Goal: Task Accomplishment & Management: Use online tool/utility

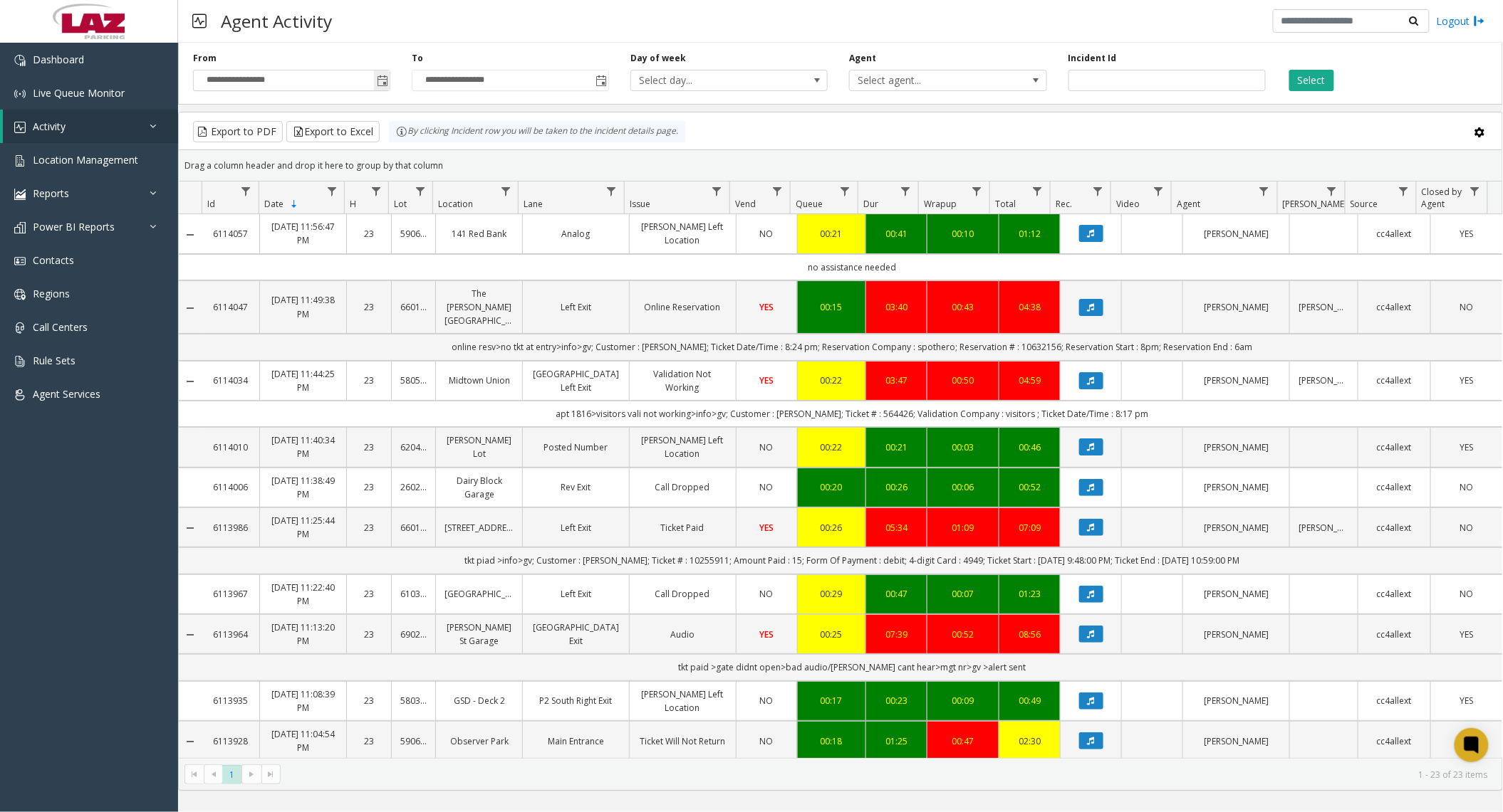
click at [381, 88] on span "Toggle popup" at bounding box center [382, 80] width 15 height 23
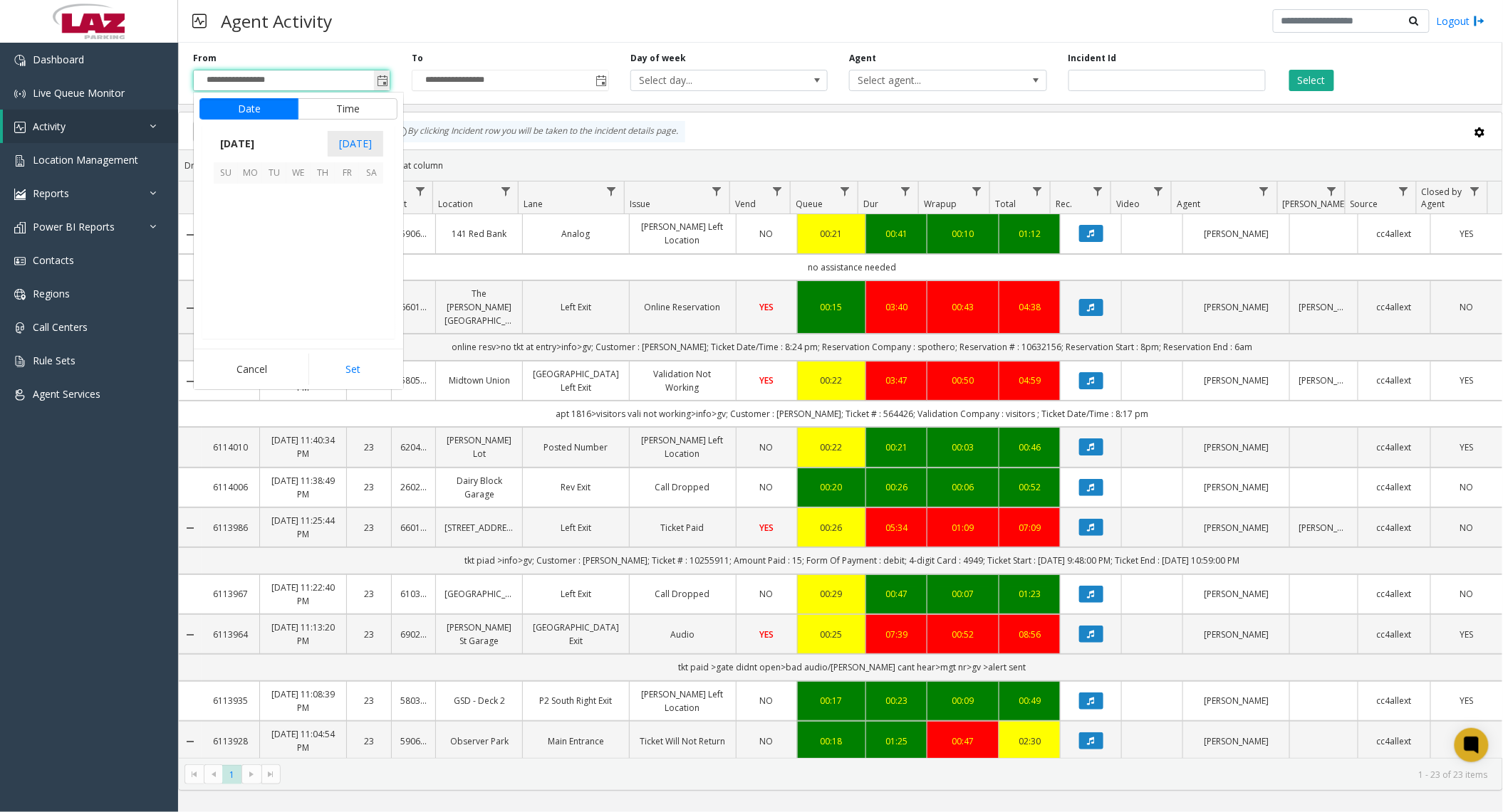
scroll to position [255528, 0]
click at [340, 196] on span "5" at bounding box center [346, 195] width 24 height 24
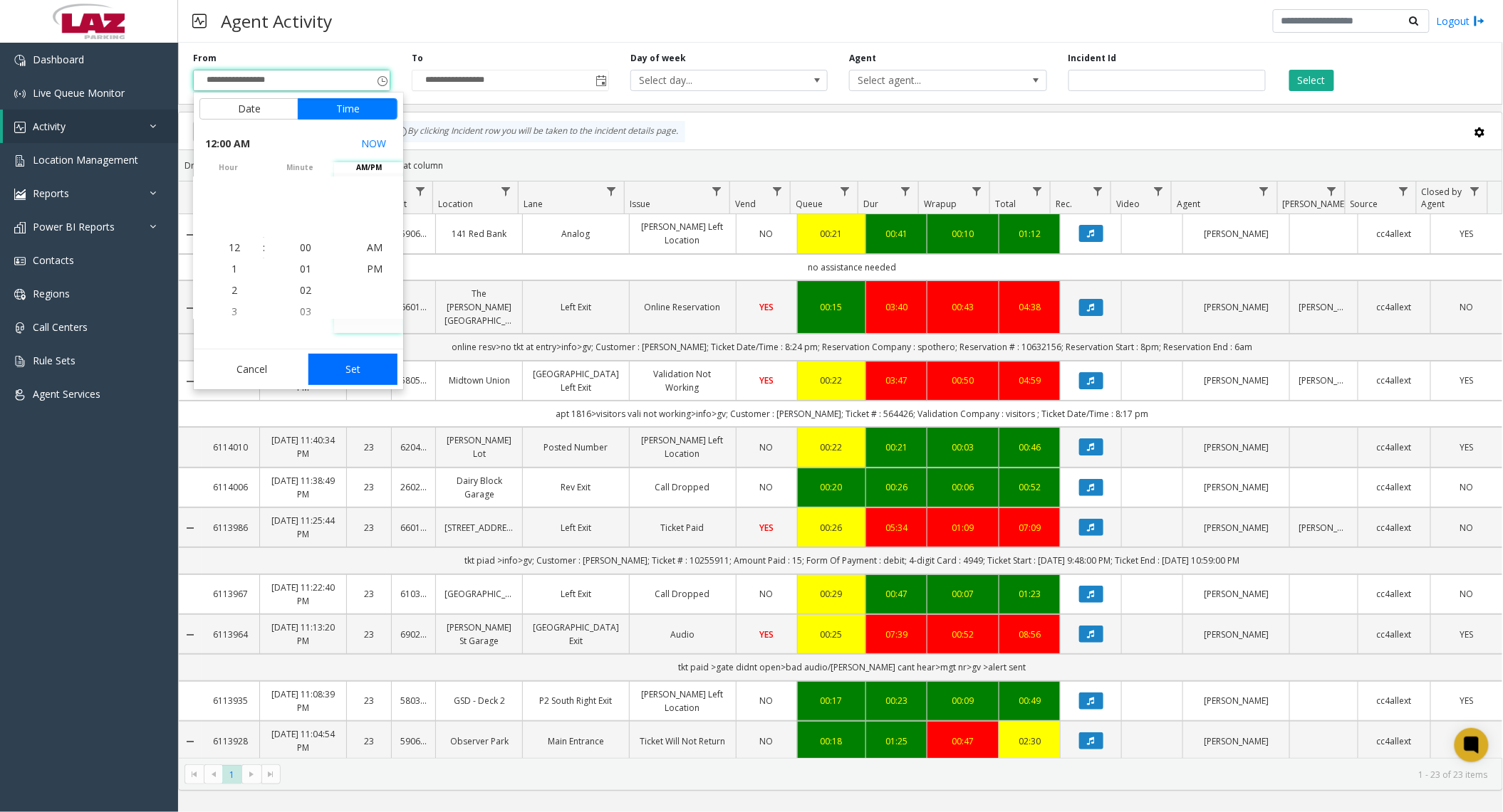
click at [366, 362] on button "Set" at bounding box center [353, 369] width 90 height 32
type input "**********"
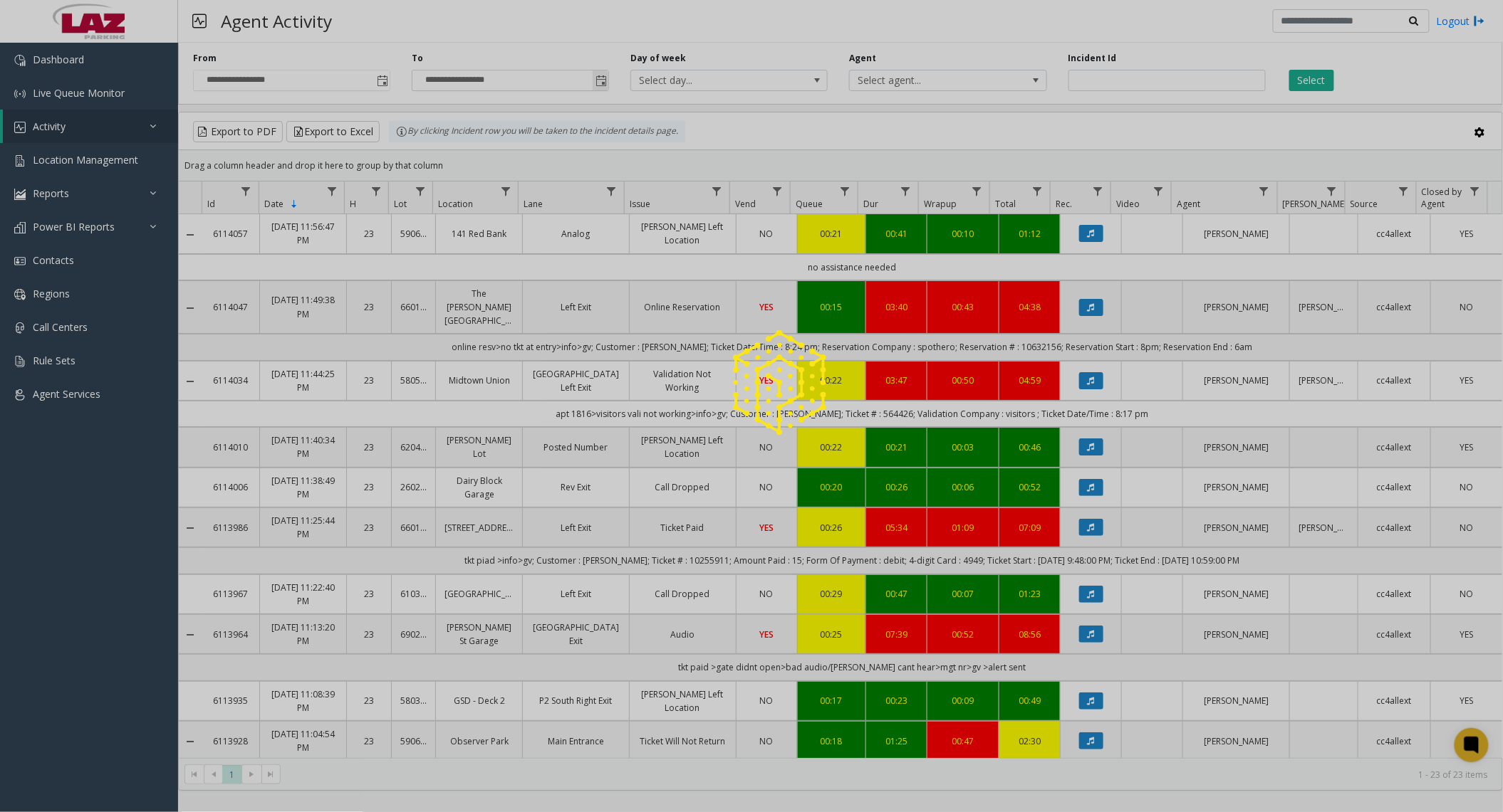
click at [604, 78] on div at bounding box center [751, 406] width 1503 height 812
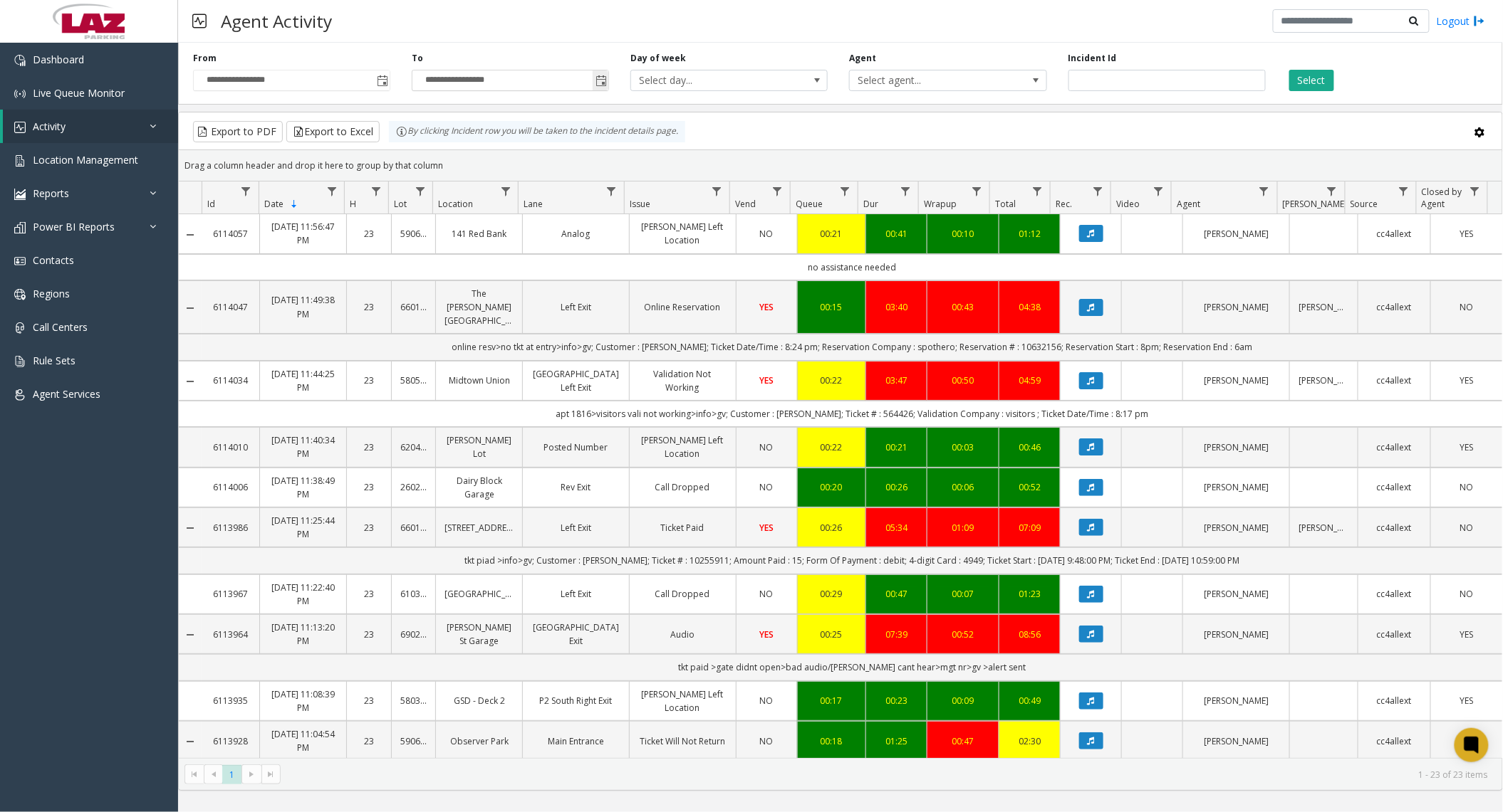
click at [605, 81] on span "Toggle popup" at bounding box center [601, 81] width 11 height 11
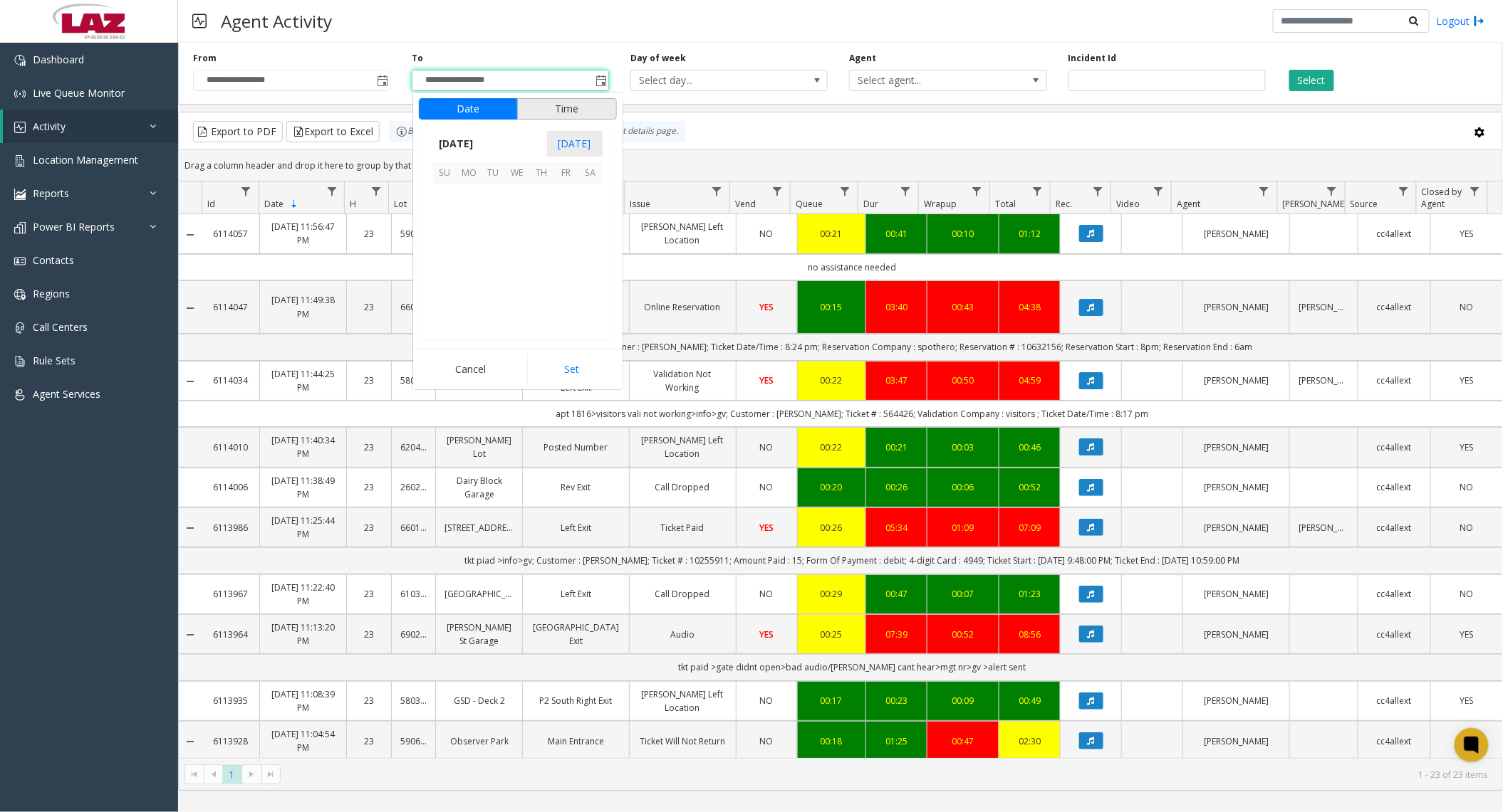
scroll to position [21, 0]
click at [550, 362] on button "Set" at bounding box center [572, 369] width 90 height 32
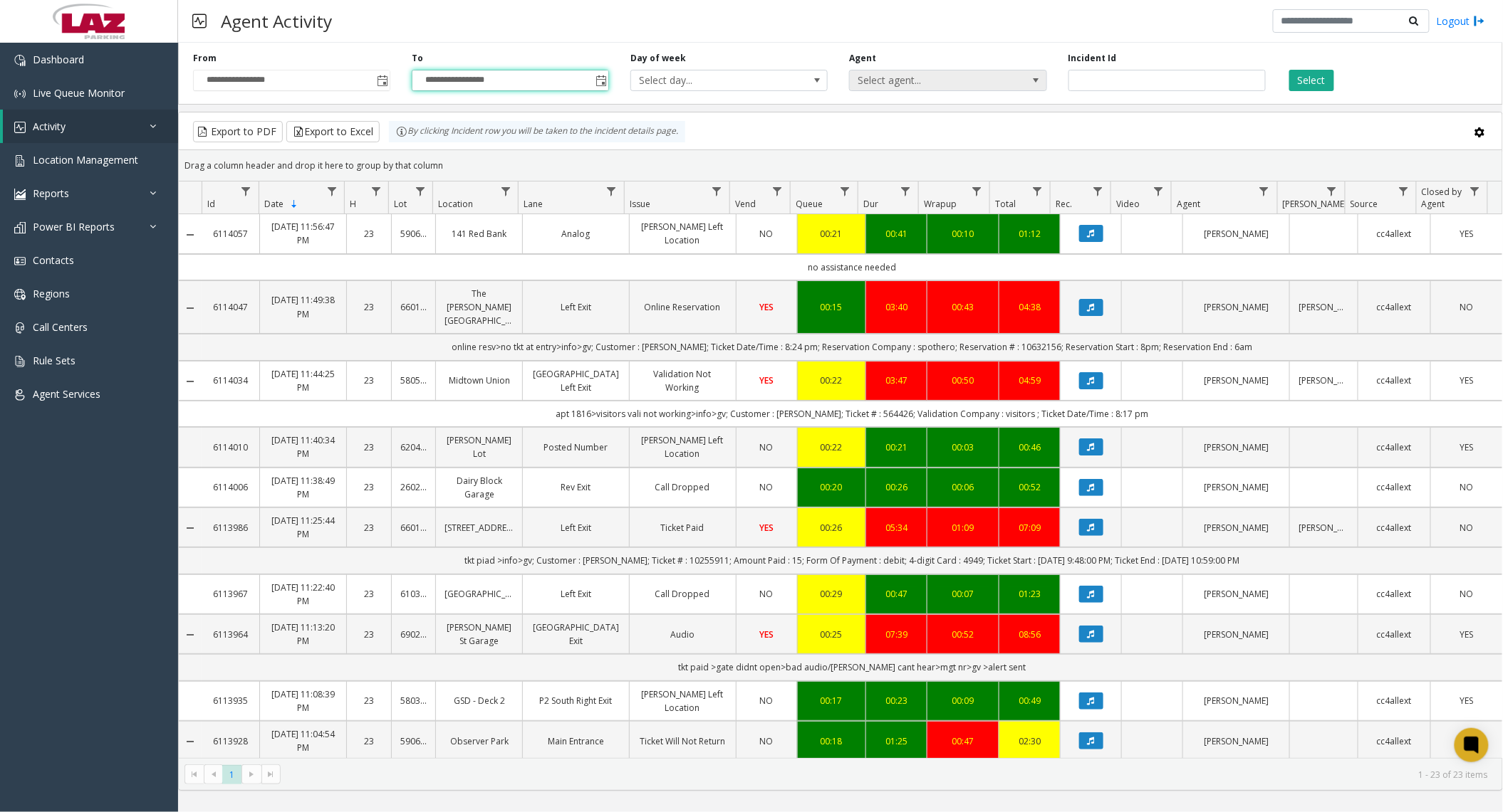
click at [901, 73] on span "Select agent..." at bounding box center [928, 80] width 157 height 20
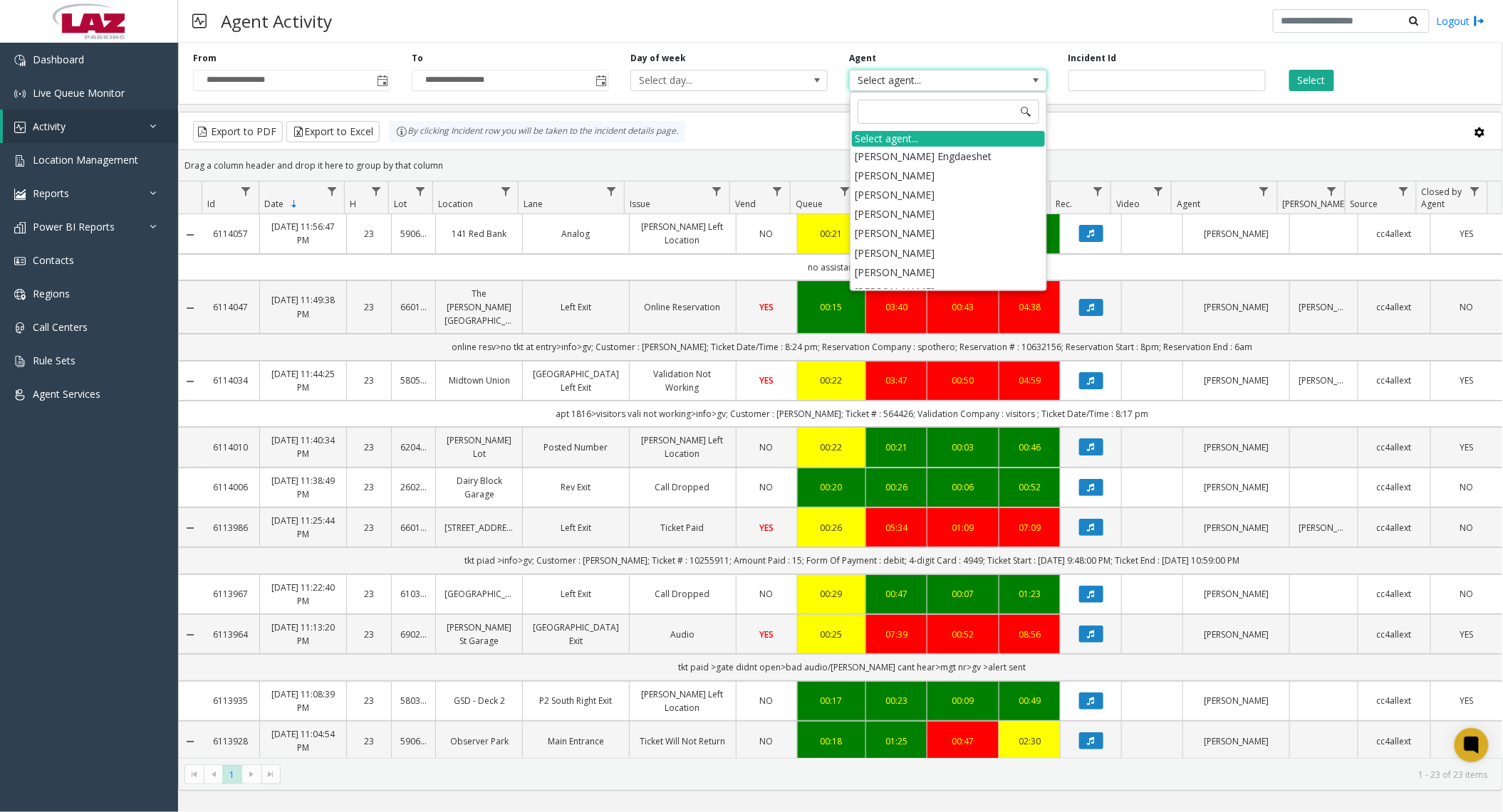
type input "*"
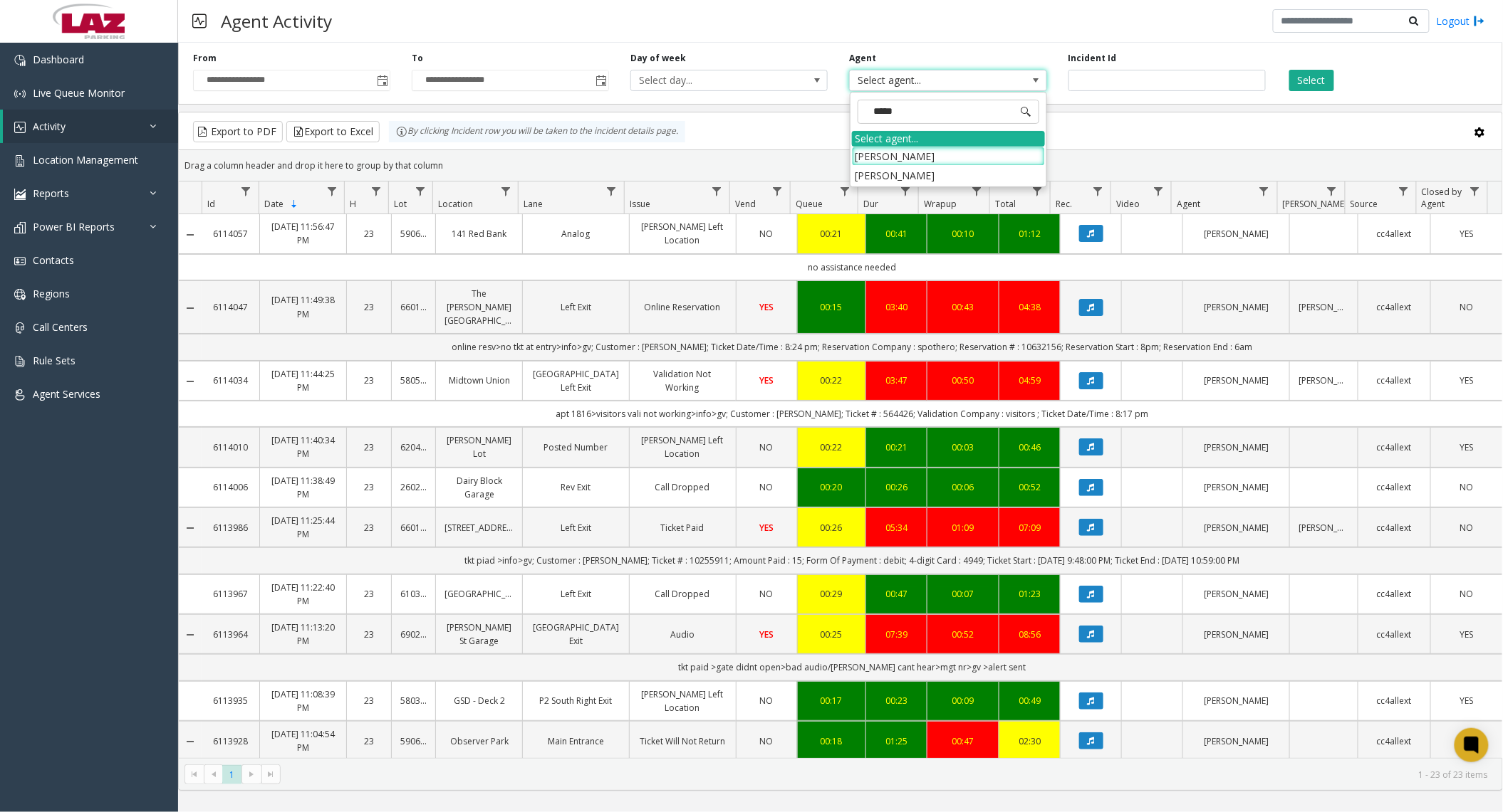
type input "******"
click at [901, 149] on li "[PERSON_NAME]" at bounding box center [948, 156] width 193 height 19
click at [1308, 81] on button "Select" at bounding box center [1311, 80] width 45 height 21
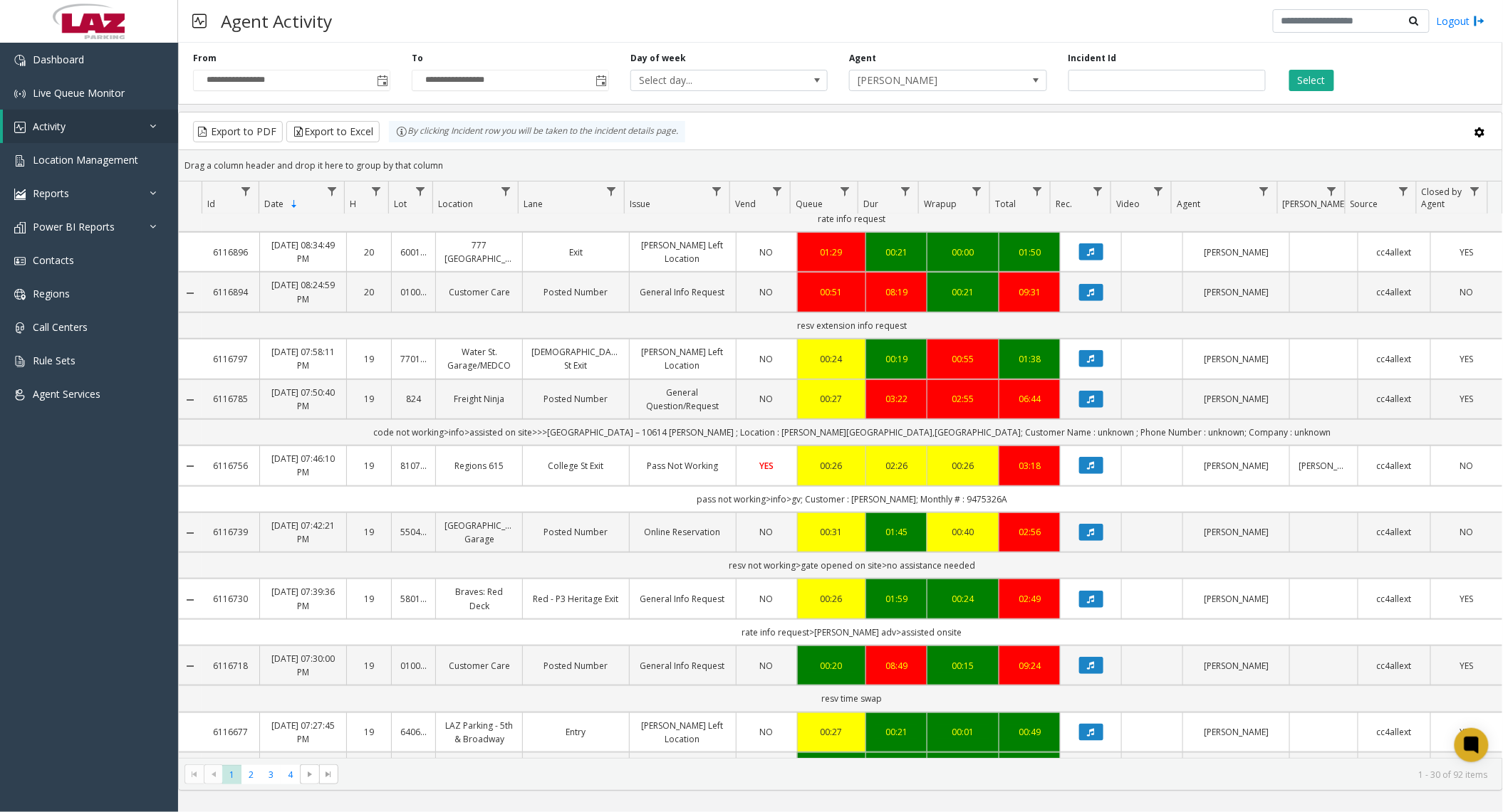
scroll to position [474, 0]
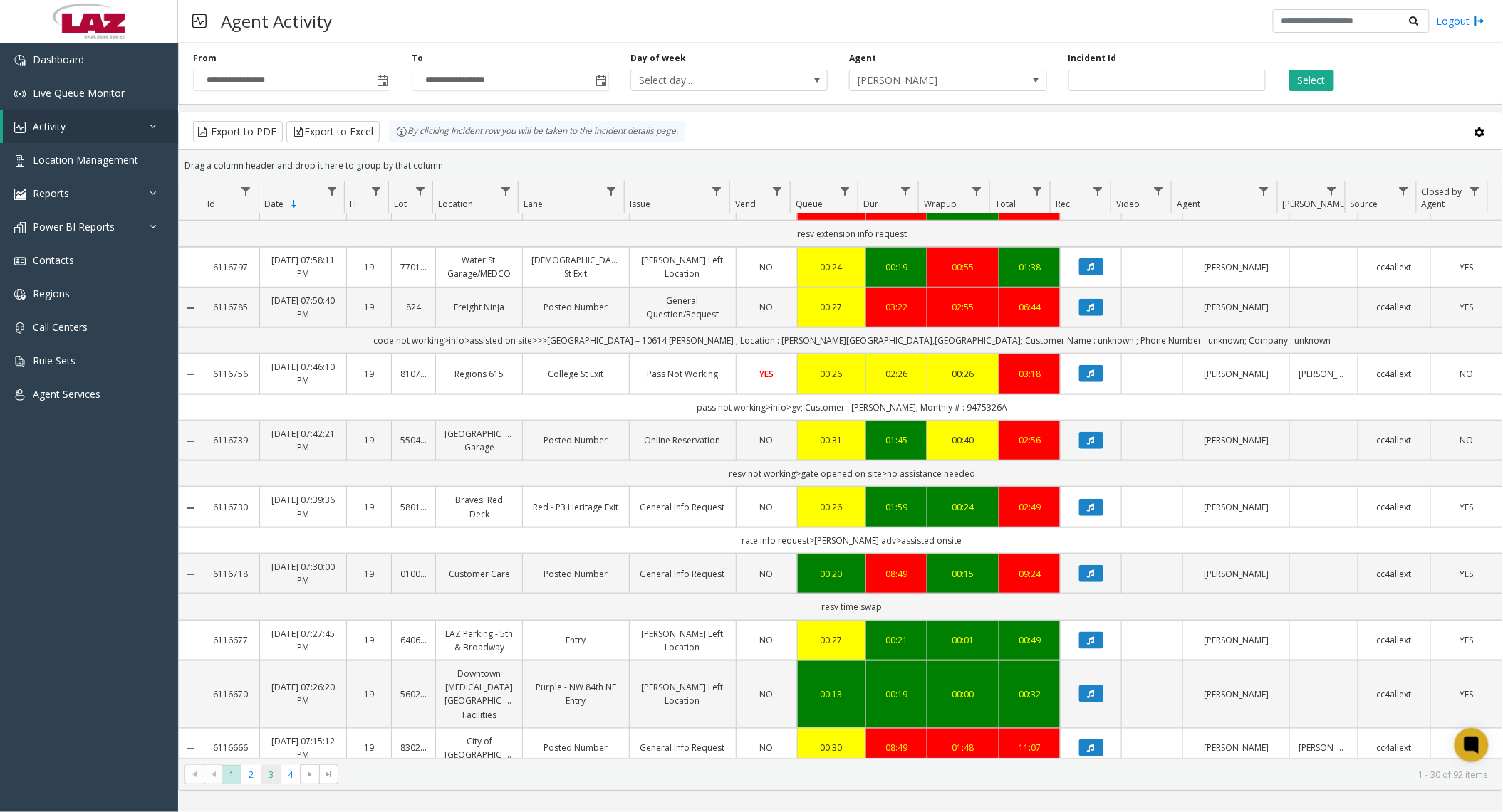
click at [275, 773] on span "3" at bounding box center [271, 775] width 19 height 19
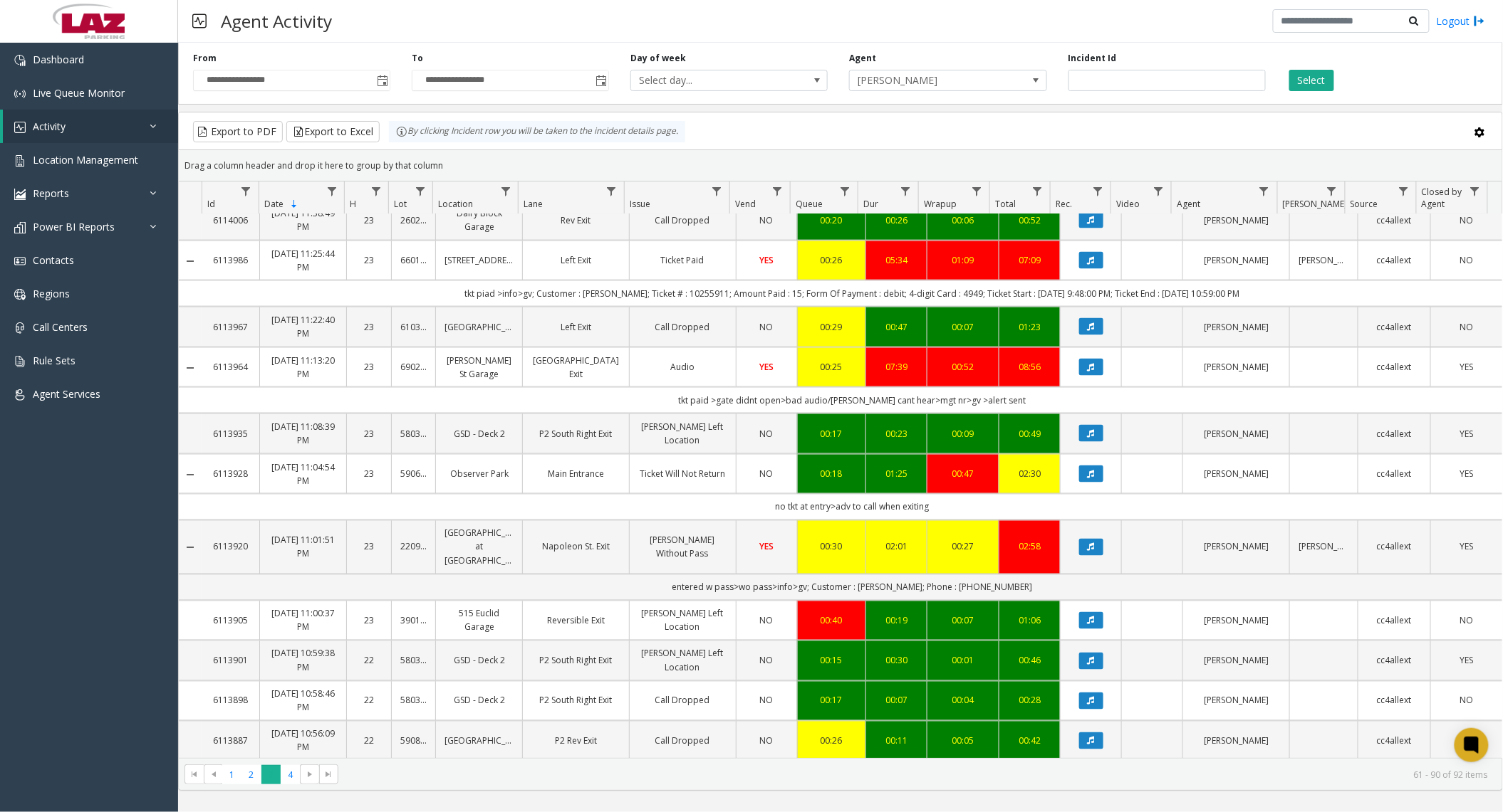
scroll to position [949, 0]
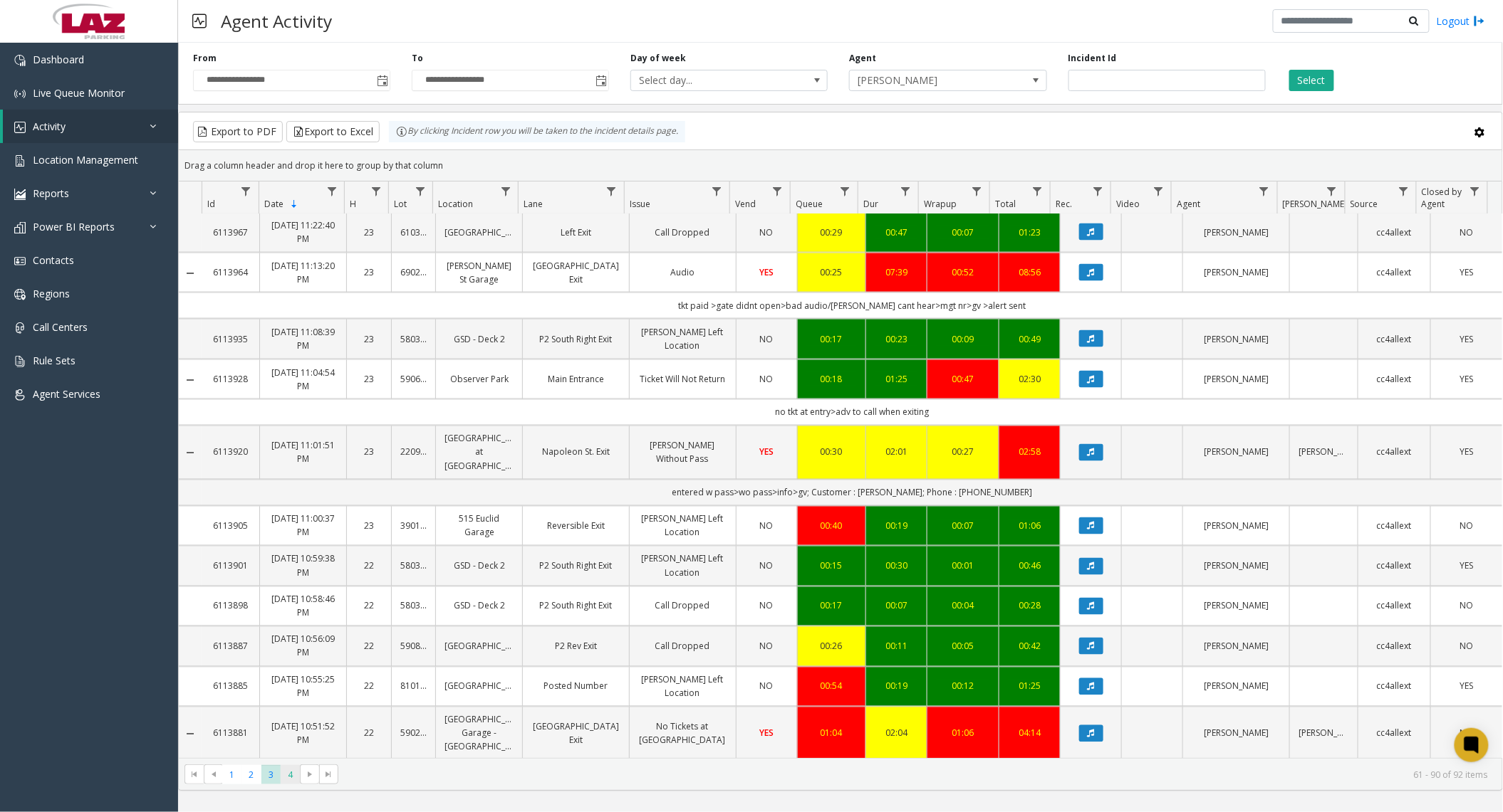
click at [283, 772] on span "4" at bounding box center [290, 775] width 19 height 19
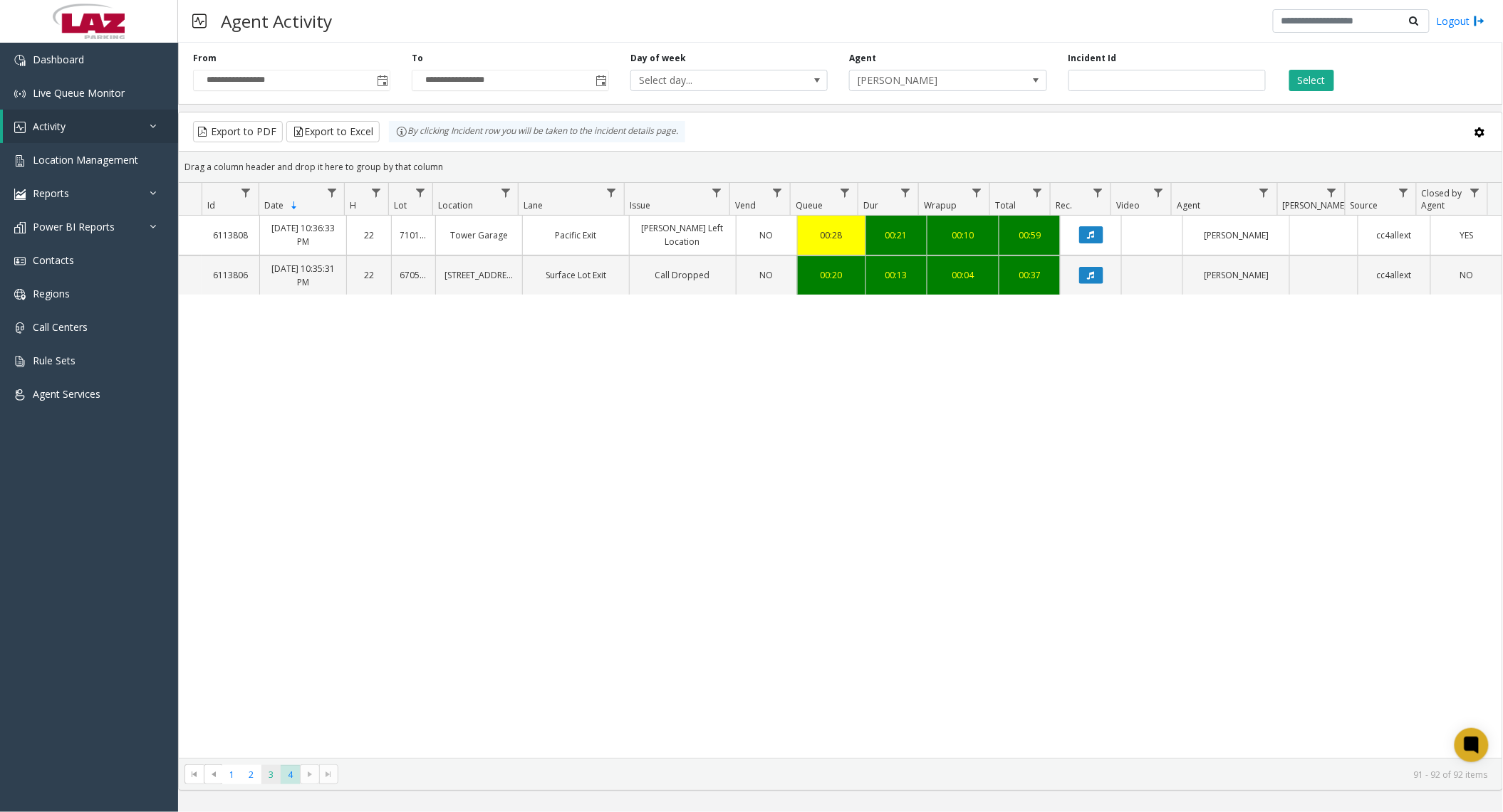
click at [272, 781] on span "3" at bounding box center [271, 775] width 19 height 19
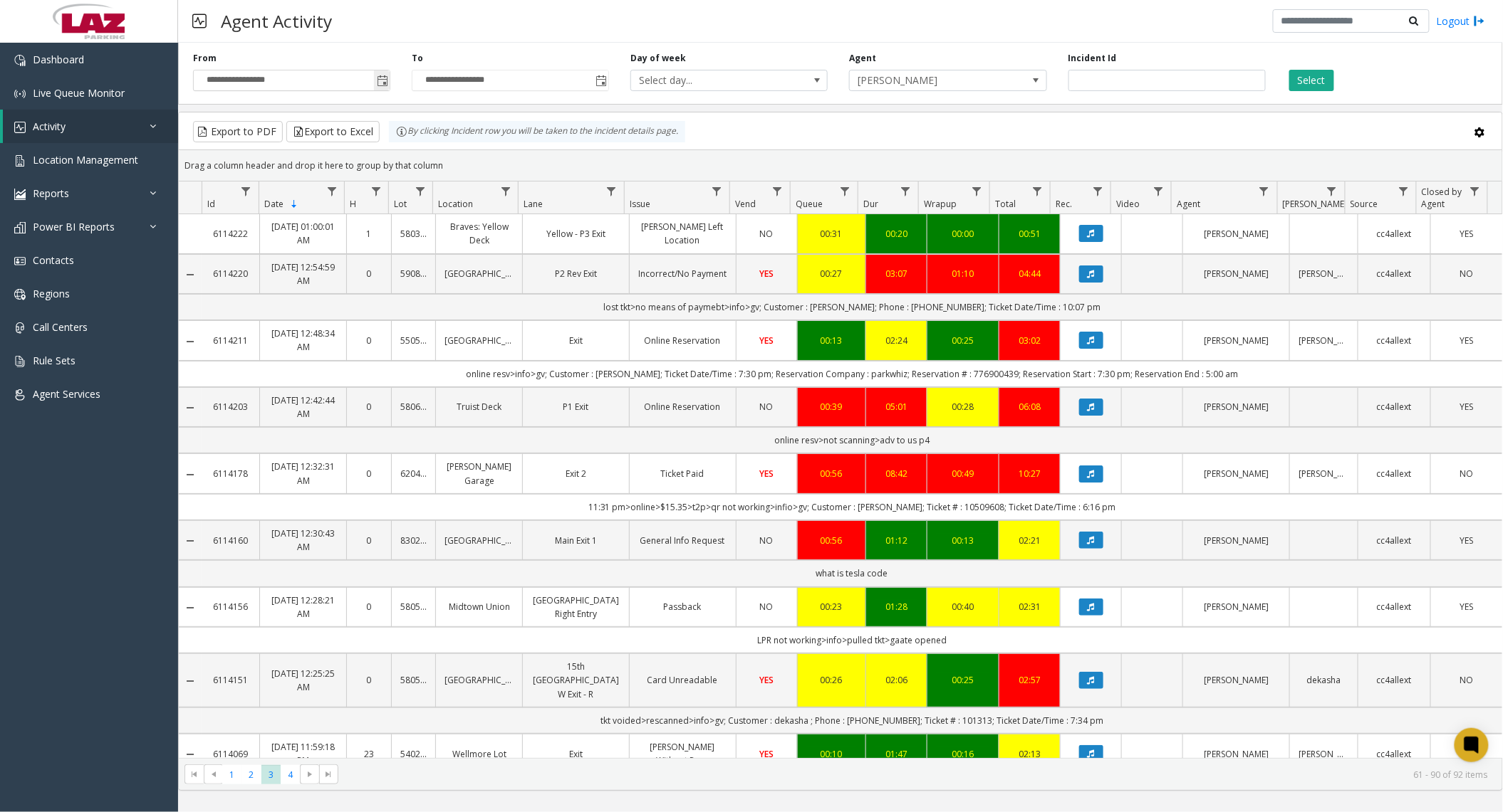
click at [385, 83] on span "Toggle popup" at bounding box center [383, 81] width 11 height 11
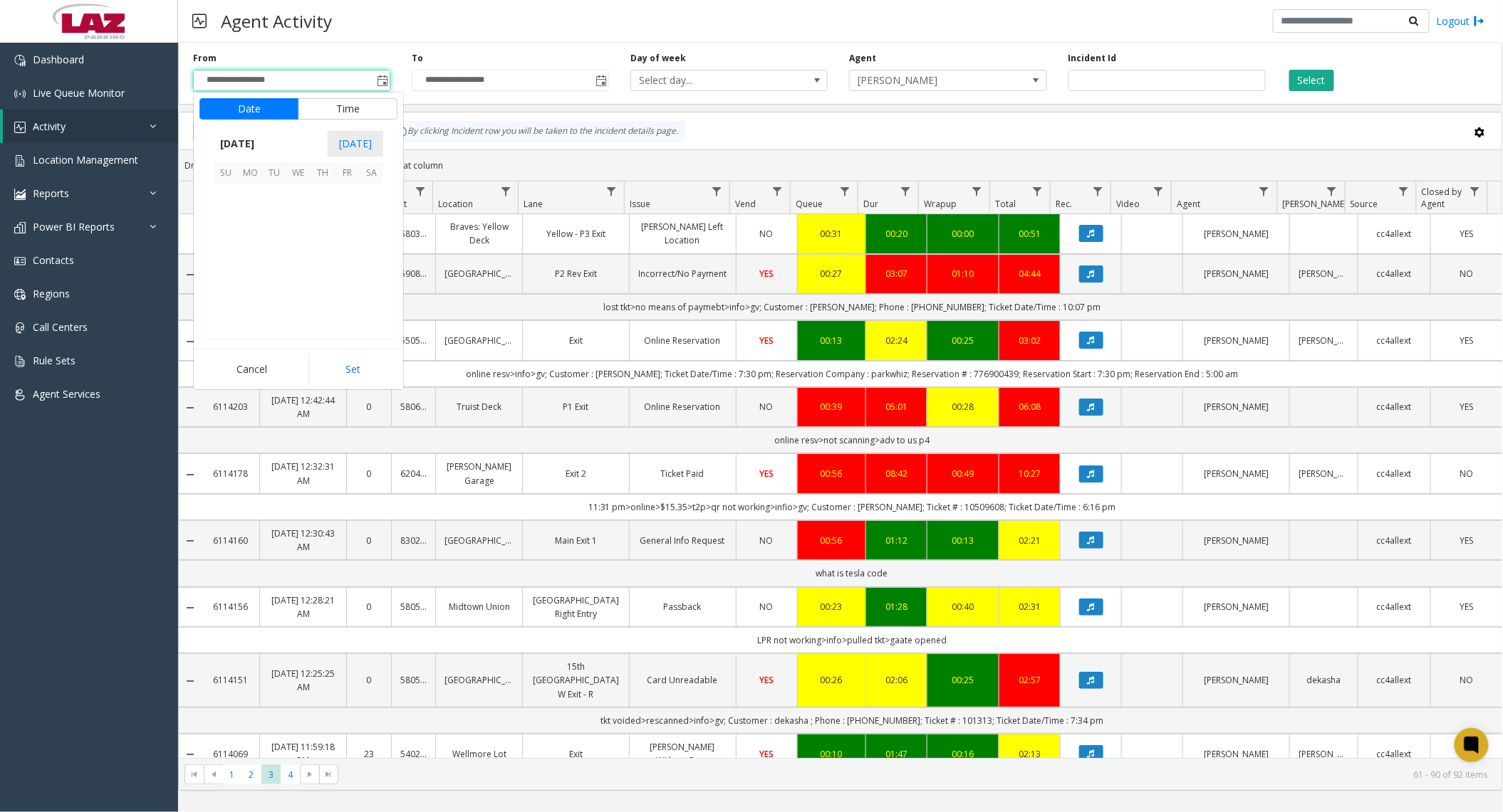
scroll to position [255528, 0]
click at [323, 201] on span "4" at bounding box center [322, 195] width 24 height 24
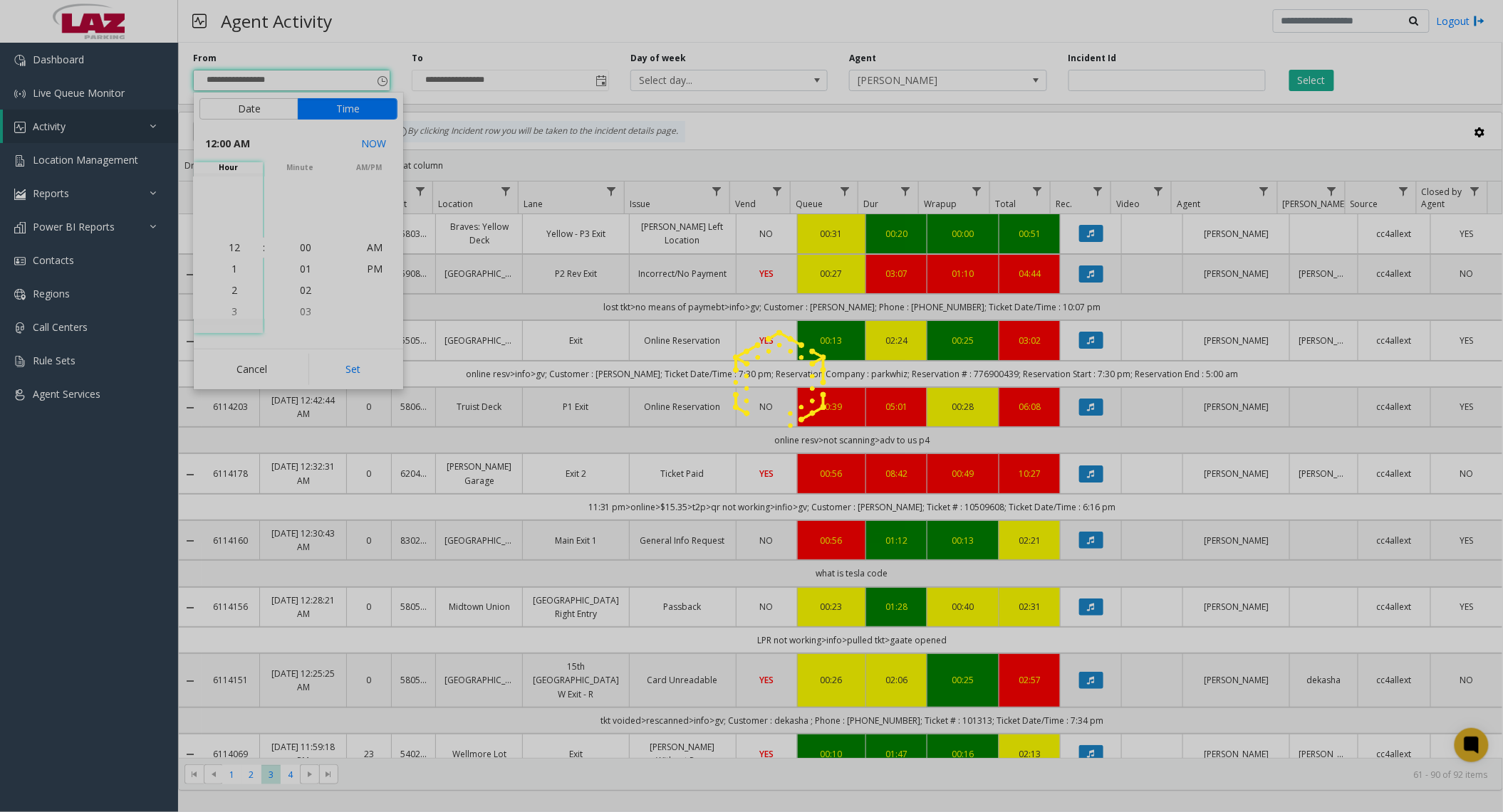
click at [351, 402] on div at bounding box center [751, 406] width 1503 height 812
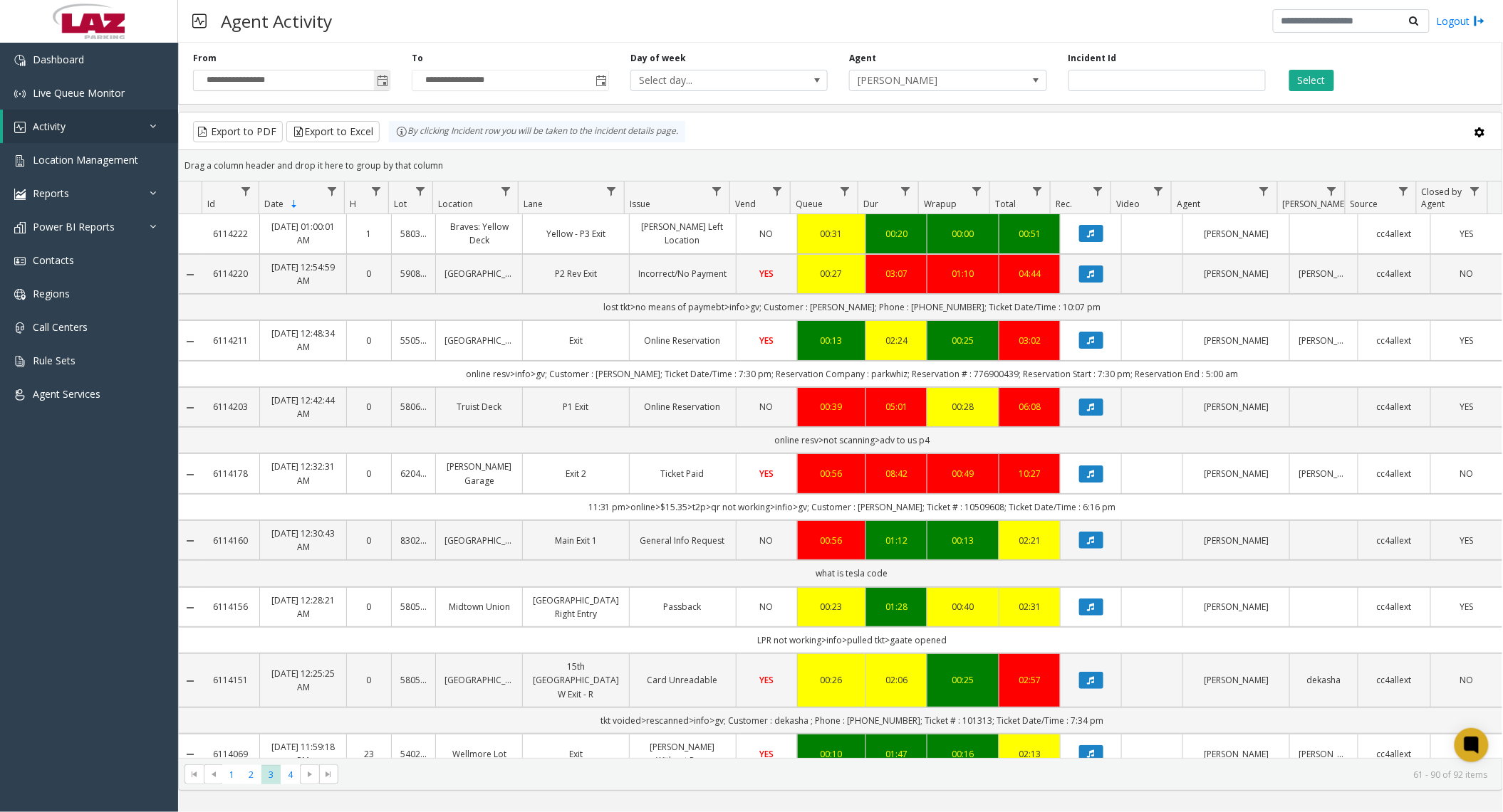
click at [375, 82] on span "Toggle popup" at bounding box center [382, 80] width 15 height 23
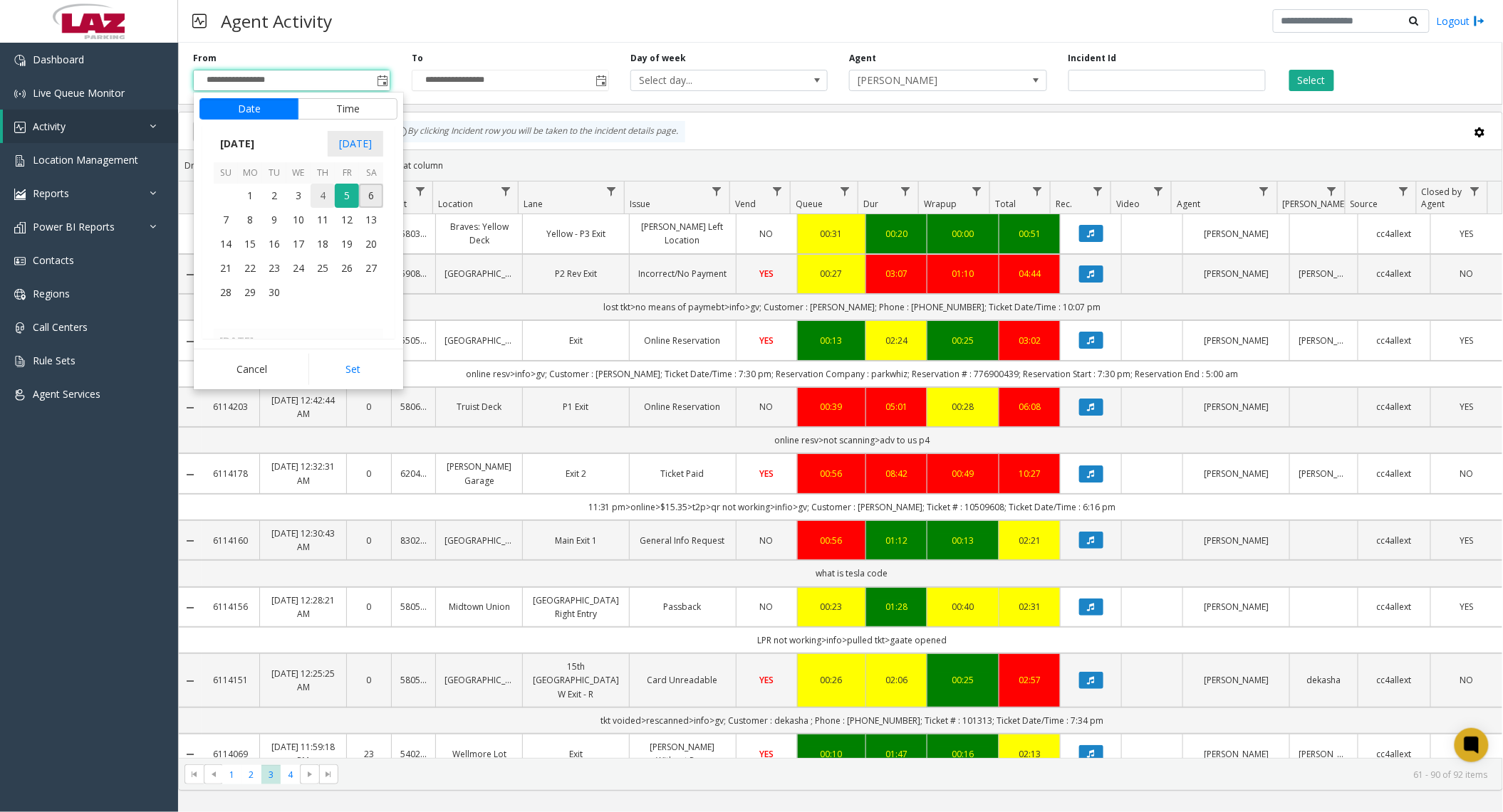
click at [319, 200] on span "4" at bounding box center [322, 195] width 24 height 24
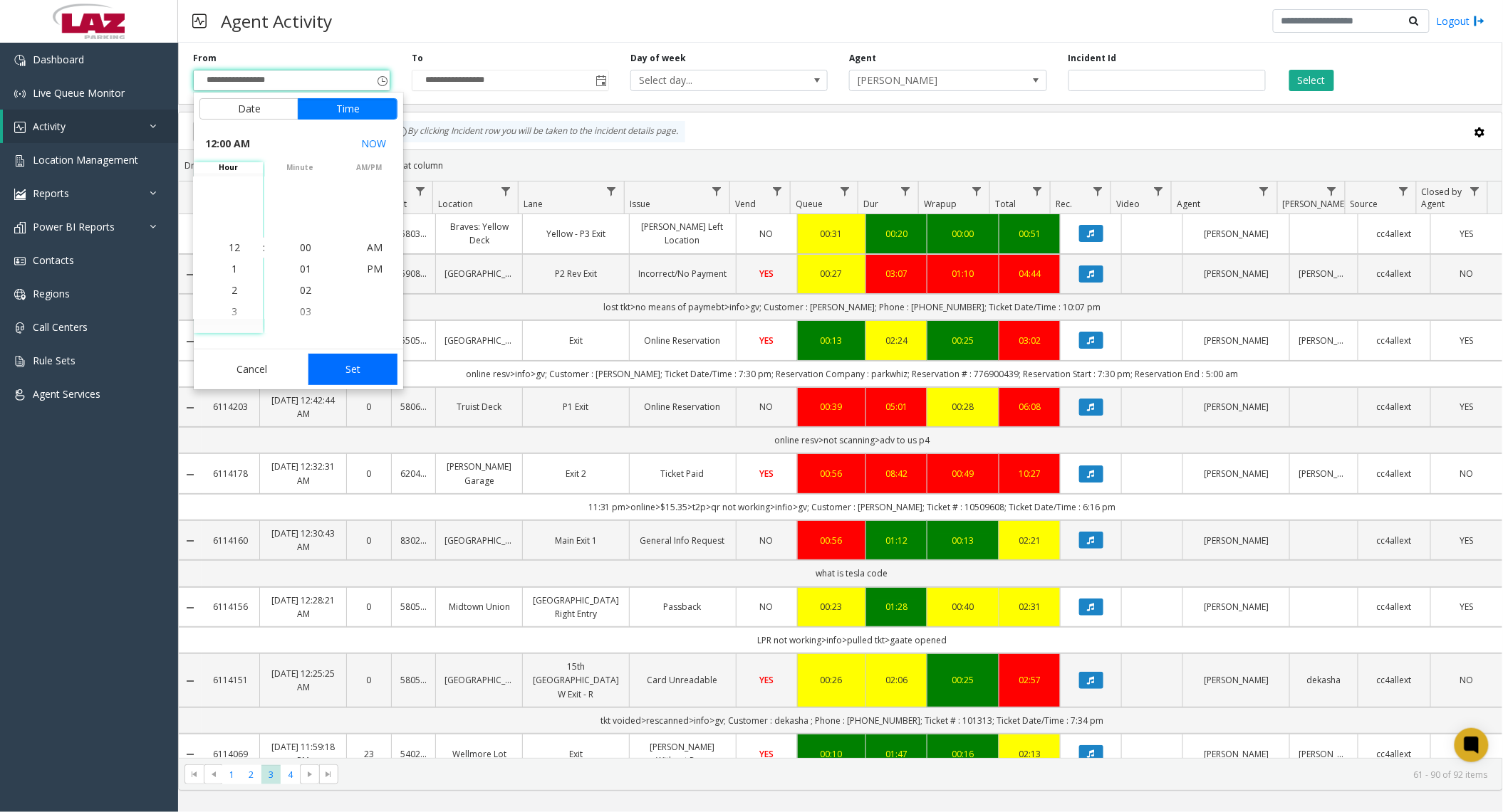
click at [356, 360] on button "Set" at bounding box center [353, 369] width 90 height 32
type input "**********"
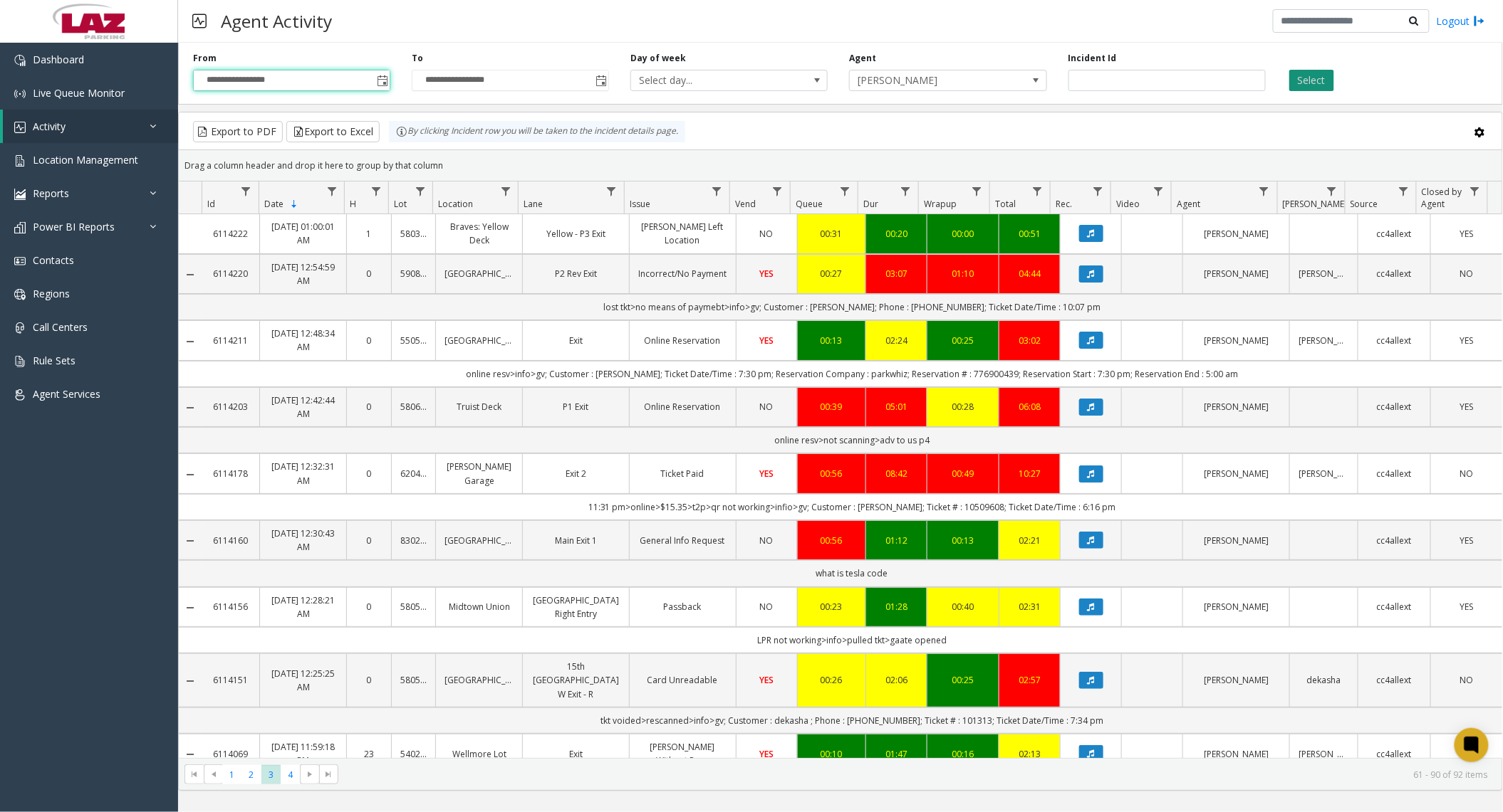
click at [1293, 82] on button "Select" at bounding box center [1311, 80] width 45 height 21
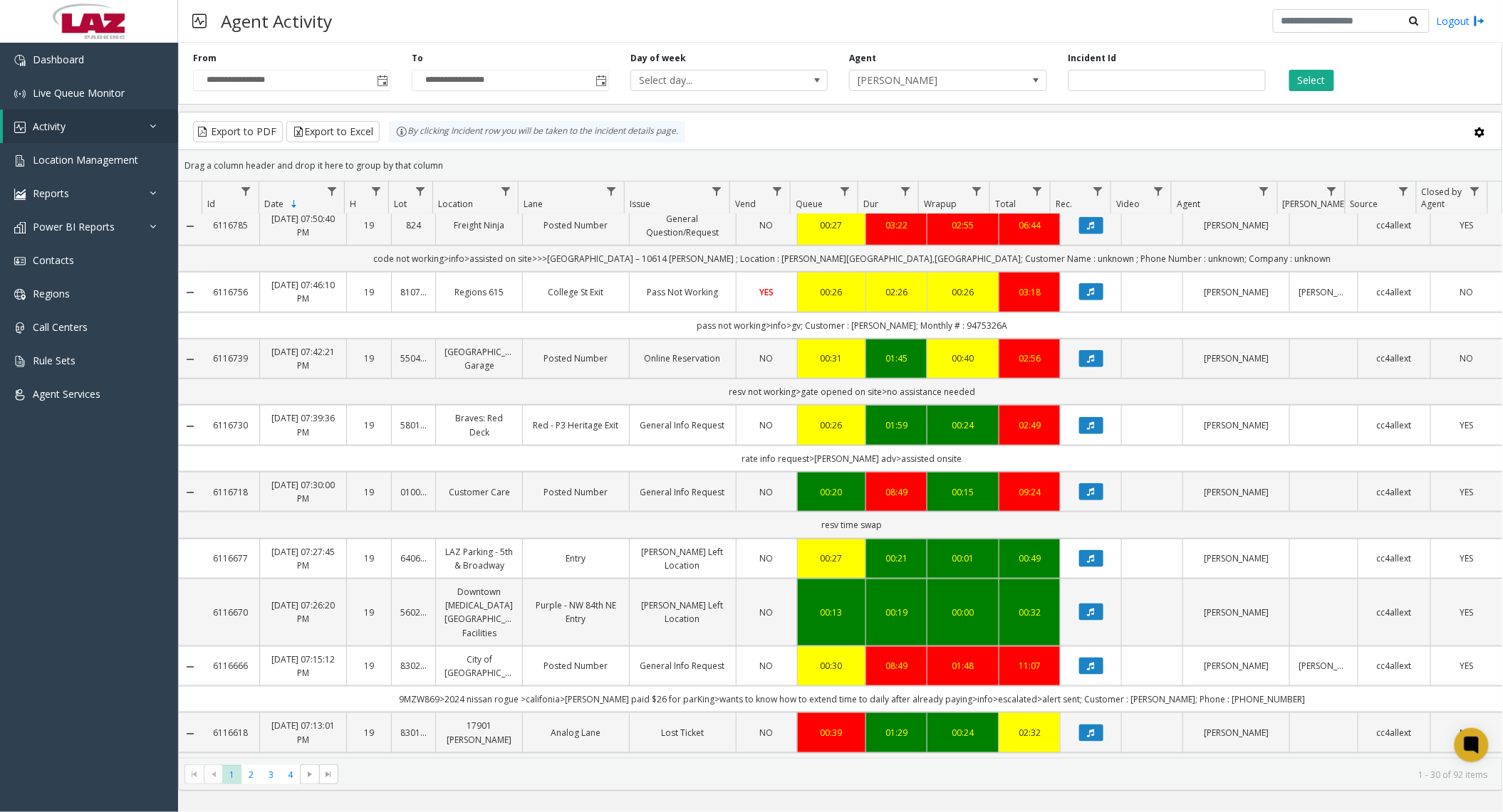
scroll to position [759, 0]
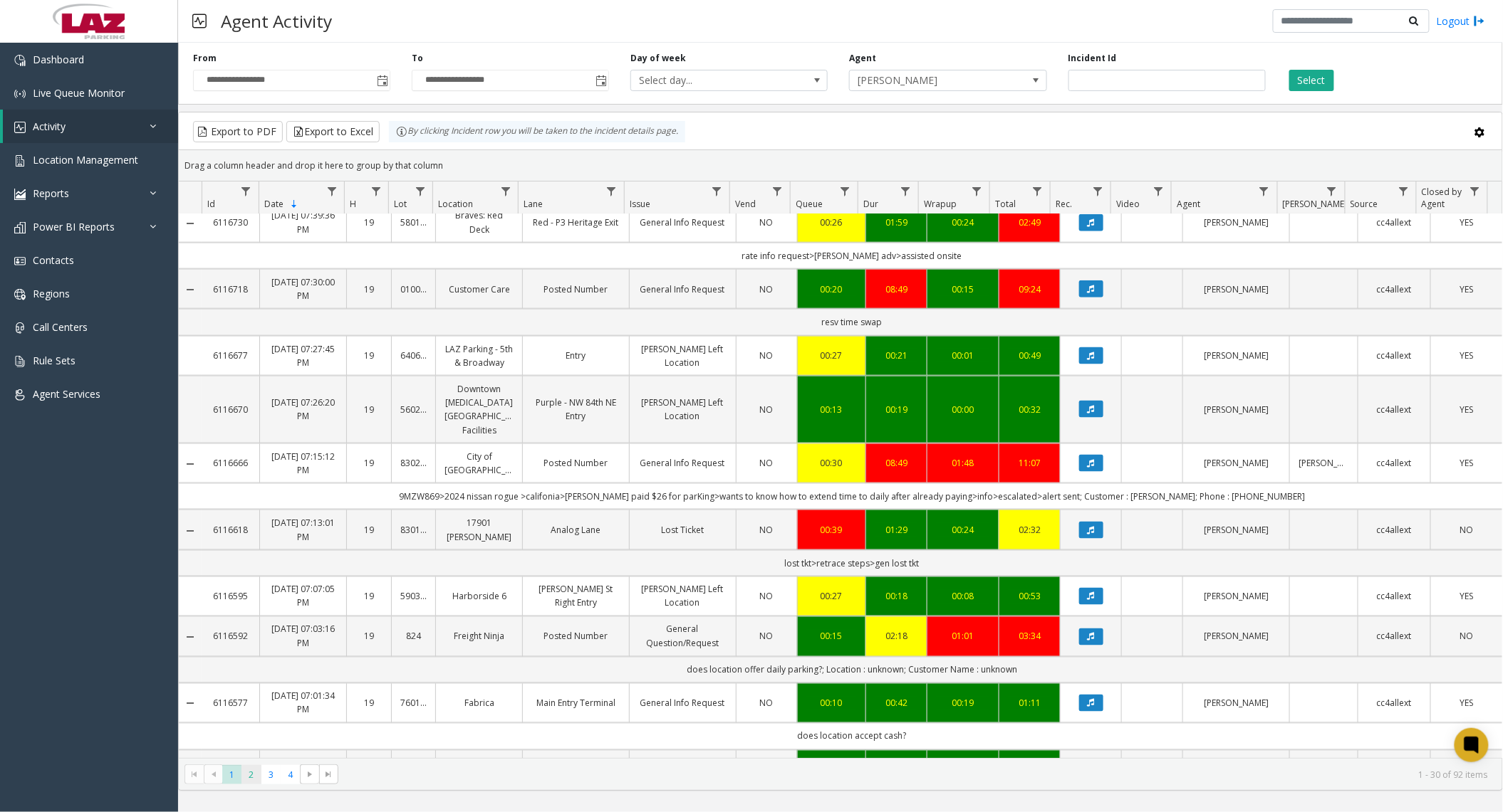
click at [254, 776] on span "2" at bounding box center [251, 775] width 19 height 19
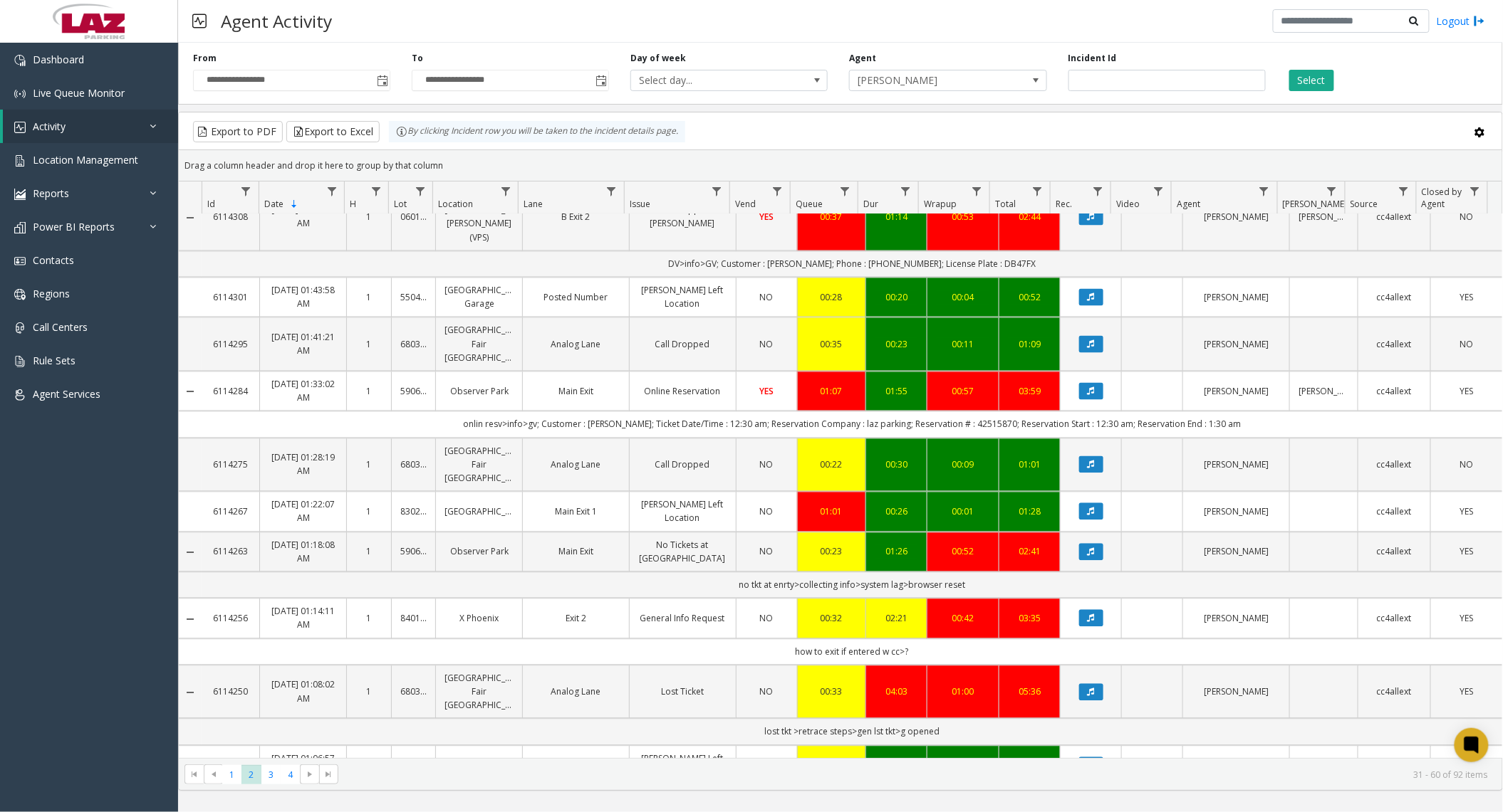
scroll to position [1174, 0]
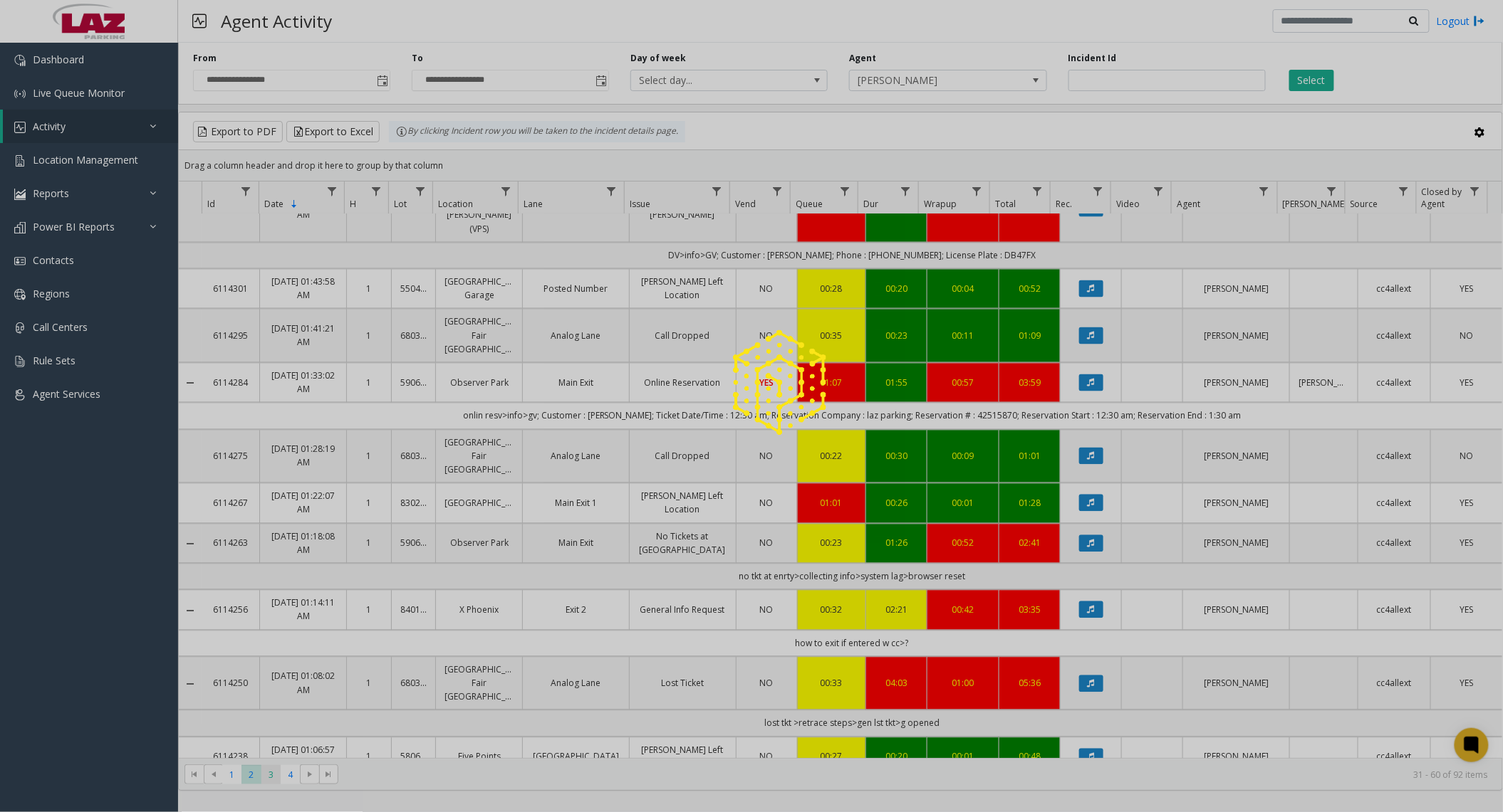
click at [269, 772] on div at bounding box center [751, 406] width 1503 height 812
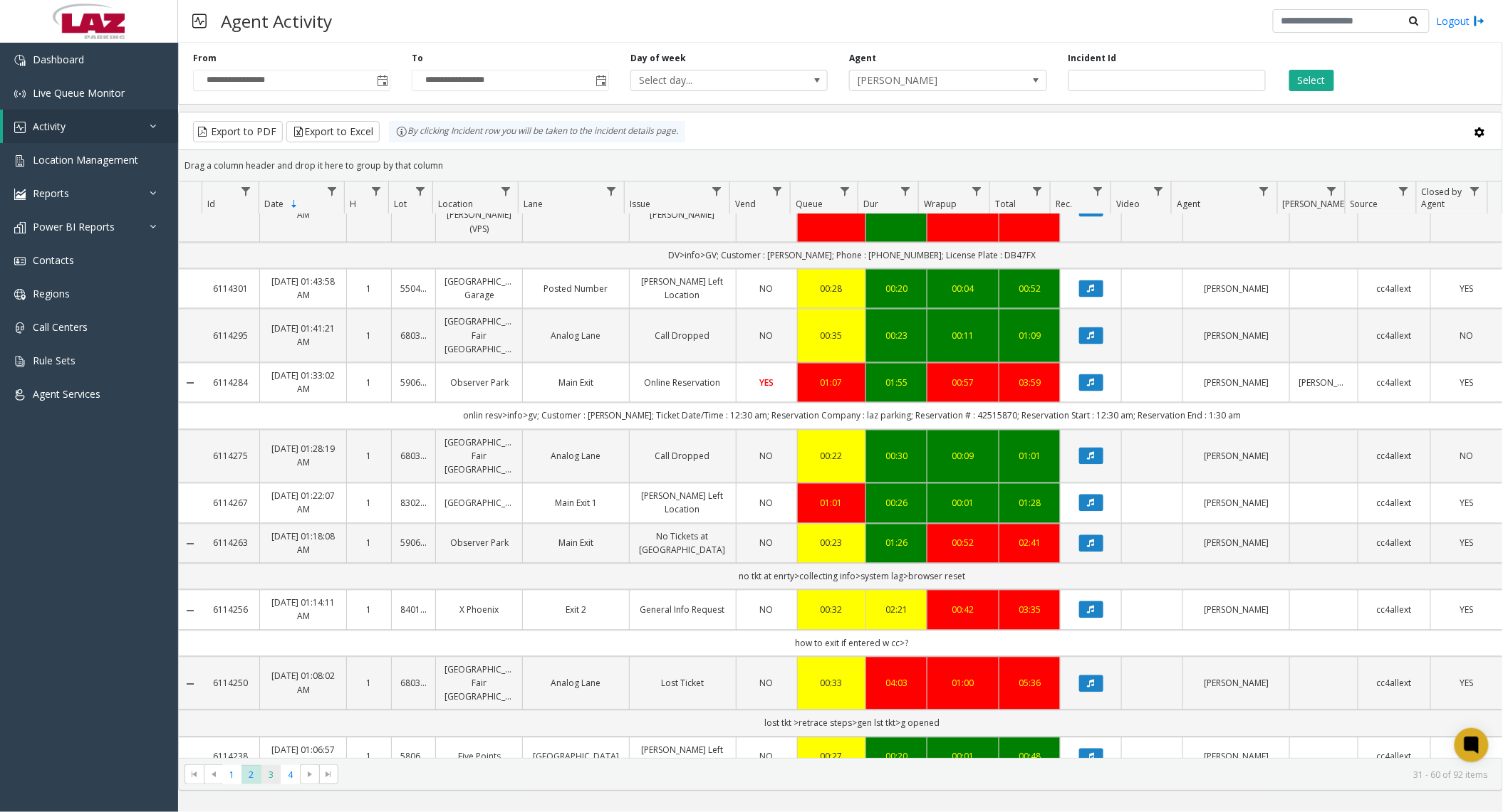
click at [269, 770] on span "3" at bounding box center [271, 775] width 19 height 19
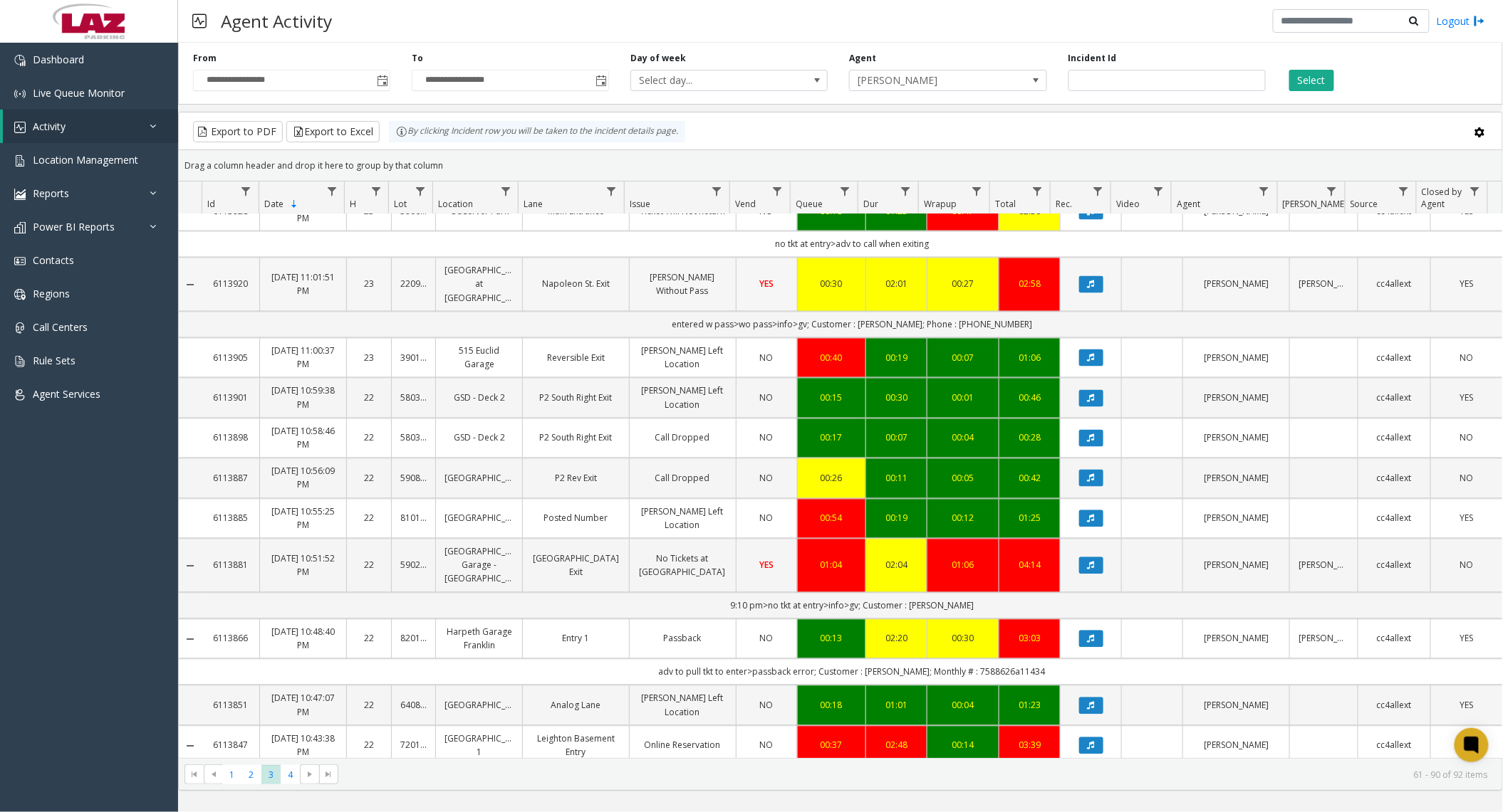
scroll to position [1227, 0]
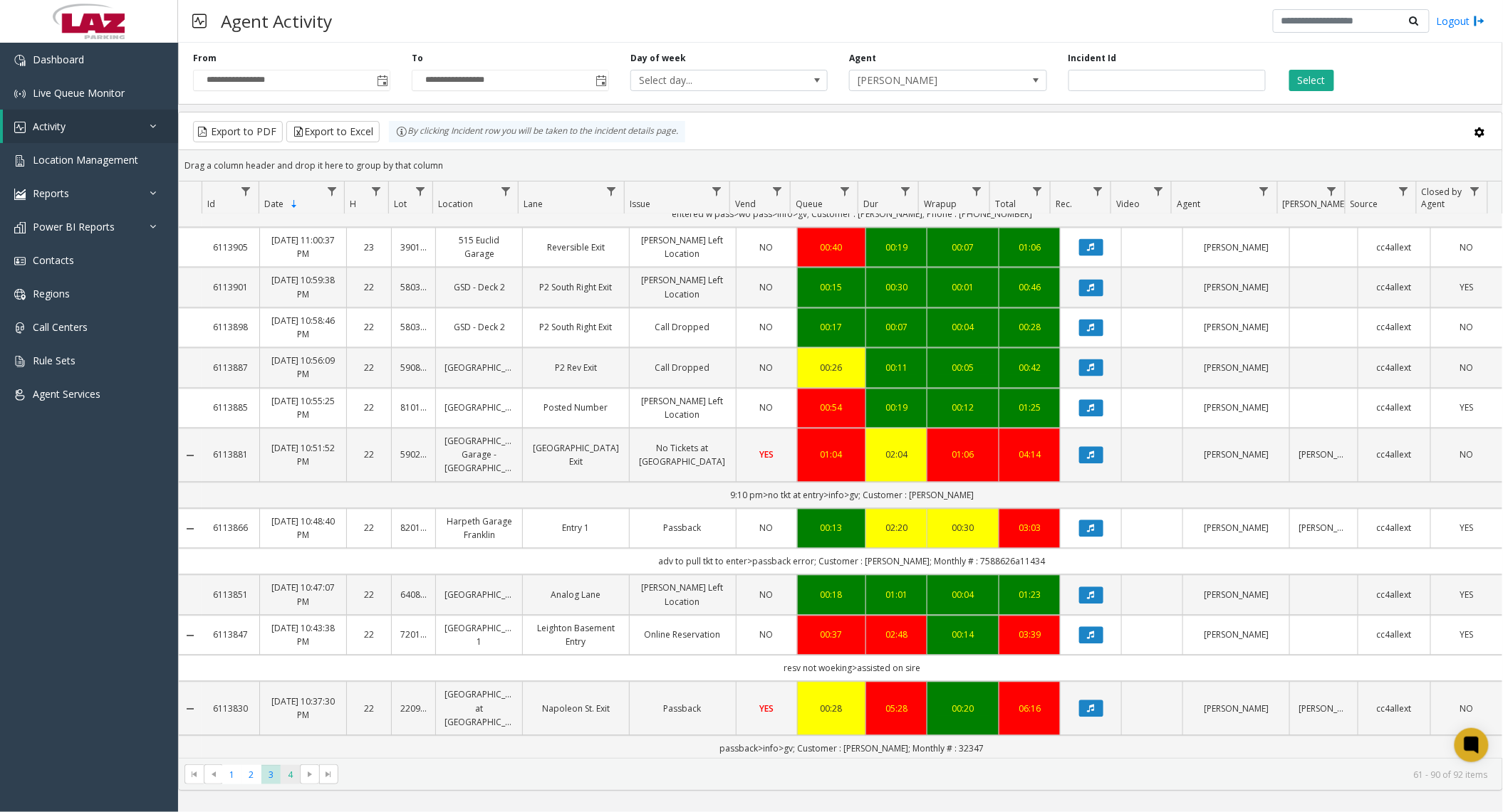
click at [294, 773] on span "4" at bounding box center [290, 775] width 19 height 19
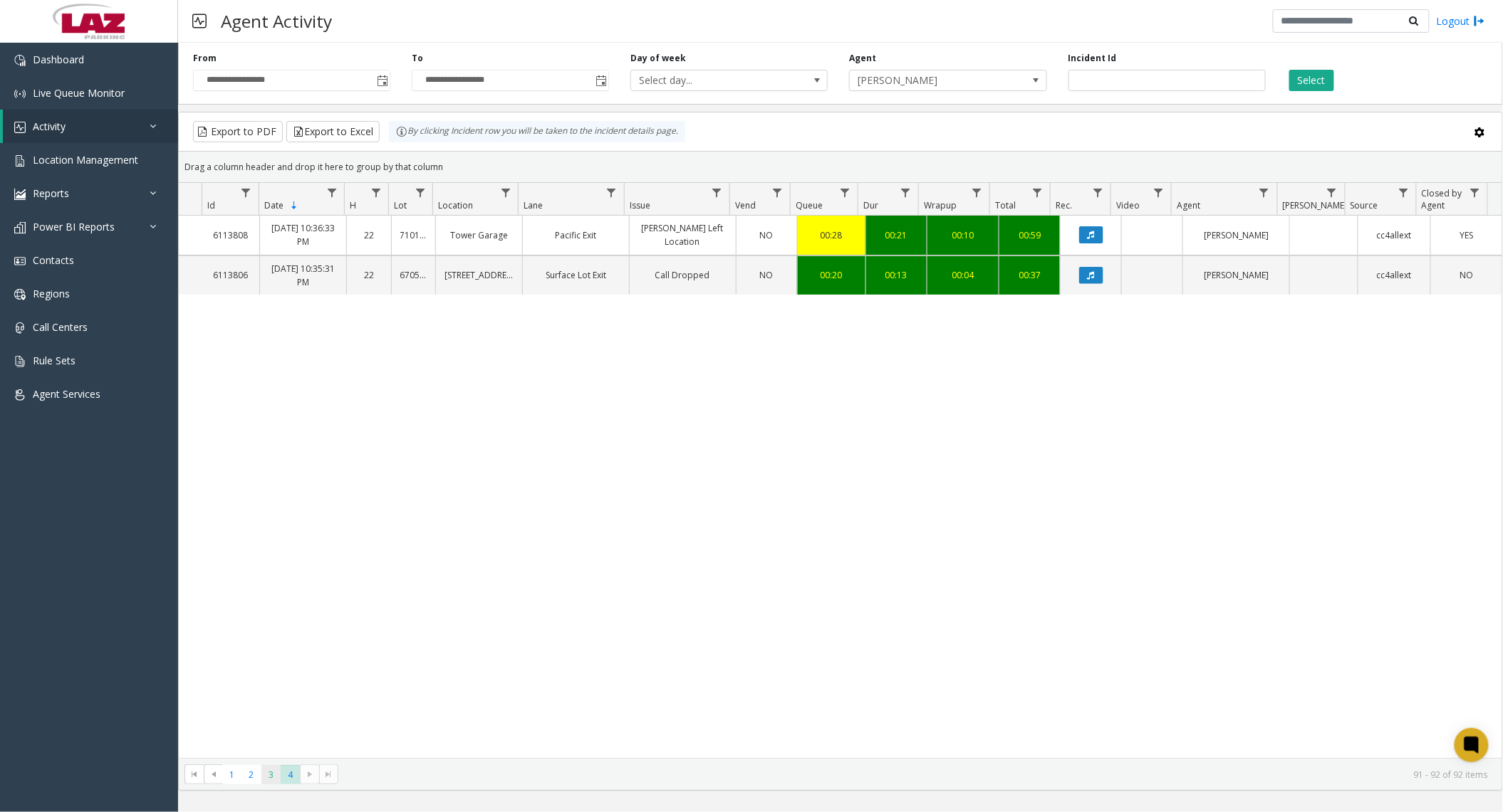
click at [275, 779] on span "3" at bounding box center [271, 775] width 19 height 19
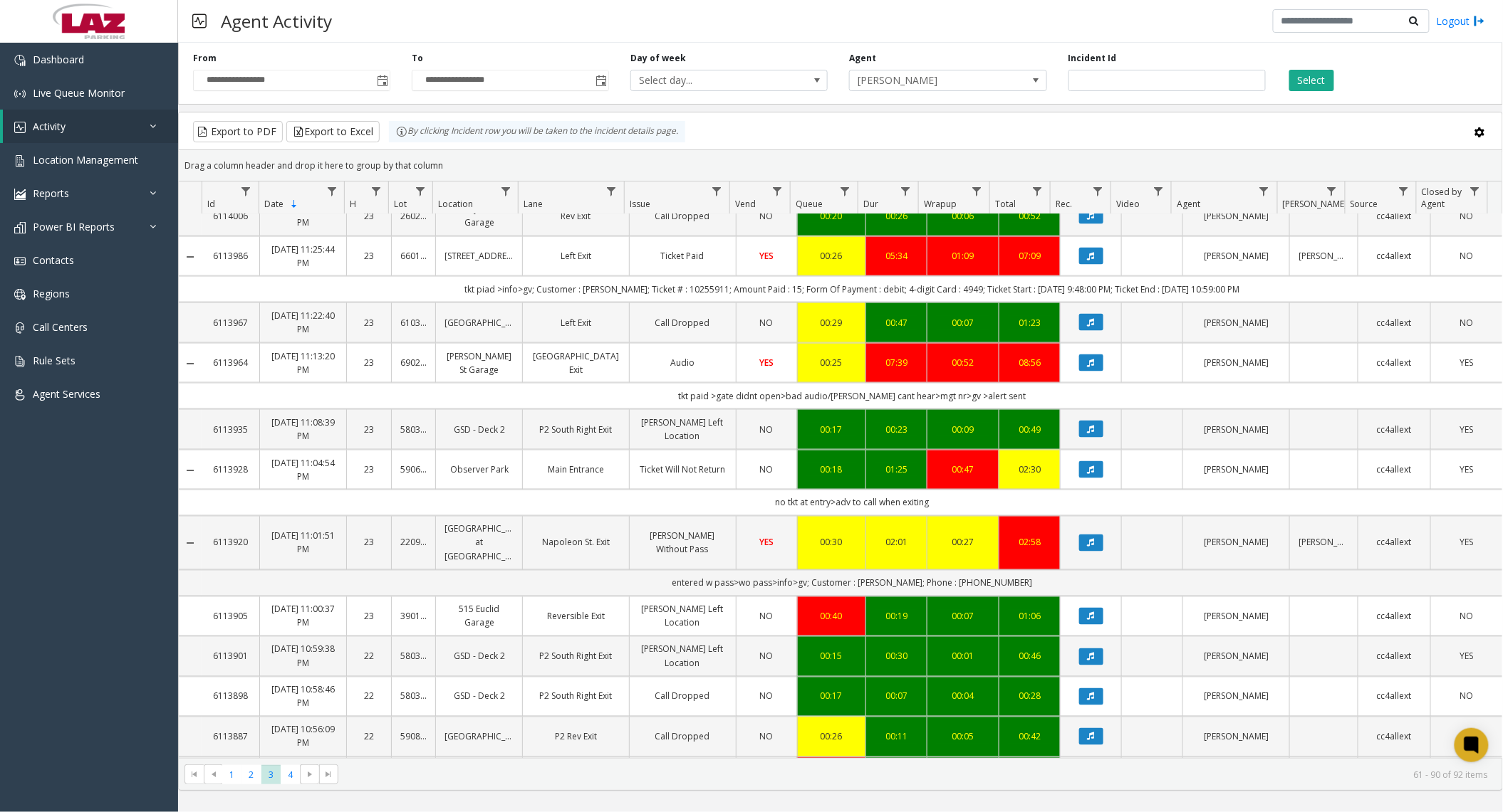
scroll to position [847, 0]
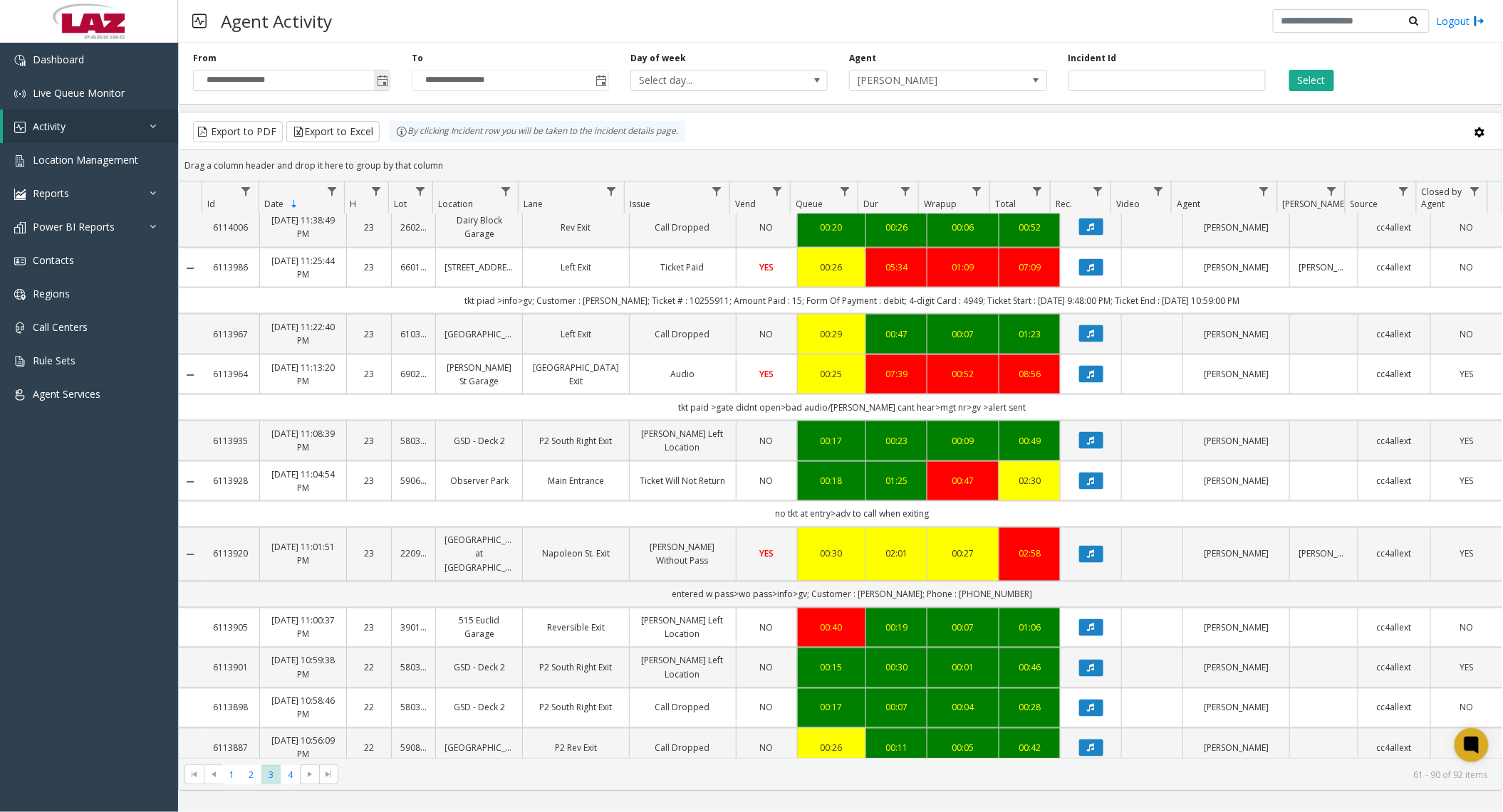
click at [376, 75] on span "Toggle popup" at bounding box center [382, 80] width 15 height 23
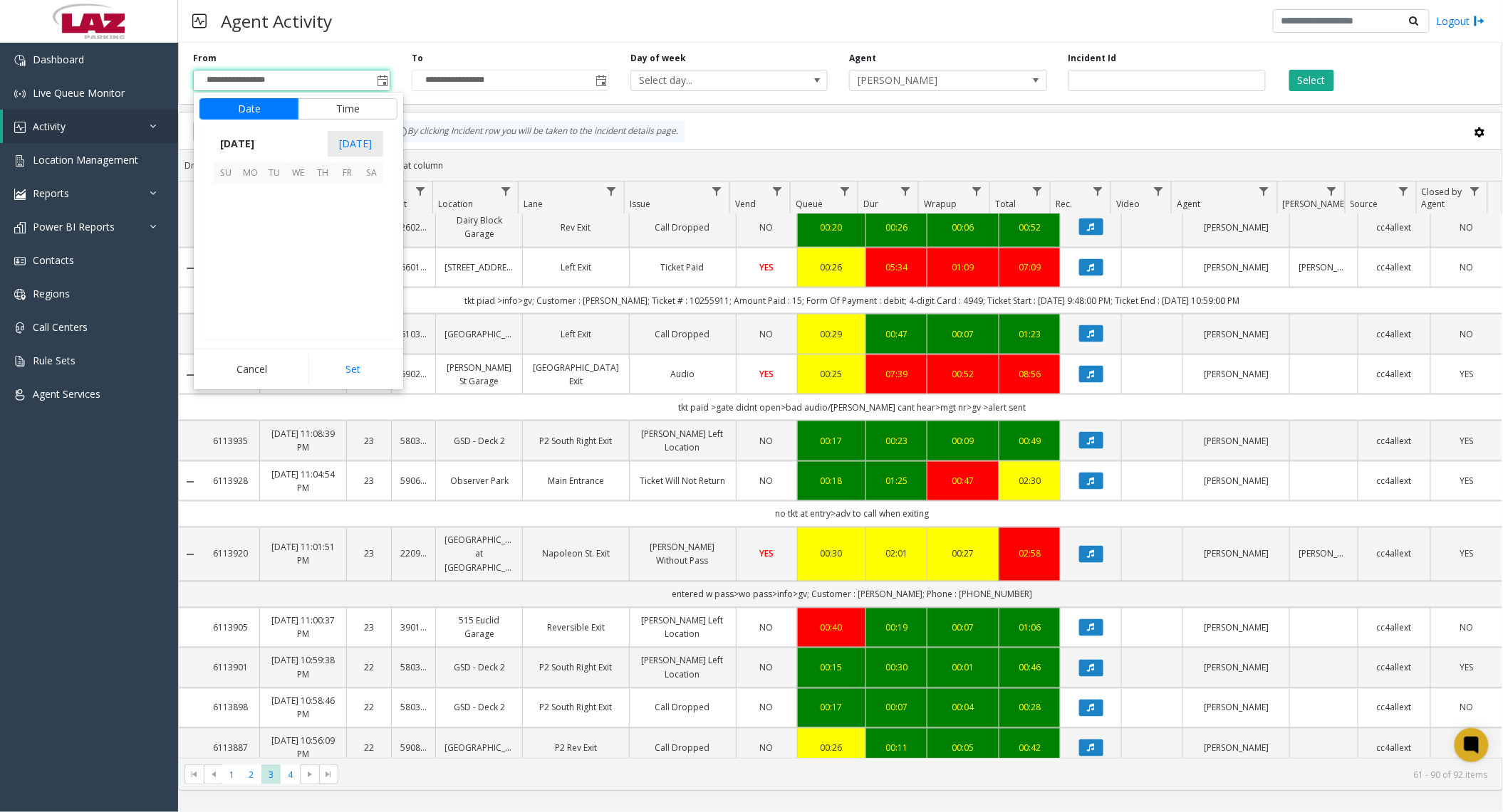
scroll to position [255528, 0]
click at [326, 377] on button "Set" at bounding box center [353, 369] width 90 height 32
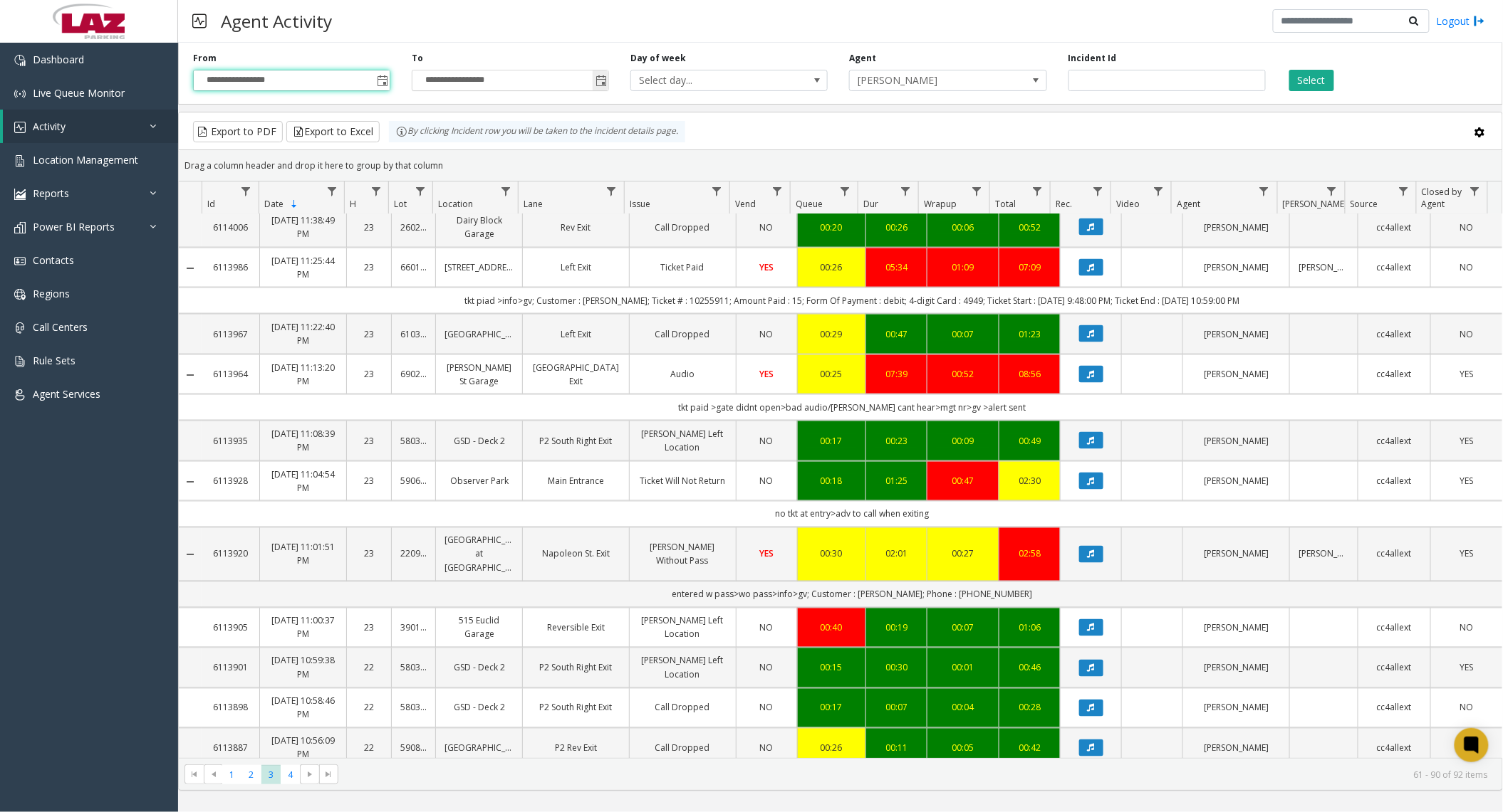
click at [594, 83] on span "Toggle popup" at bounding box center [600, 80] width 15 height 23
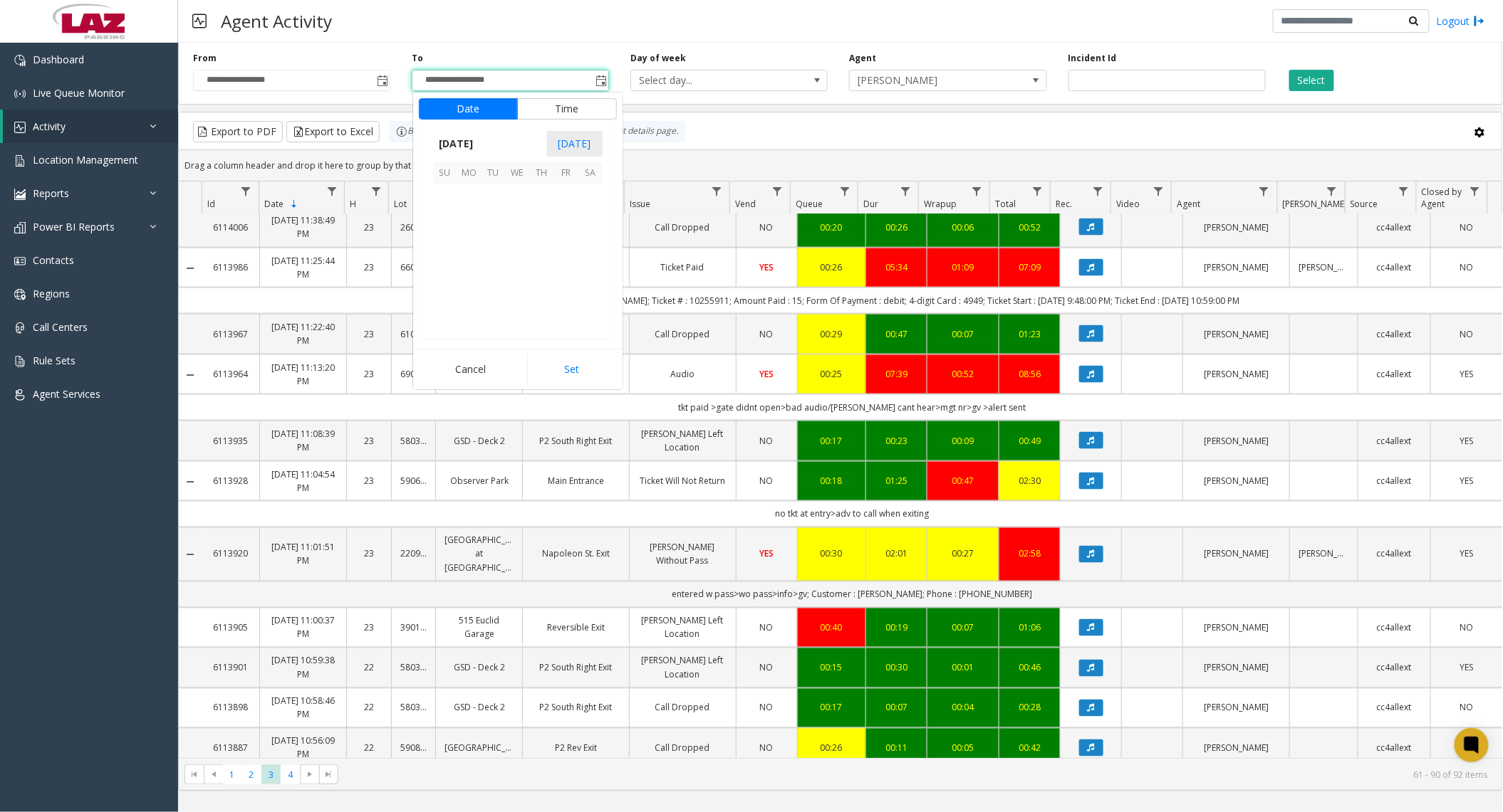
scroll to position [21, 0]
click at [562, 195] on span "5" at bounding box center [565, 195] width 24 height 24
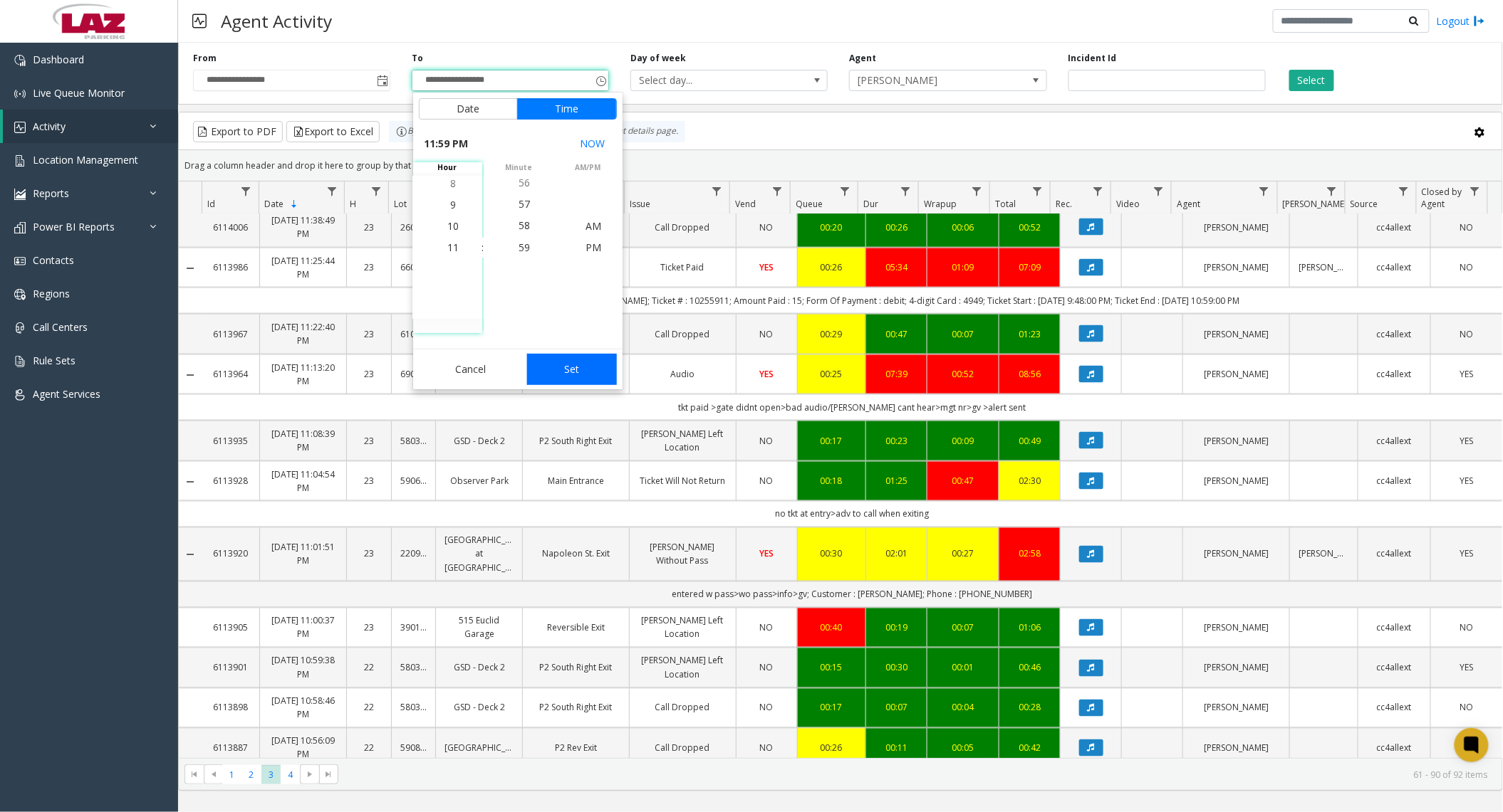
click at [556, 383] on button "Set" at bounding box center [572, 369] width 90 height 32
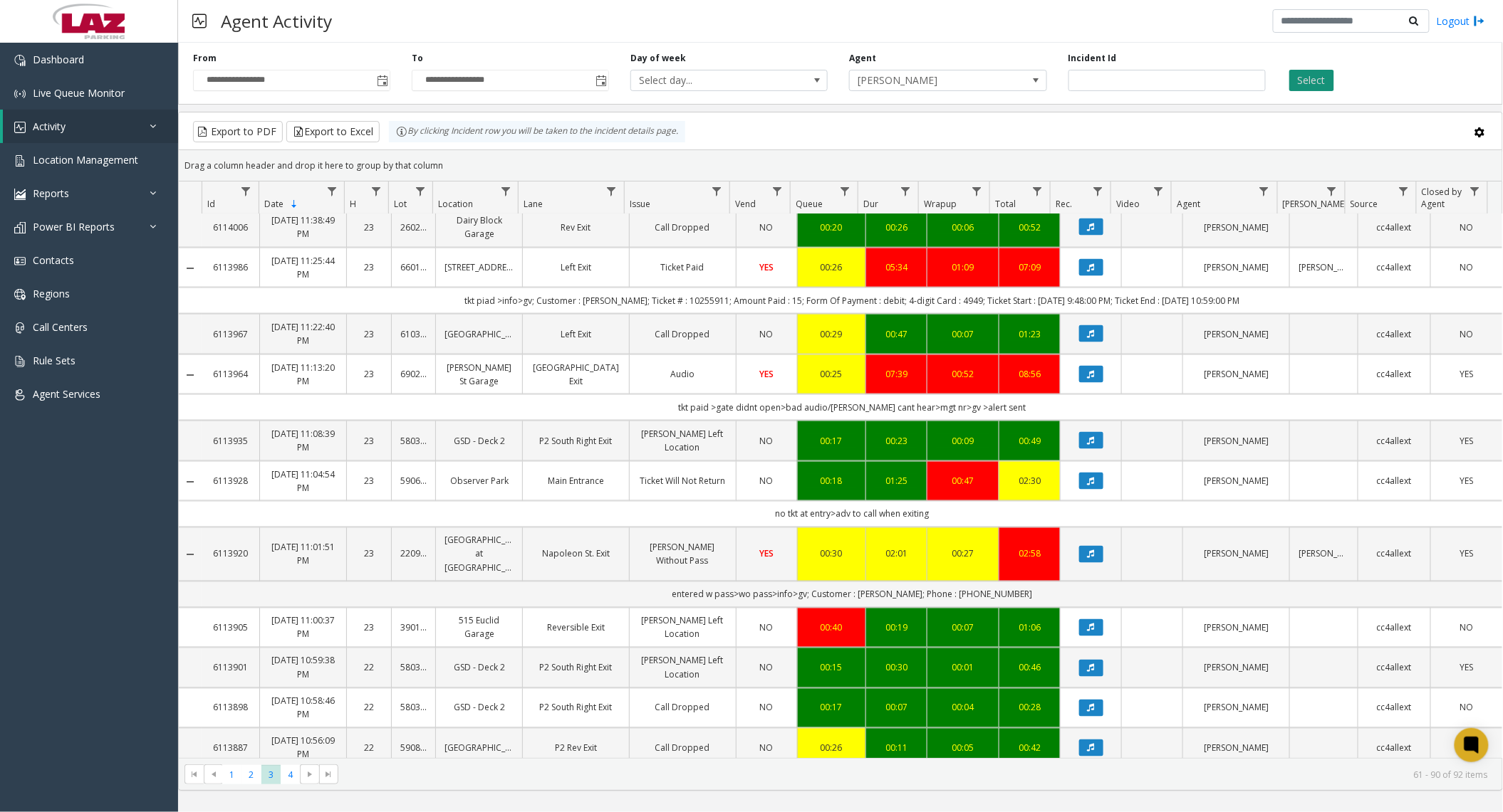
click at [1319, 80] on button "Select" at bounding box center [1311, 80] width 45 height 21
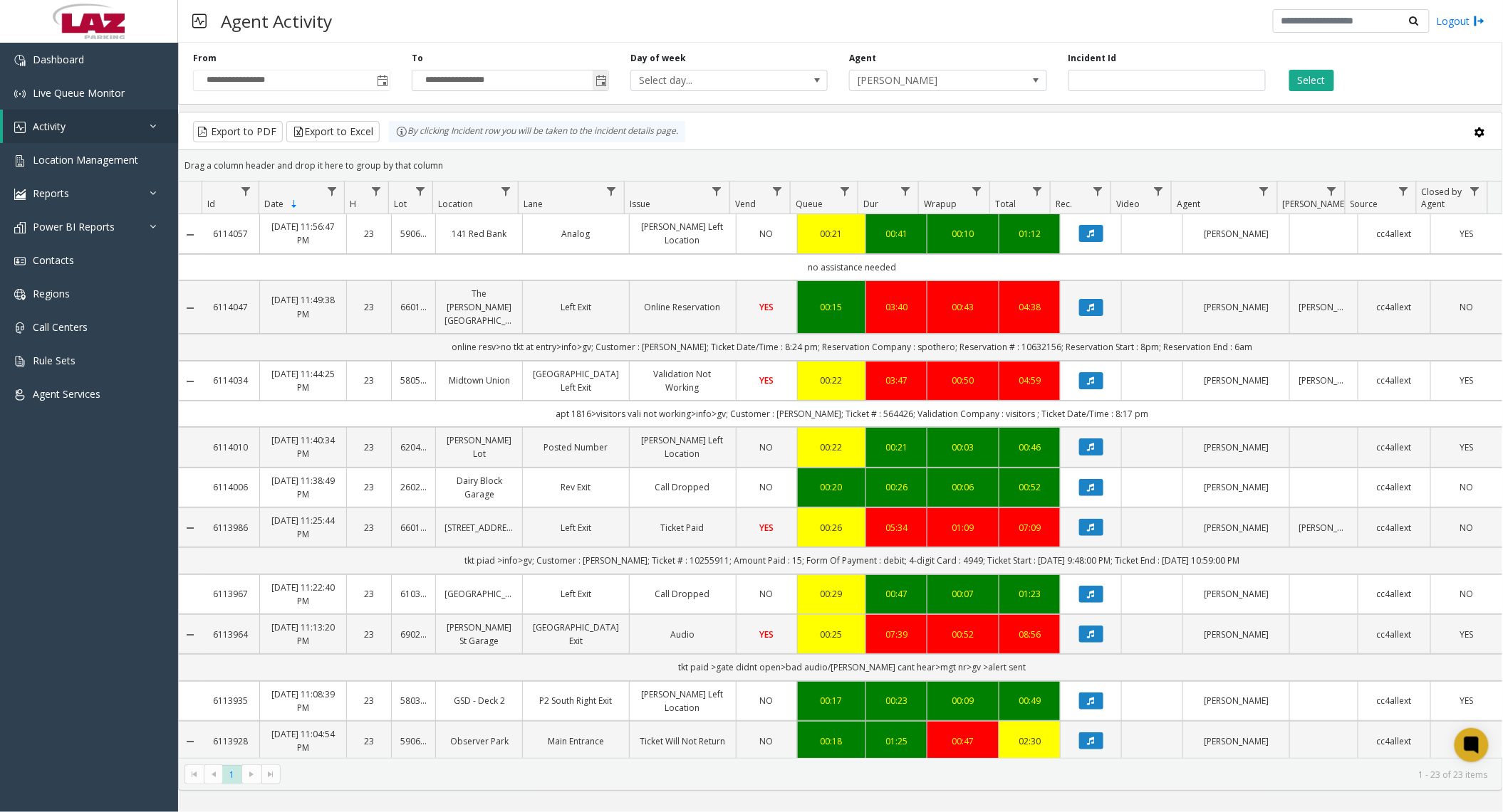
click at [602, 83] on span "Toggle popup" at bounding box center [601, 81] width 11 height 11
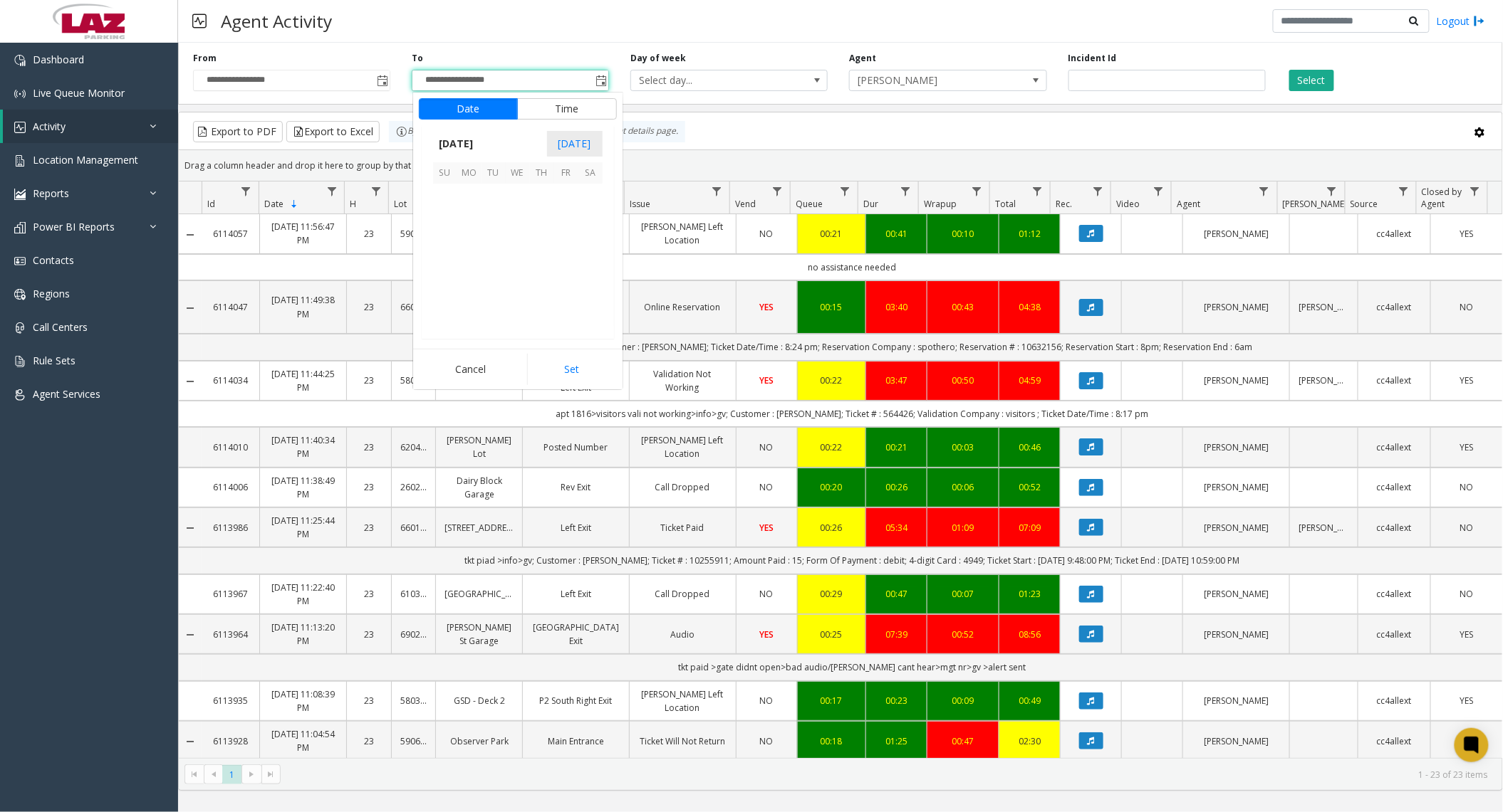
scroll to position [21, 0]
click at [586, 197] on span "6" at bounding box center [589, 195] width 24 height 24
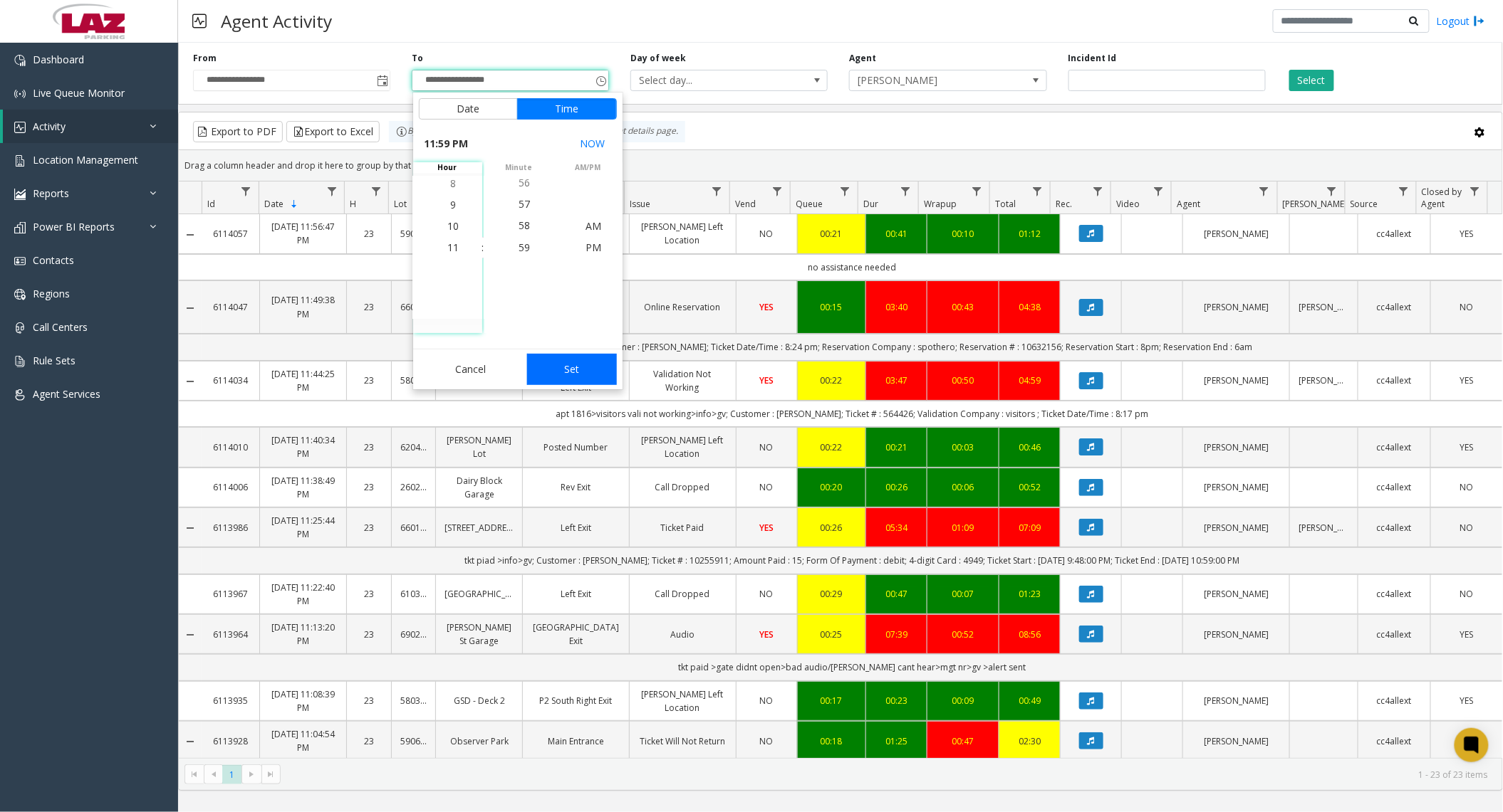
click at [568, 355] on button "Set" at bounding box center [572, 369] width 90 height 32
type input "**********"
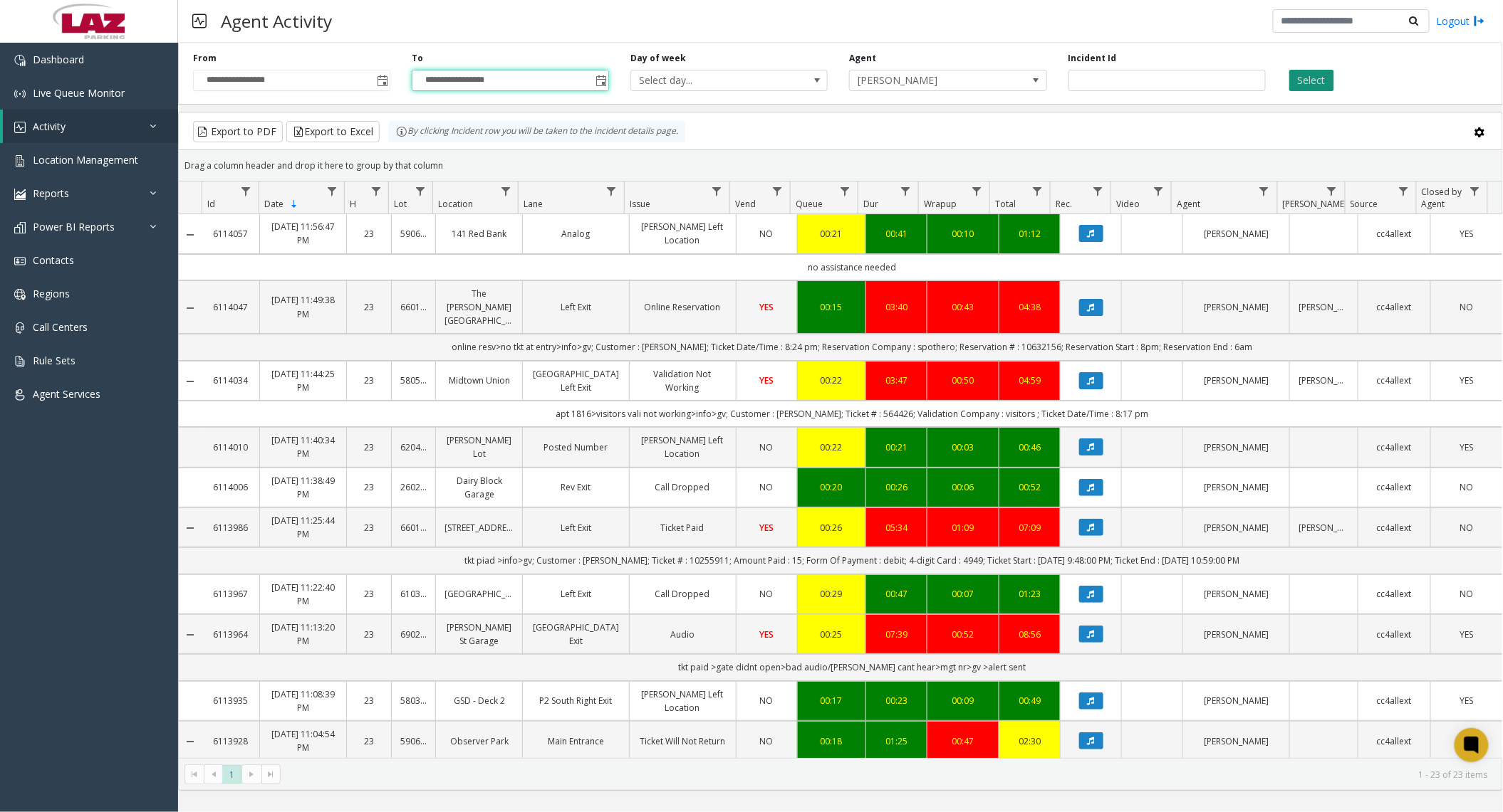
click at [1303, 77] on button "Select" at bounding box center [1311, 80] width 45 height 21
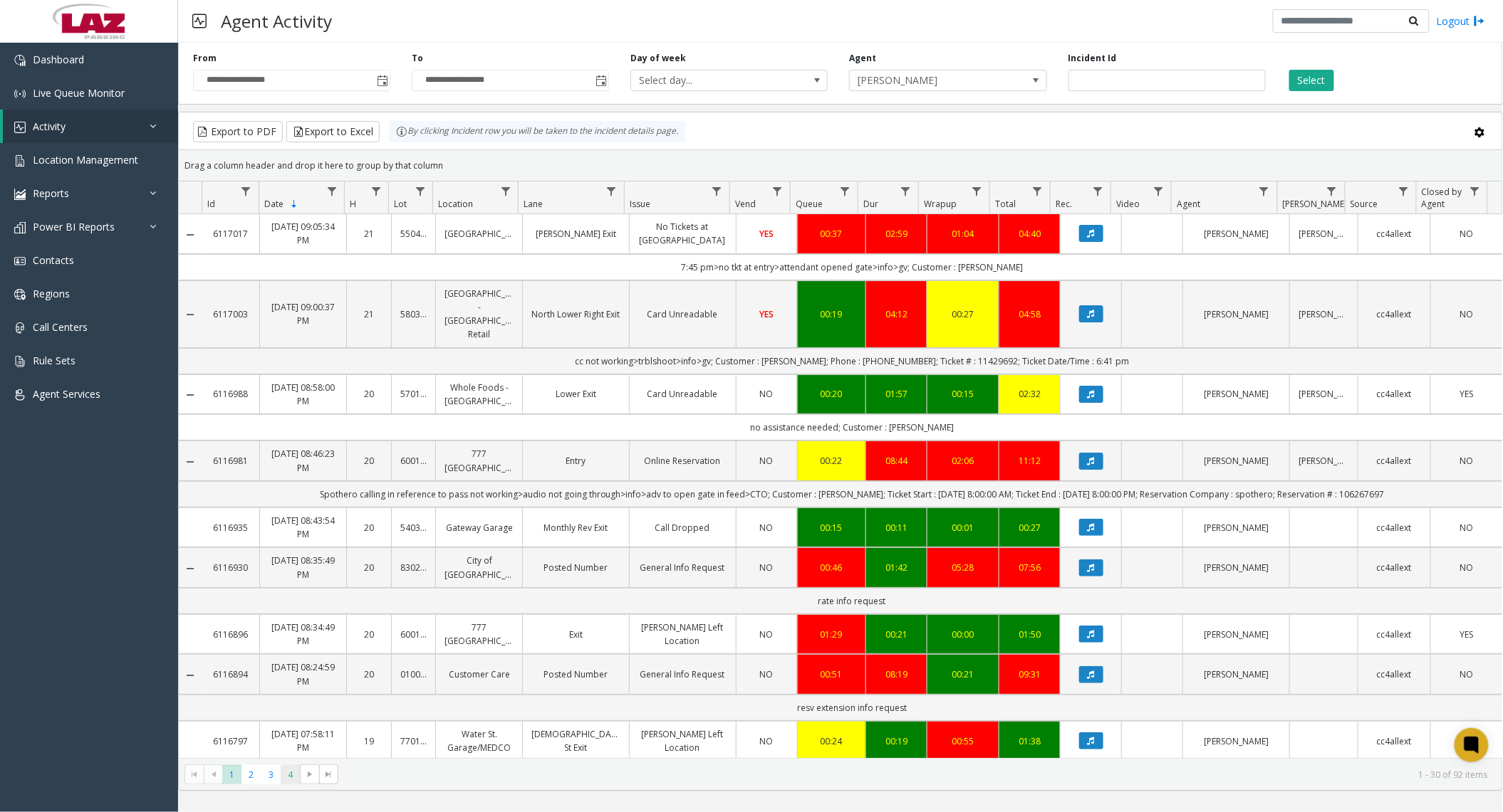
click at [294, 775] on span "4" at bounding box center [290, 775] width 19 height 19
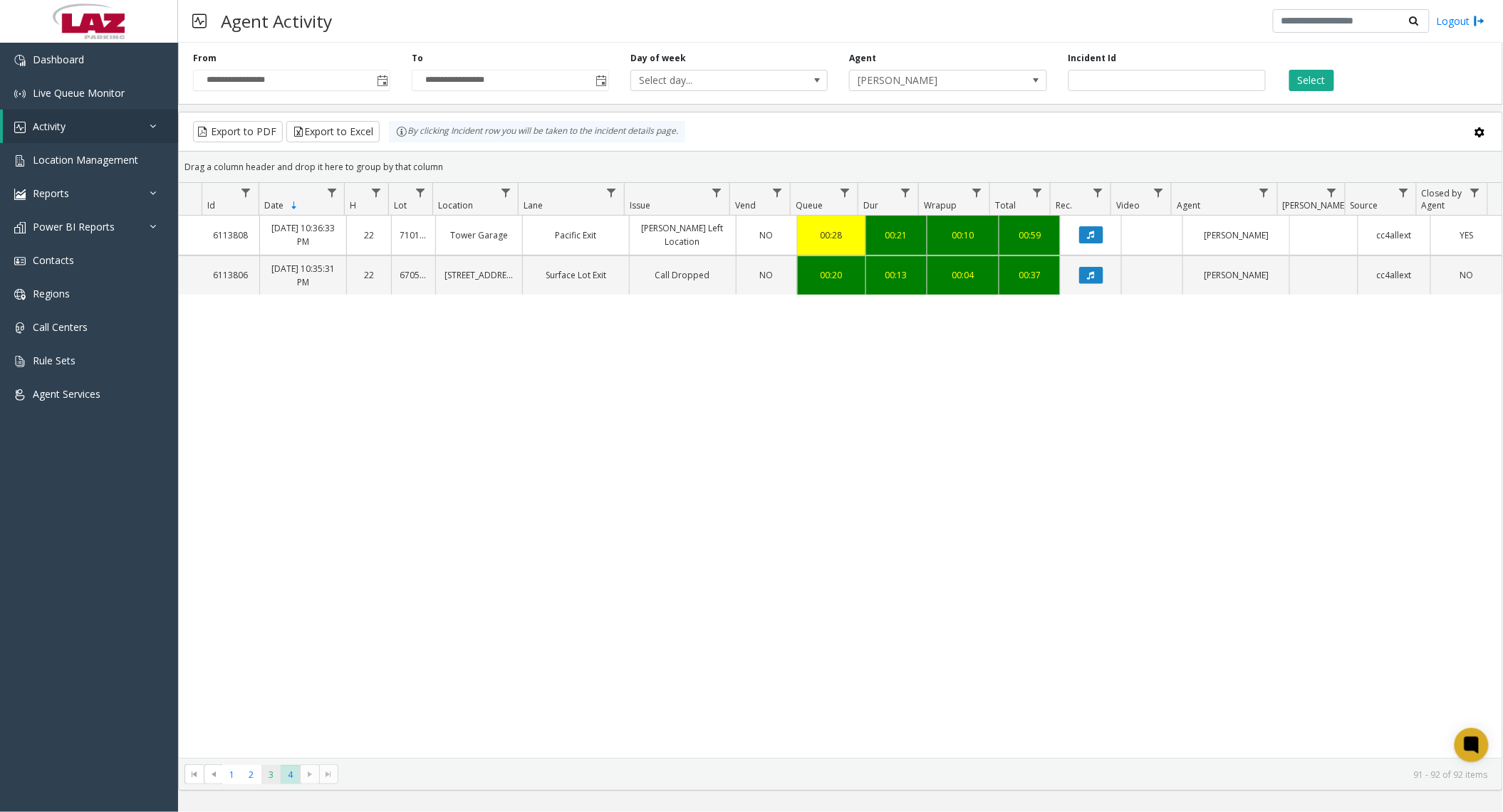
click at [272, 776] on span "3" at bounding box center [271, 775] width 19 height 19
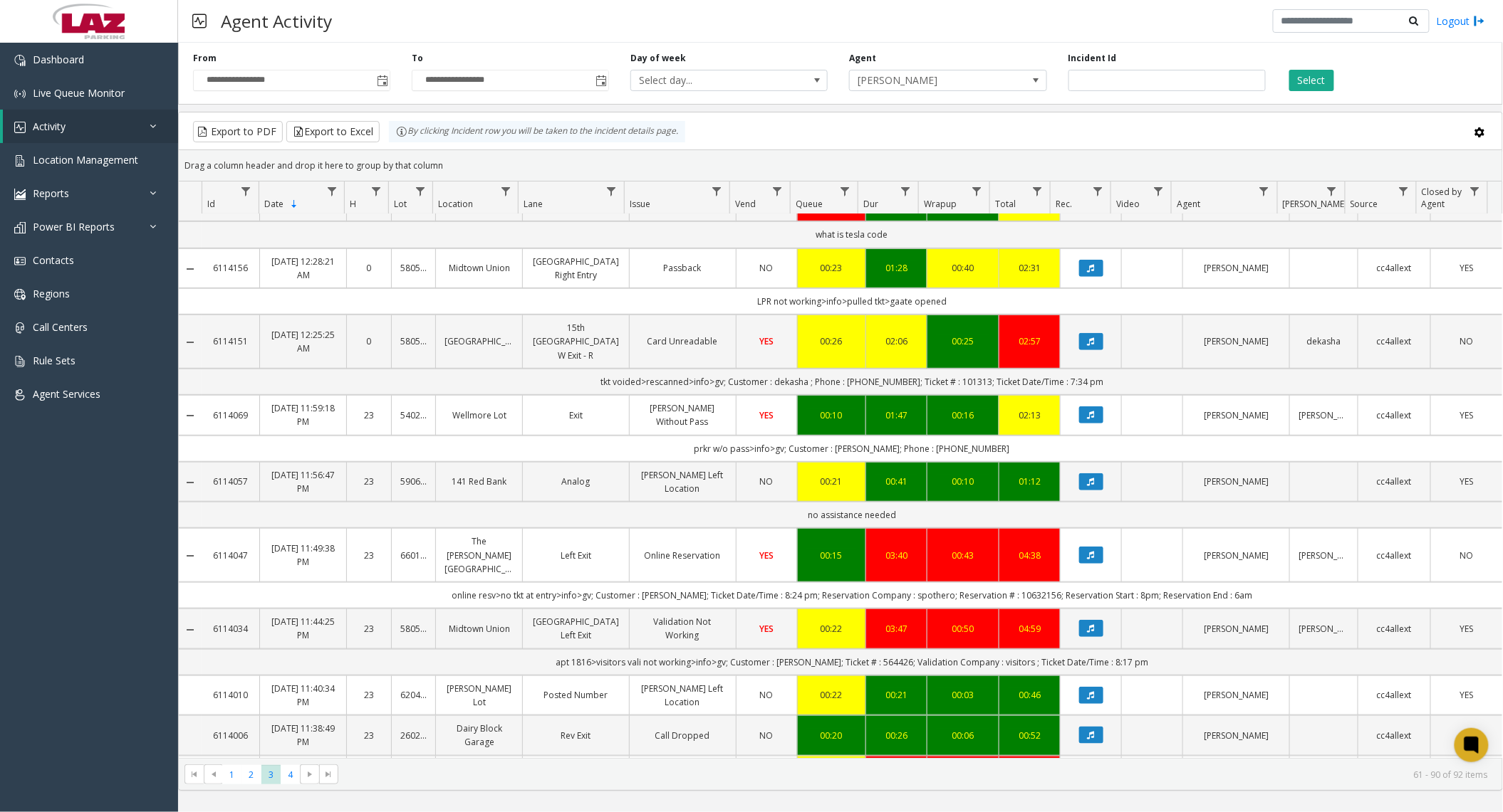
scroll to position [285, 0]
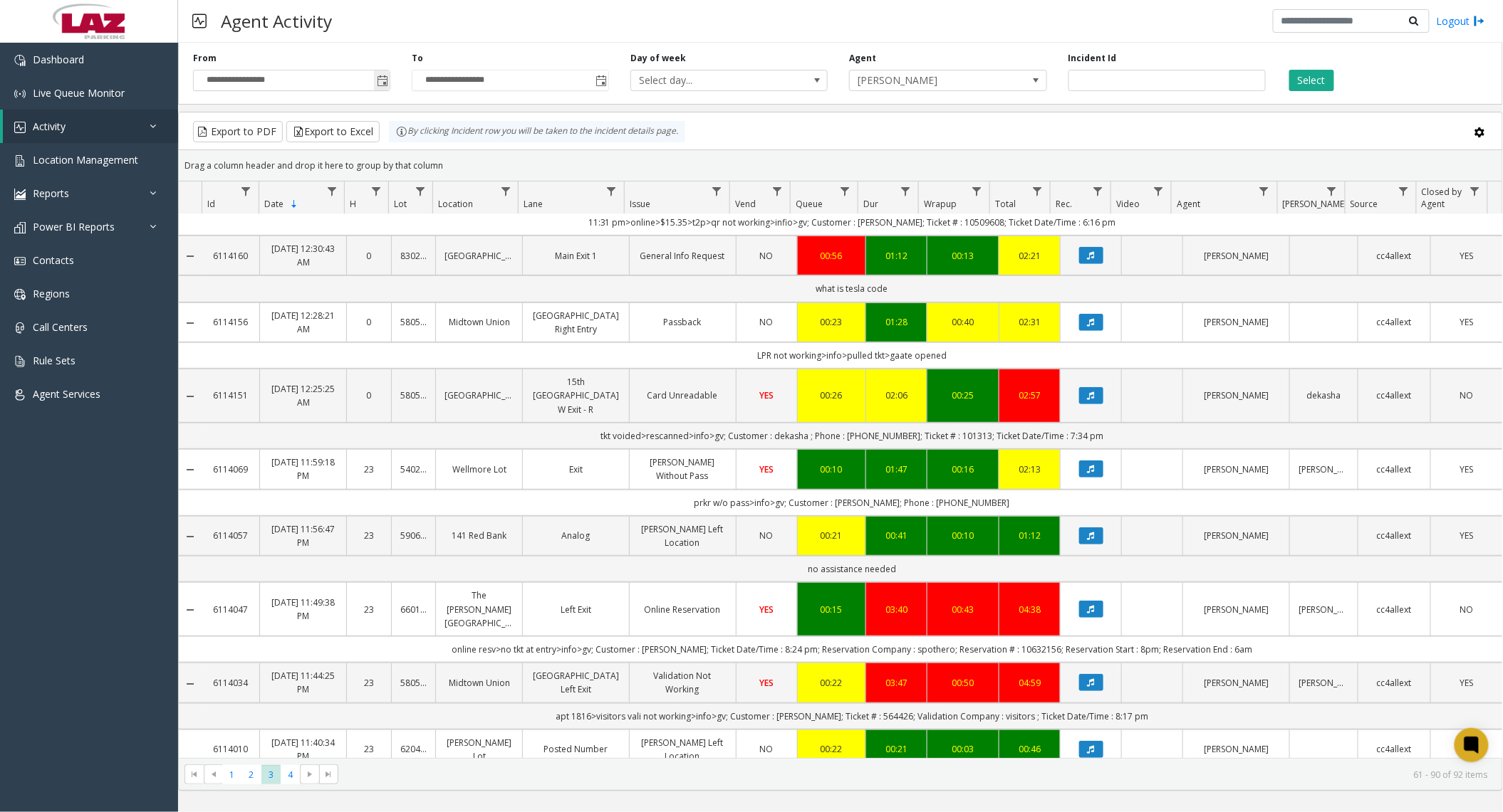
click at [386, 80] on span "Toggle popup" at bounding box center [383, 81] width 11 height 11
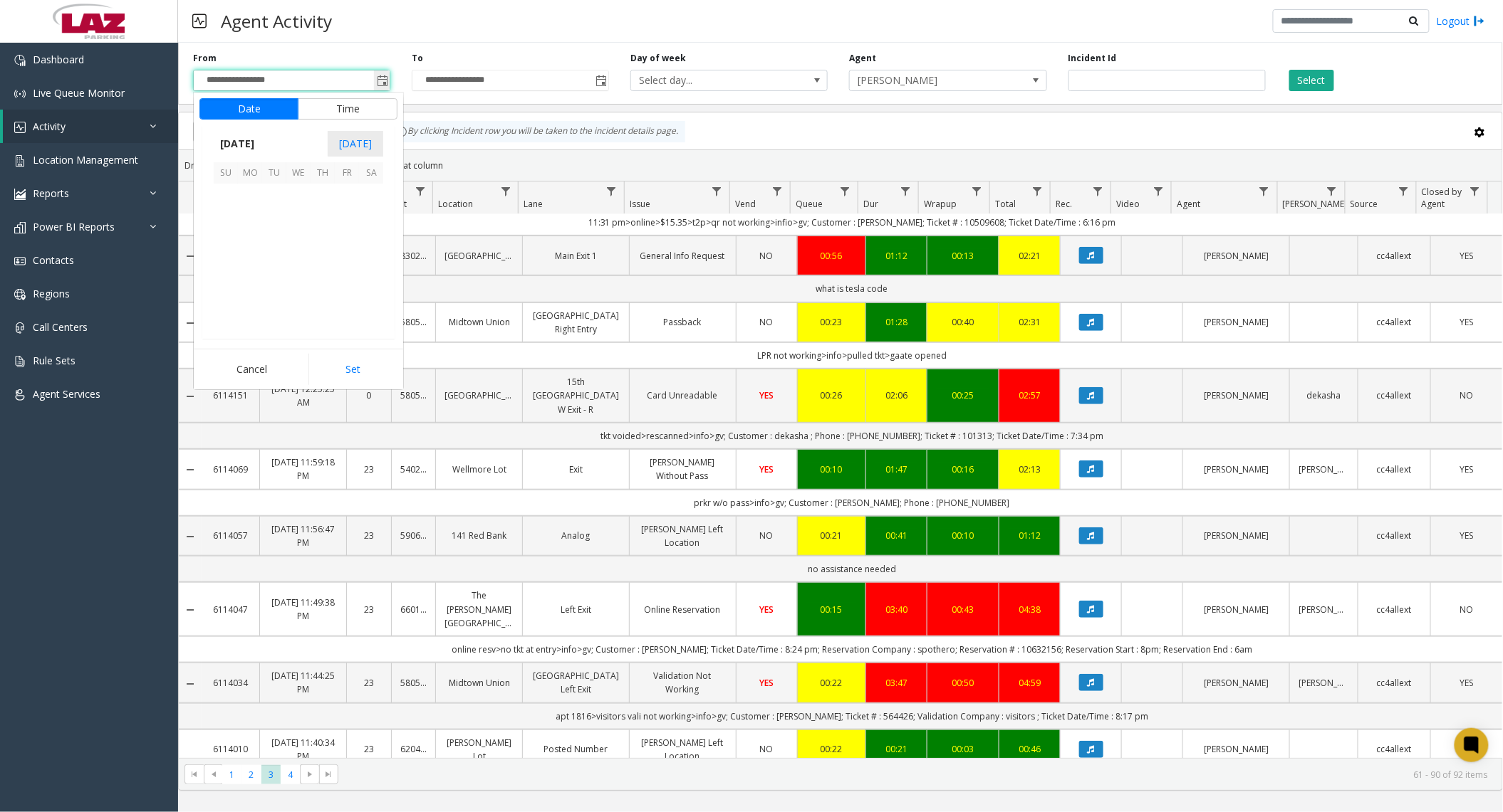
scroll to position [255528, 0]
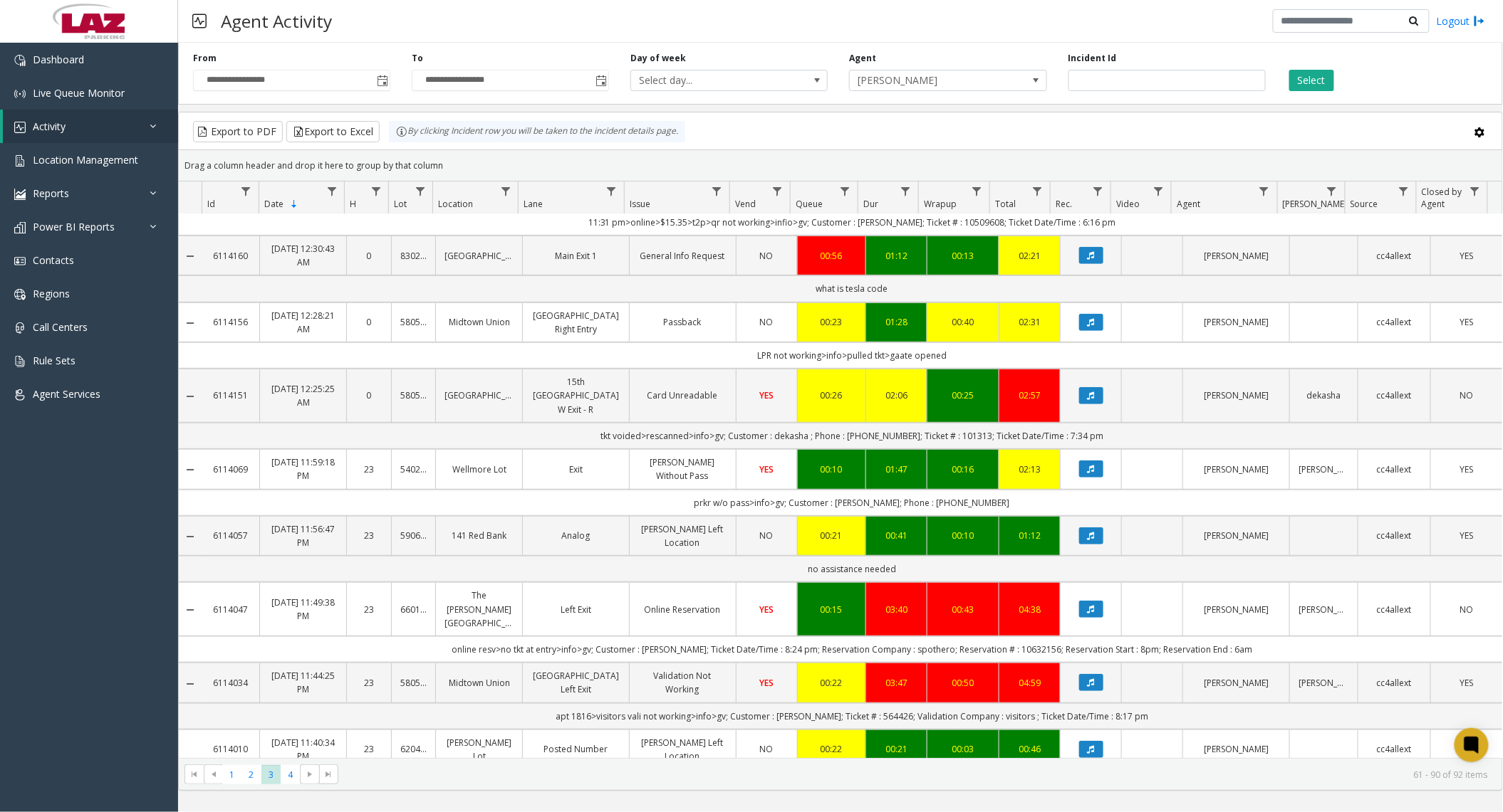
click at [492, 47] on div "**********" at bounding box center [840, 71] width 1325 height 68
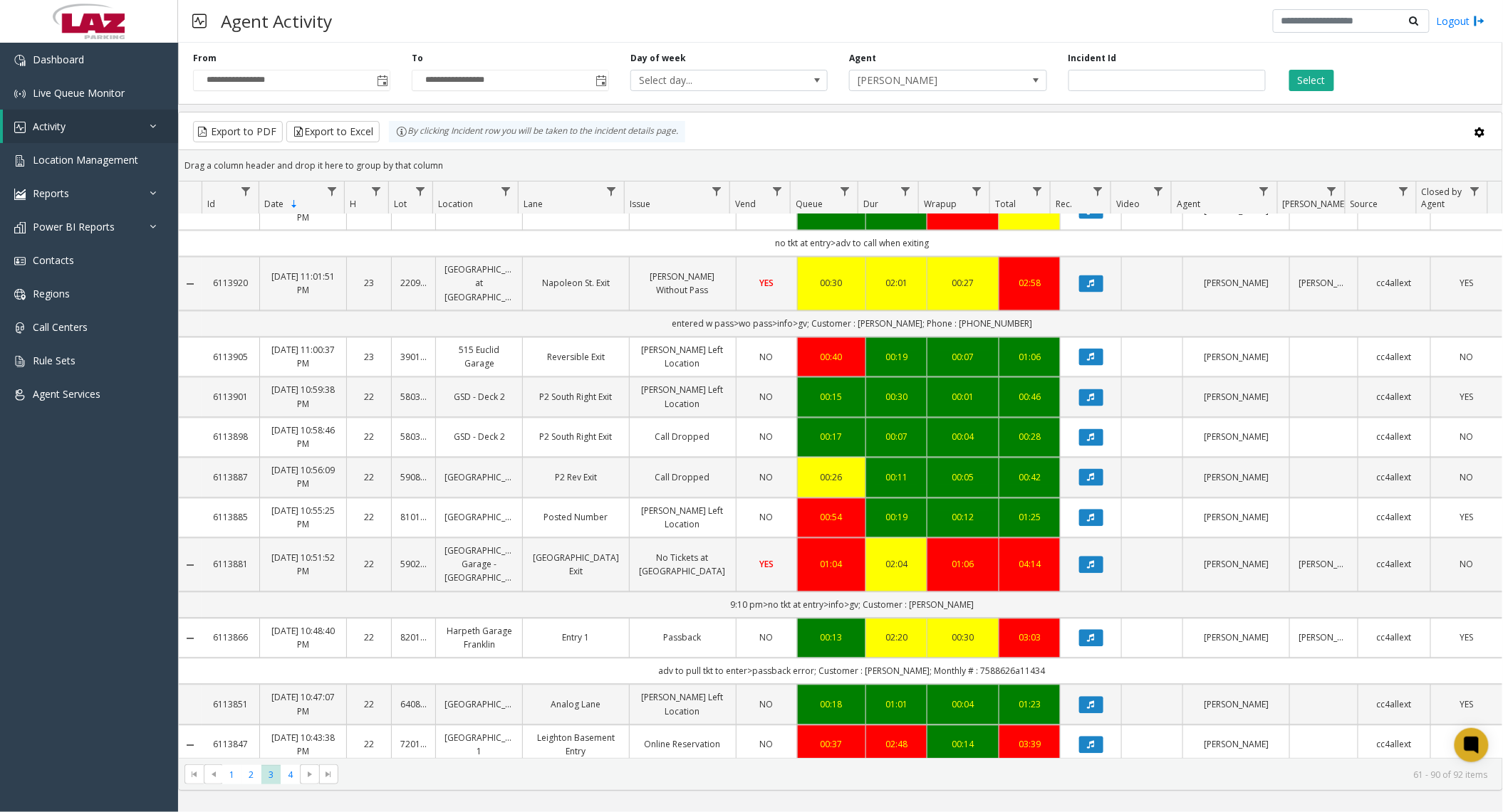
scroll to position [1139, 0]
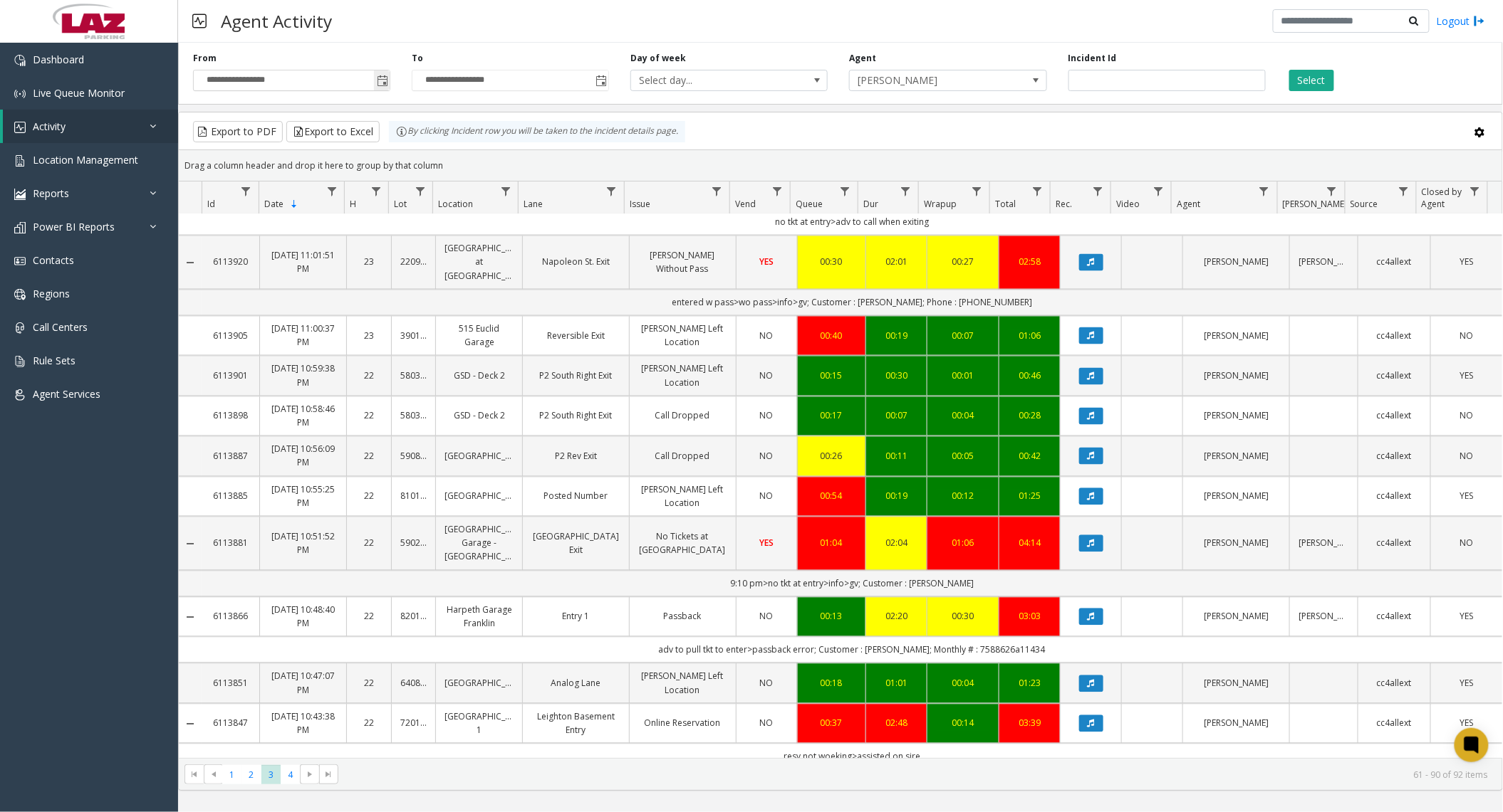
click at [381, 79] on span "Toggle popup" at bounding box center [383, 81] width 11 height 11
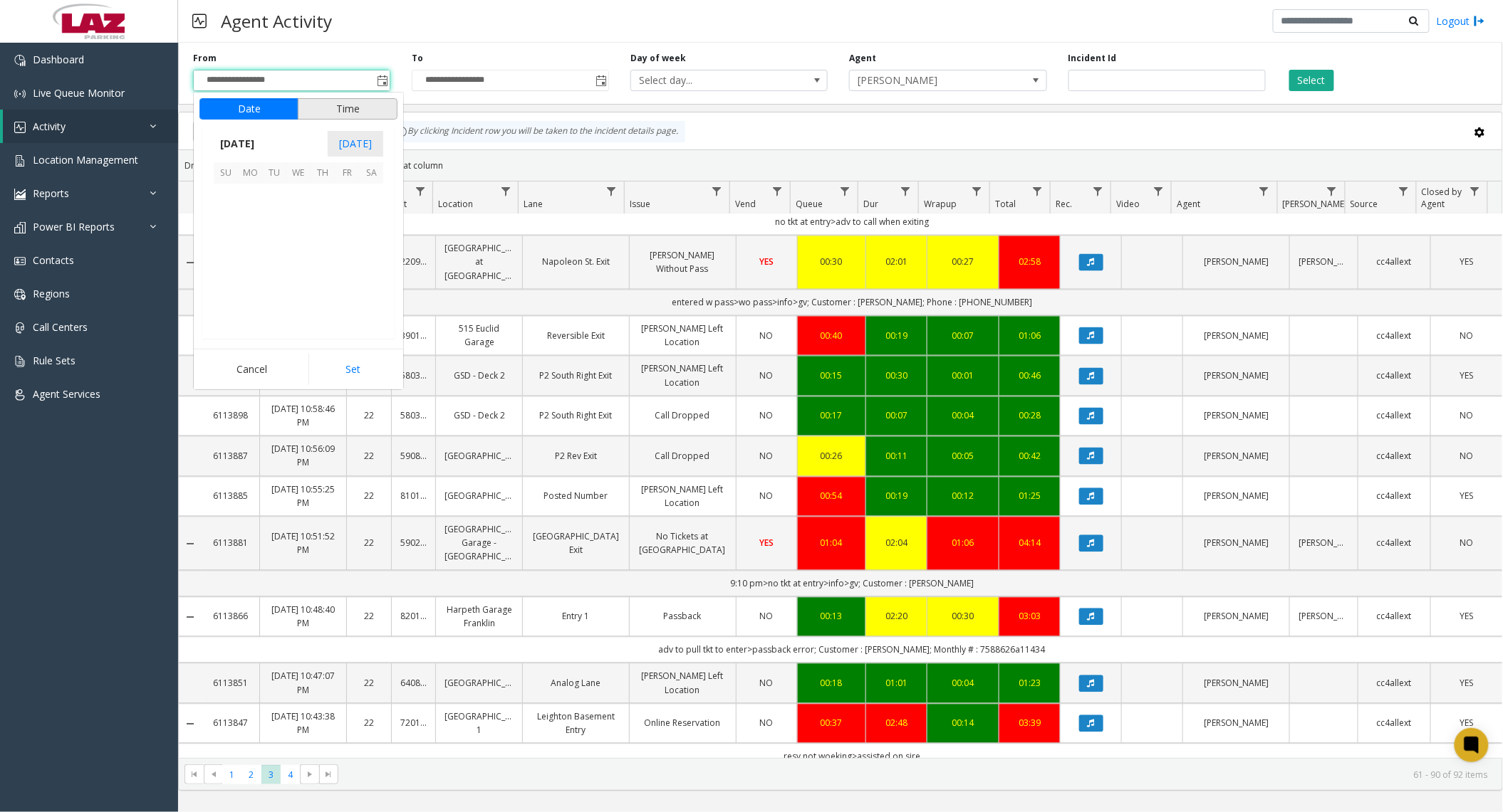
scroll to position [255528, 0]
click at [303, 191] on span "3" at bounding box center [298, 195] width 24 height 24
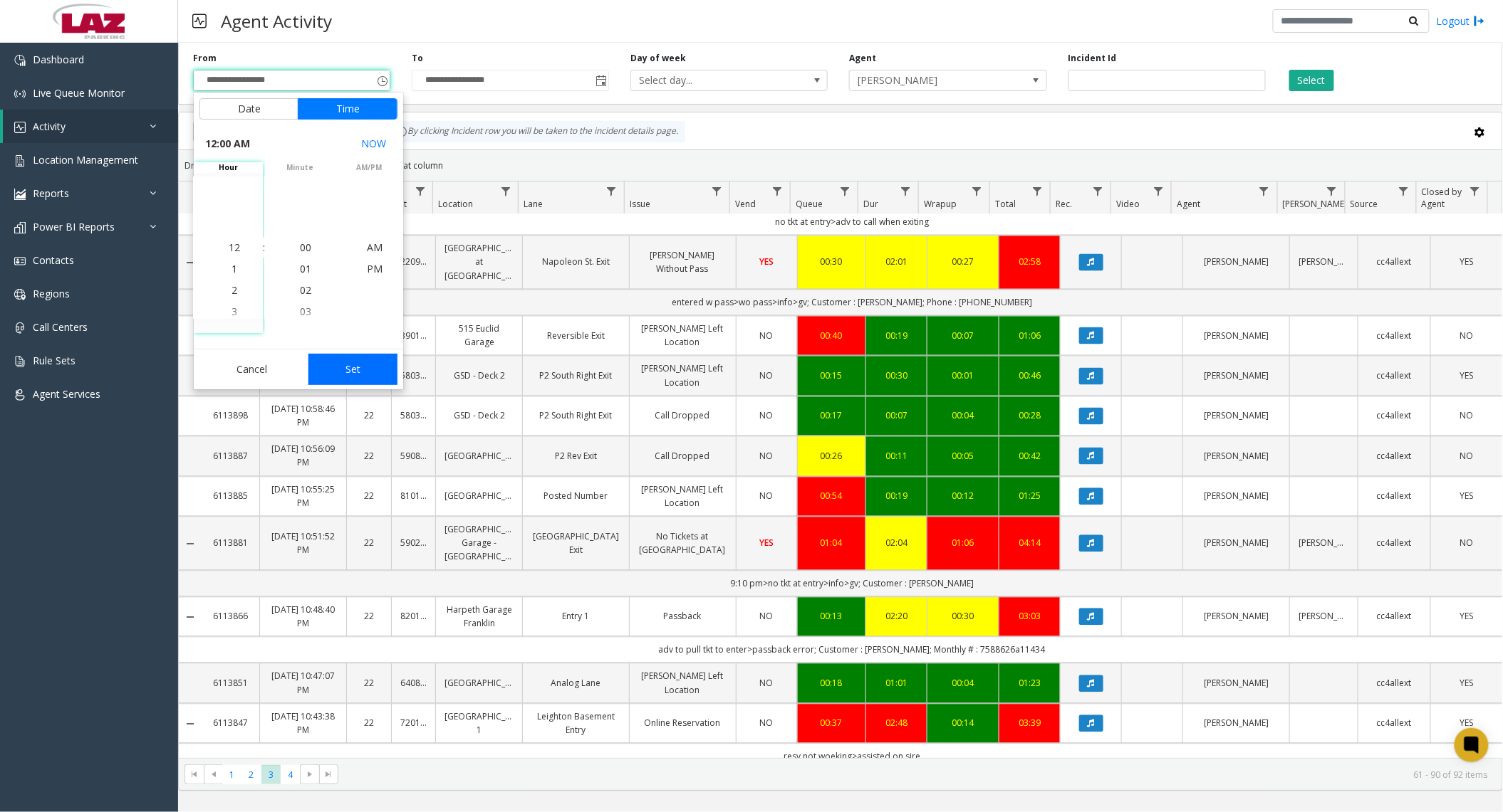
click at [359, 373] on button "Set" at bounding box center [353, 369] width 90 height 32
type input "**********"
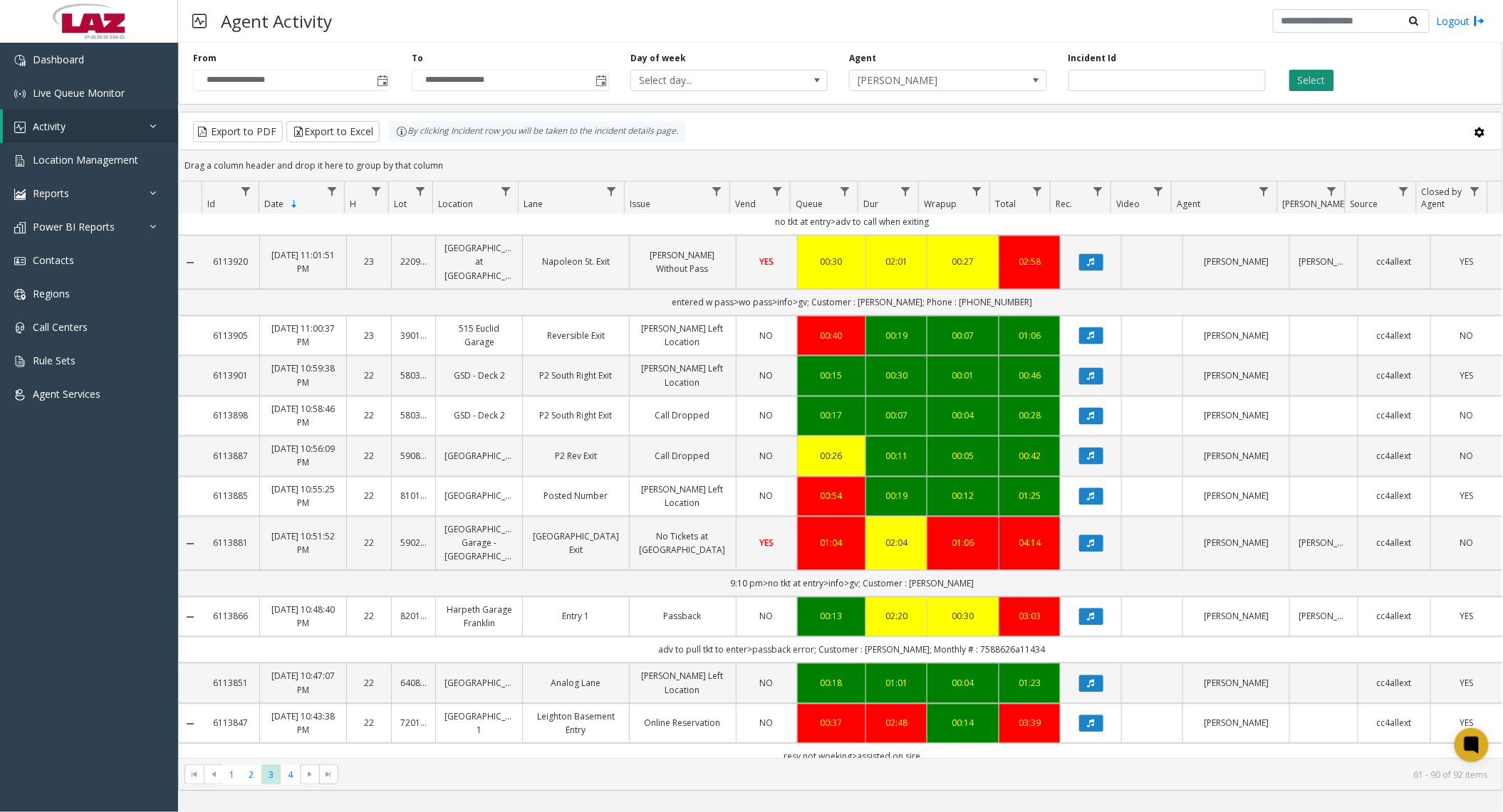
click at [1299, 88] on button "Select" at bounding box center [1311, 80] width 45 height 21
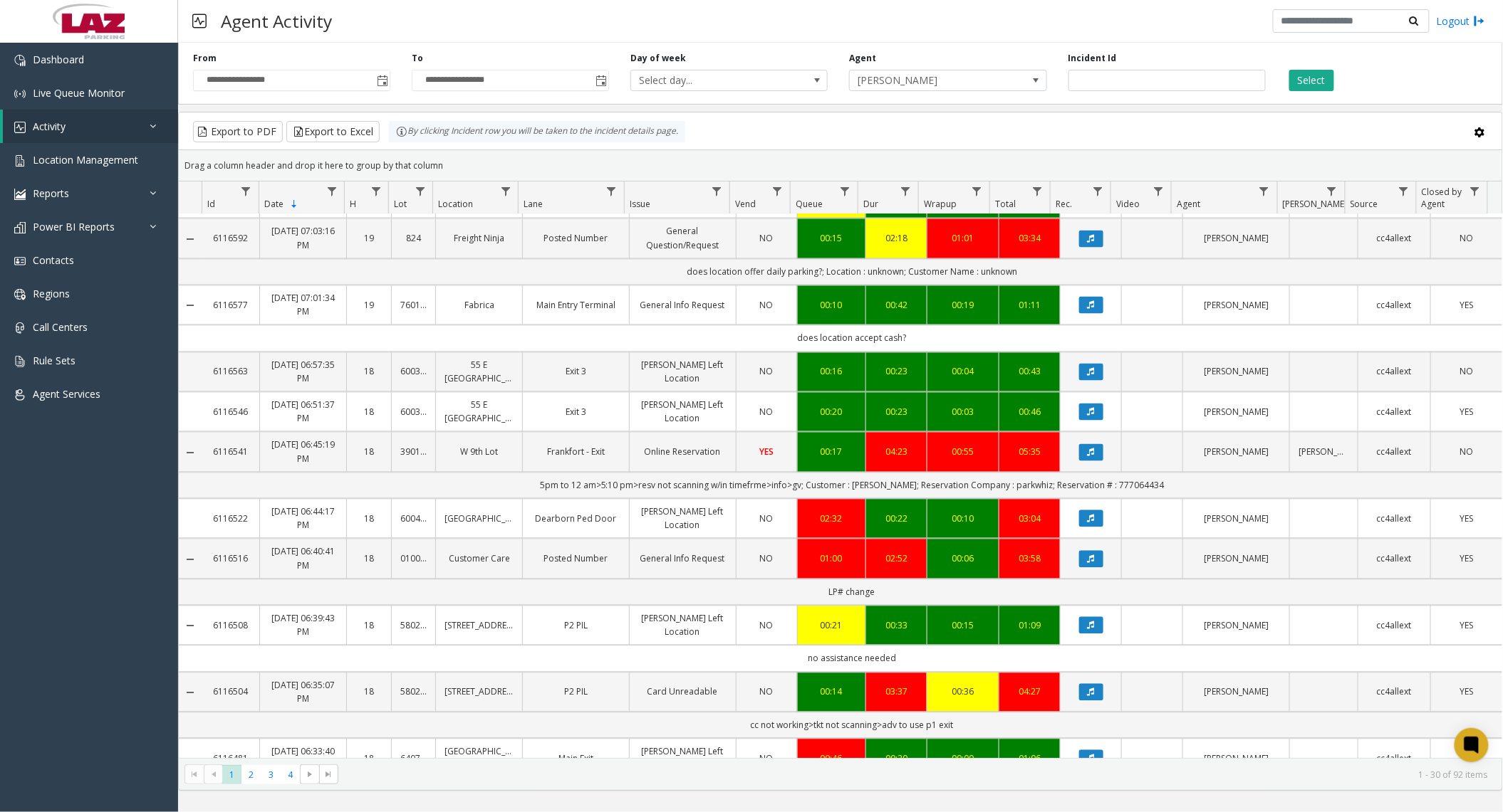
scroll to position [1214, 0]
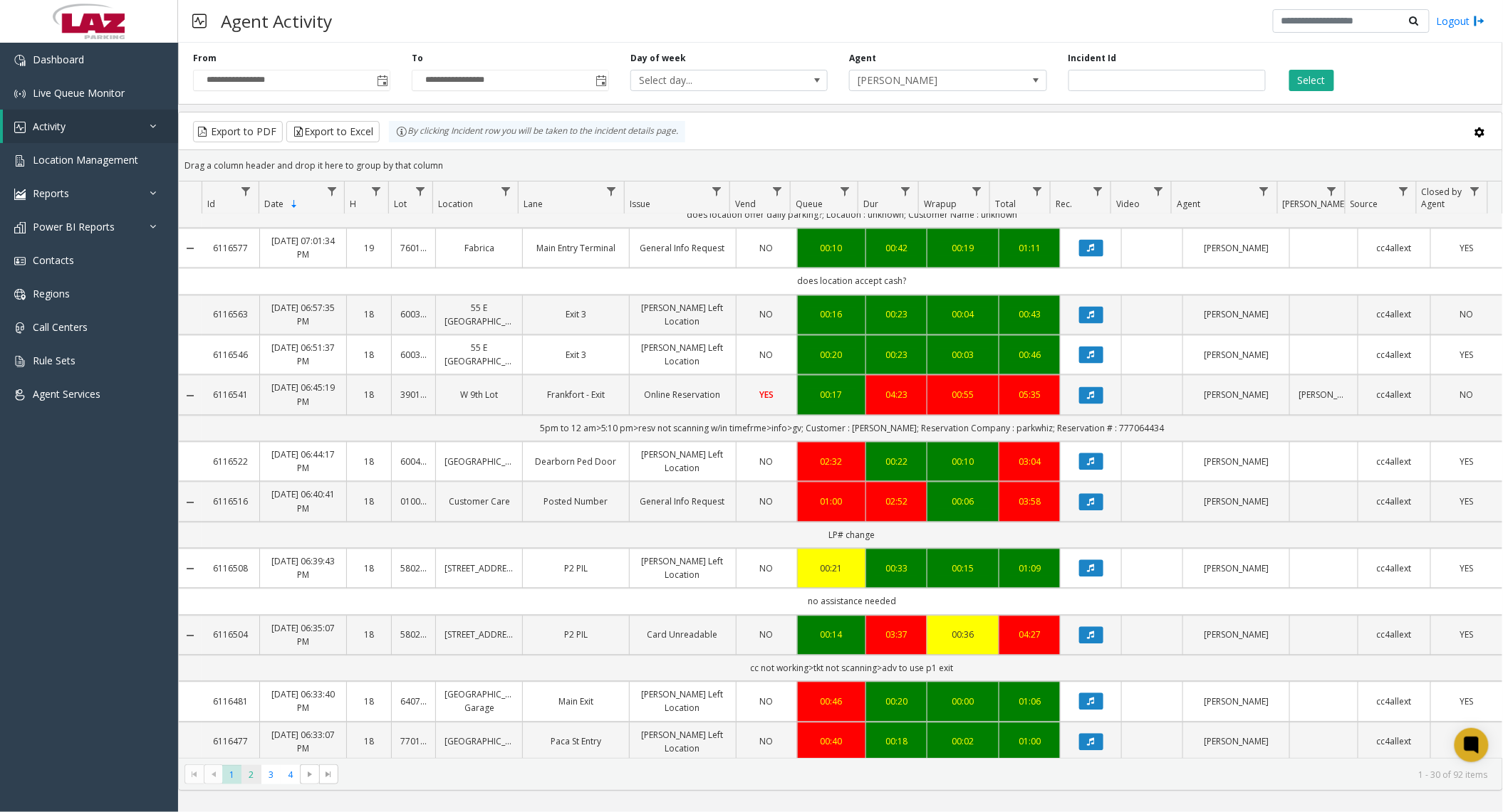
click at [257, 780] on span "2" at bounding box center [251, 775] width 19 height 19
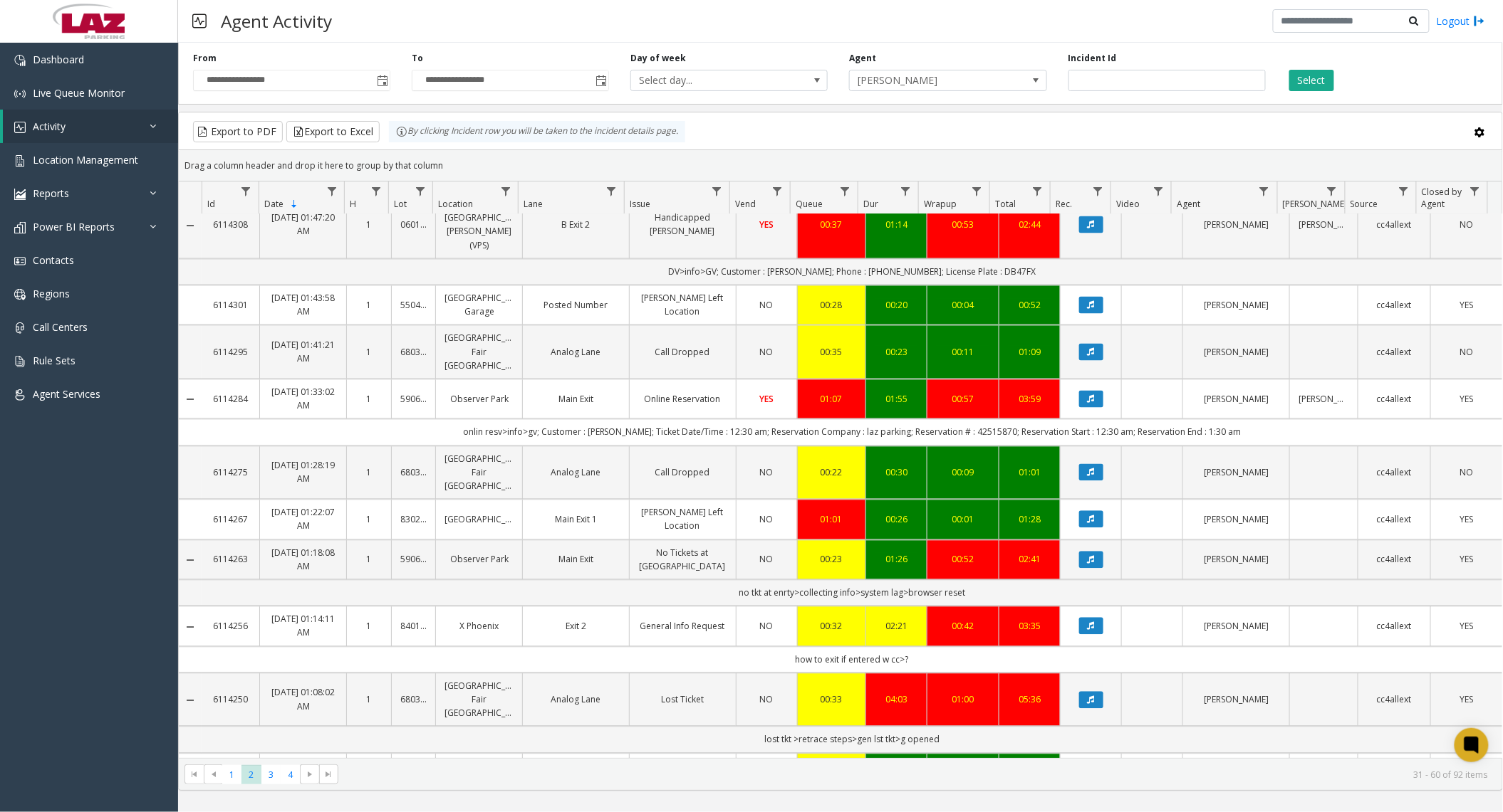
scroll to position [1174, 0]
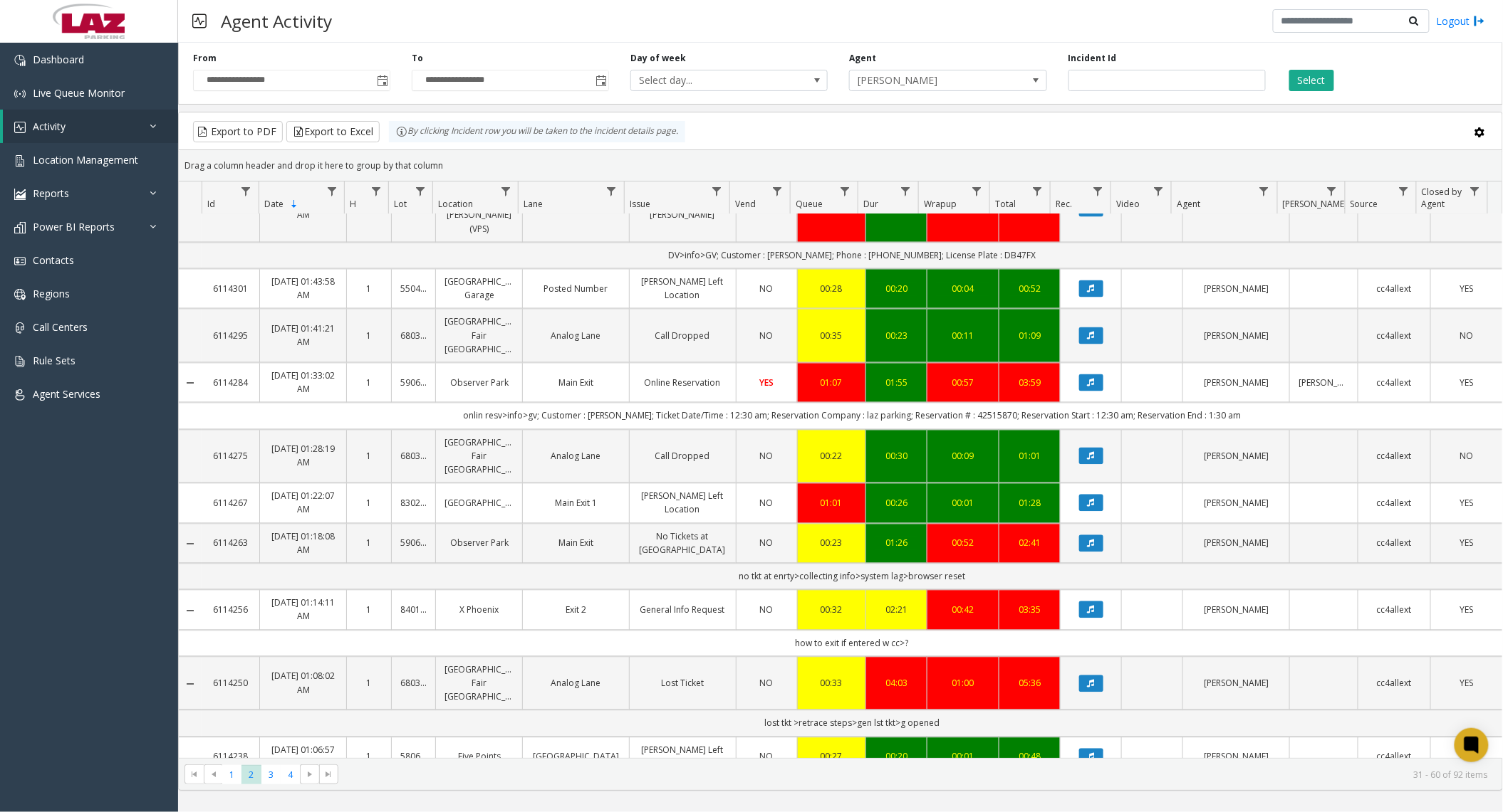
click at [272, 784] on kendo-pager "* * * * 1 2 3 4 31 - 60 of 92 items" at bounding box center [840, 774] width 1323 height 32
click at [269, 778] on span "3" at bounding box center [271, 775] width 19 height 19
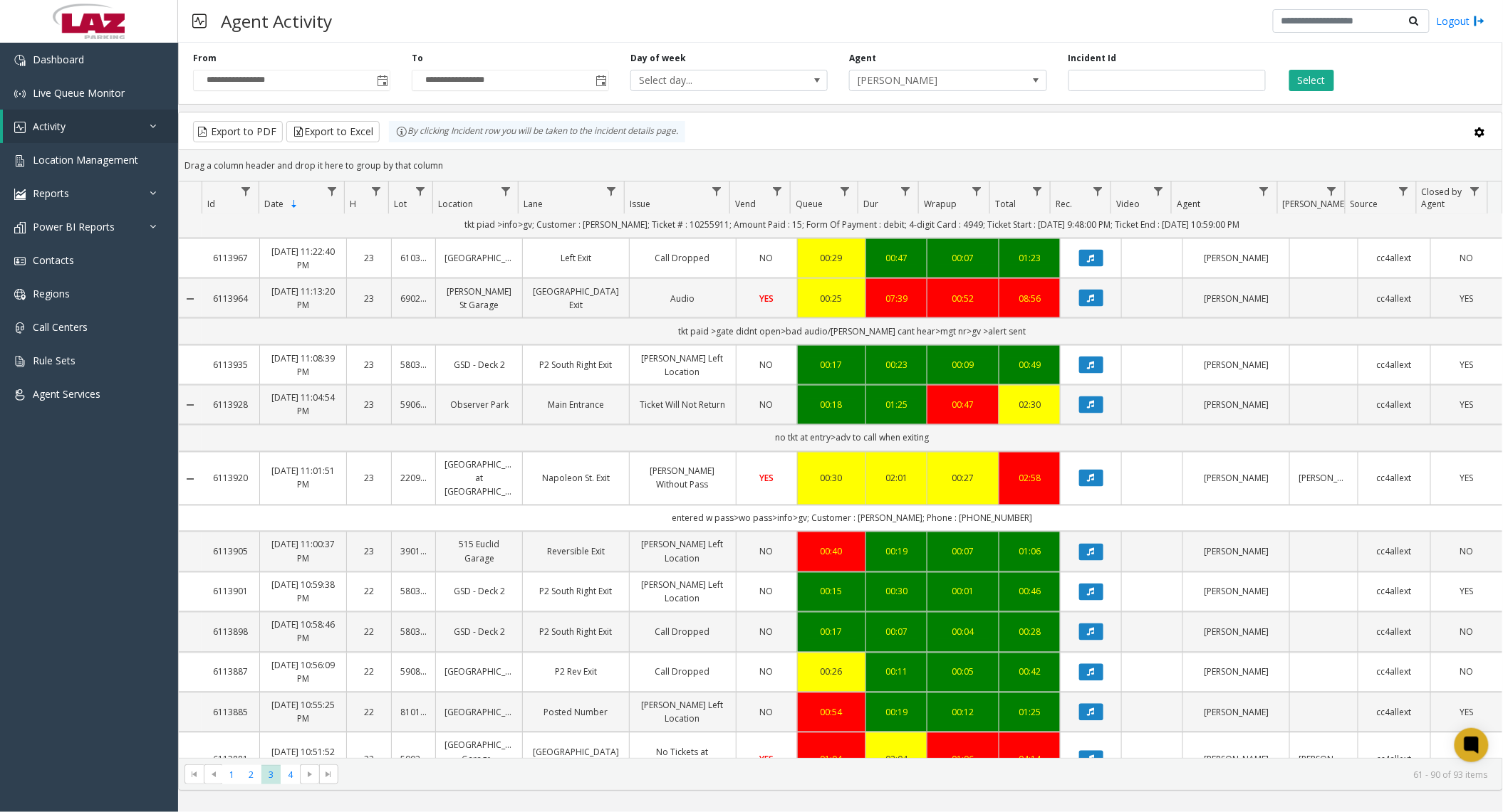
scroll to position [1139, 0]
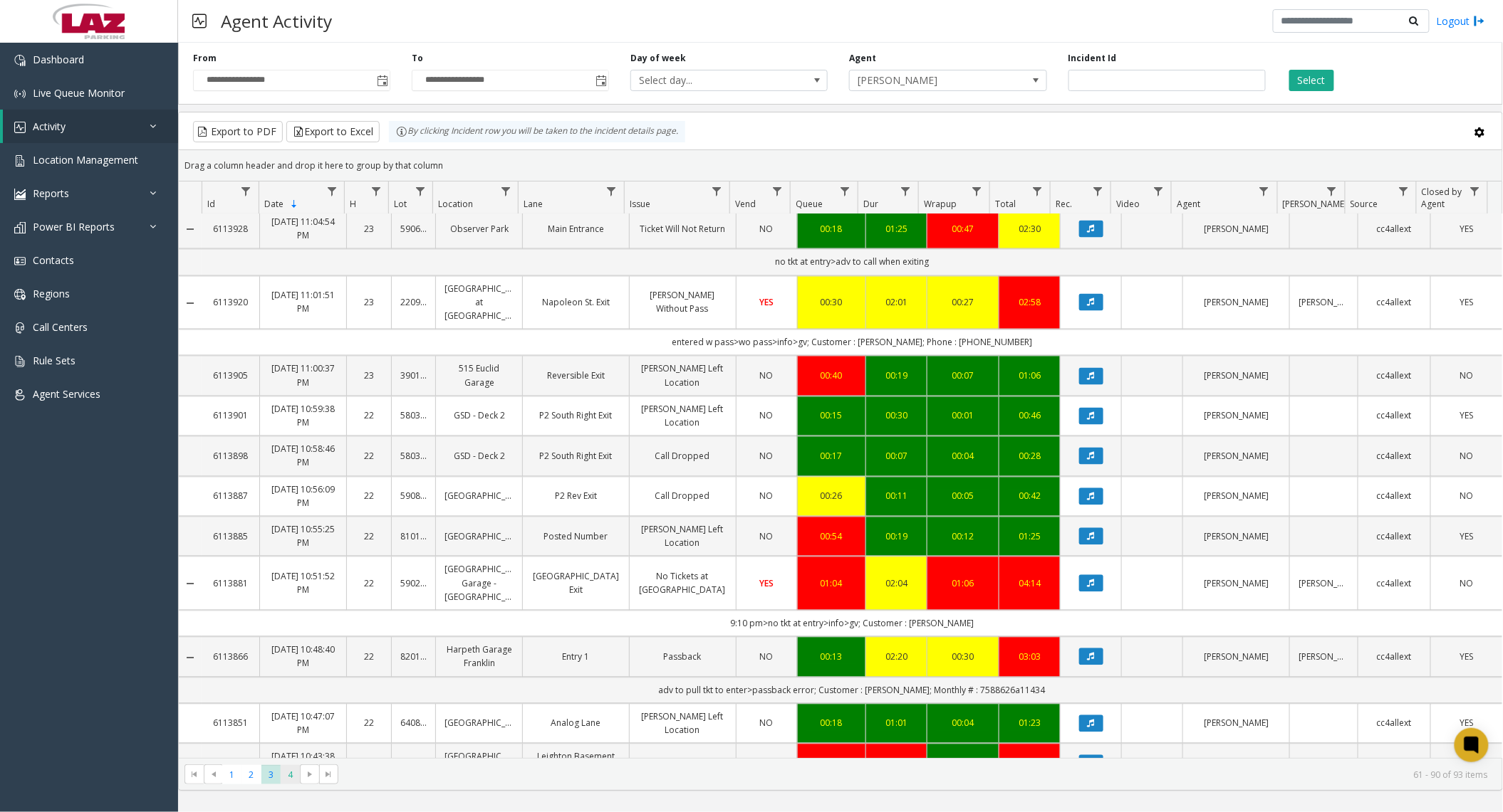
click at [280, 776] on span "4" at bounding box center [290, 775] width 19 height 19
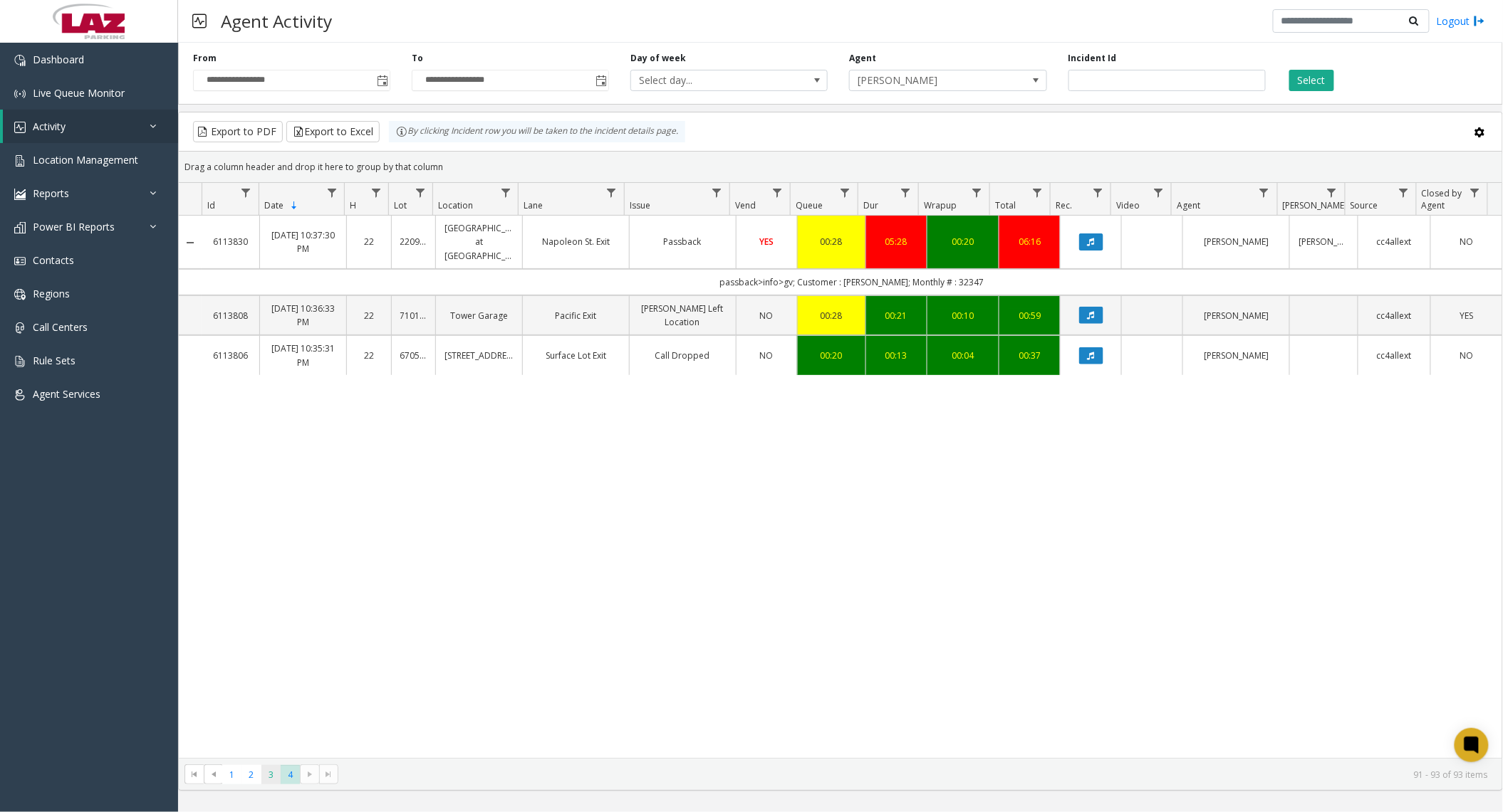
click at [269, 773] on span "3" at bounding box center [271, 775] width 19 height 19
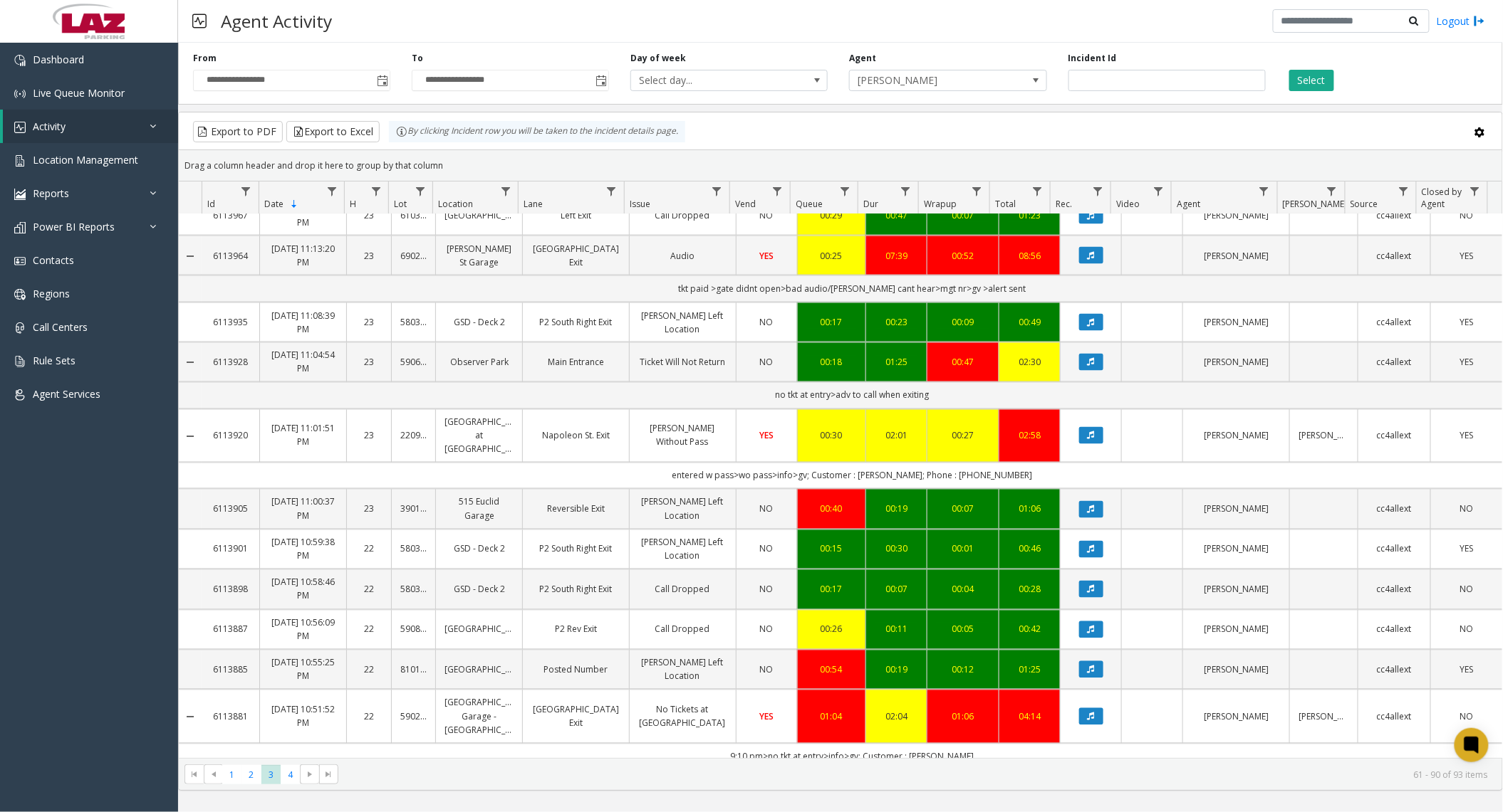
scroll to position [1188, 0]
